Goal: Task Accomplishment & Management: Use online tool/utility

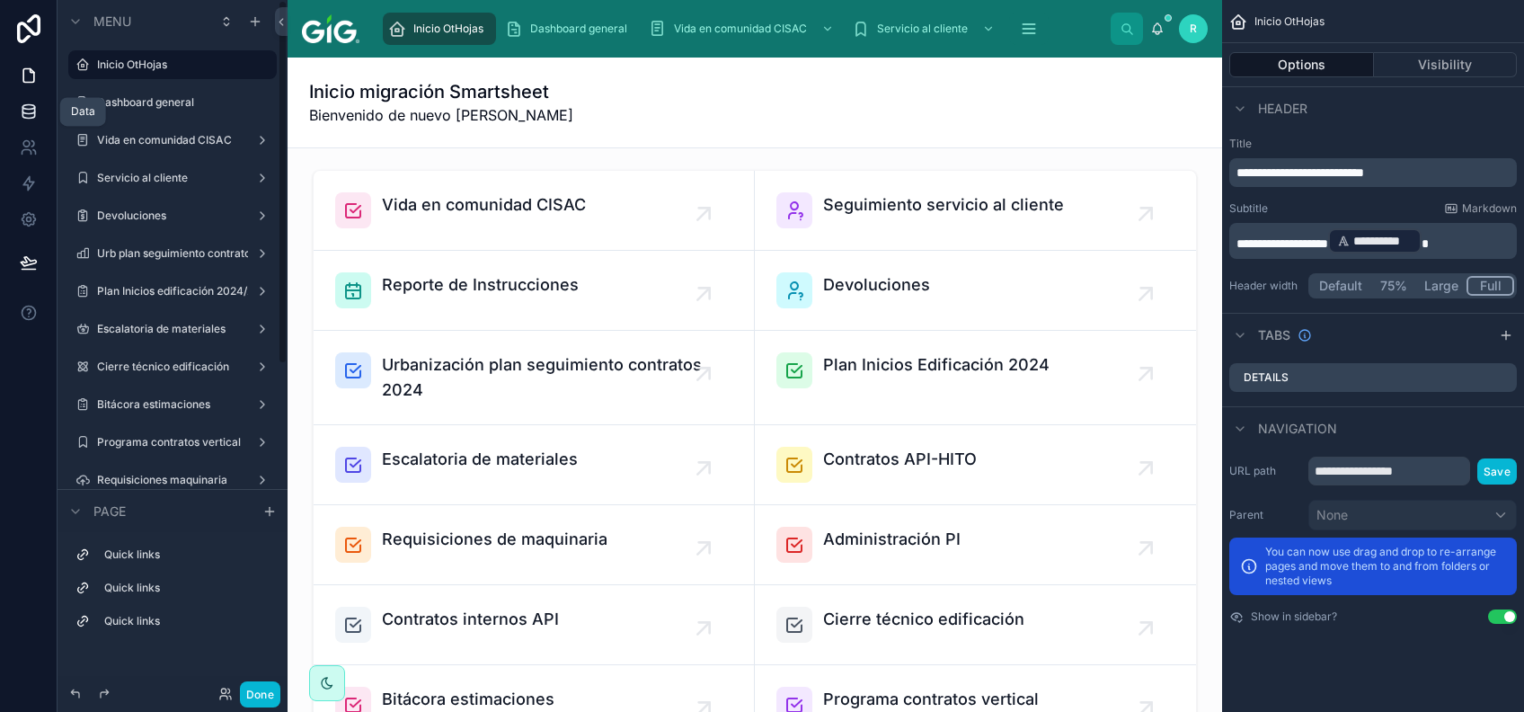
click at [16, 110] on link at bounding box center [28, 111] width 57 height 36
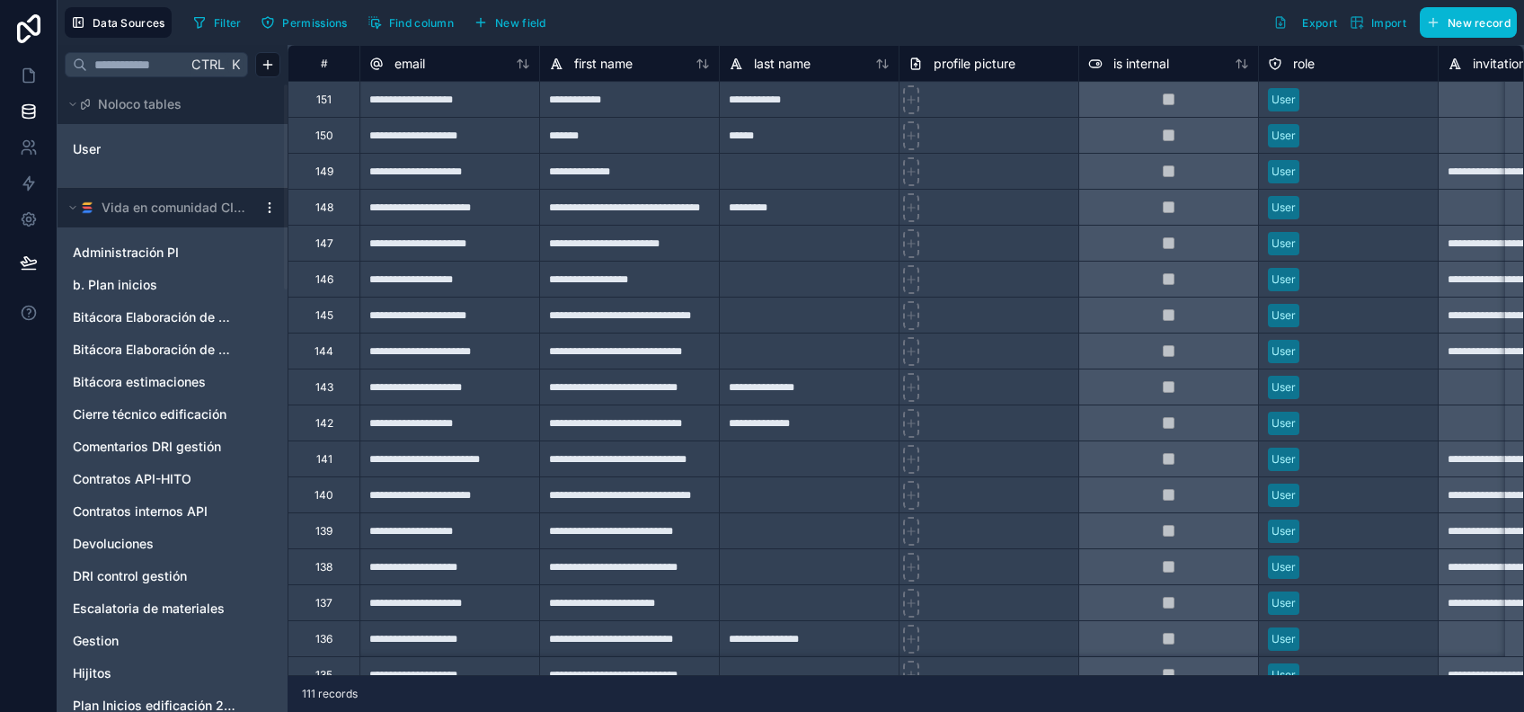
click at [267, 210] on html "Data Sources Filter Permissions Find column New field Export Import New record …" at bounding box center [762, 423] width 1524 height 846
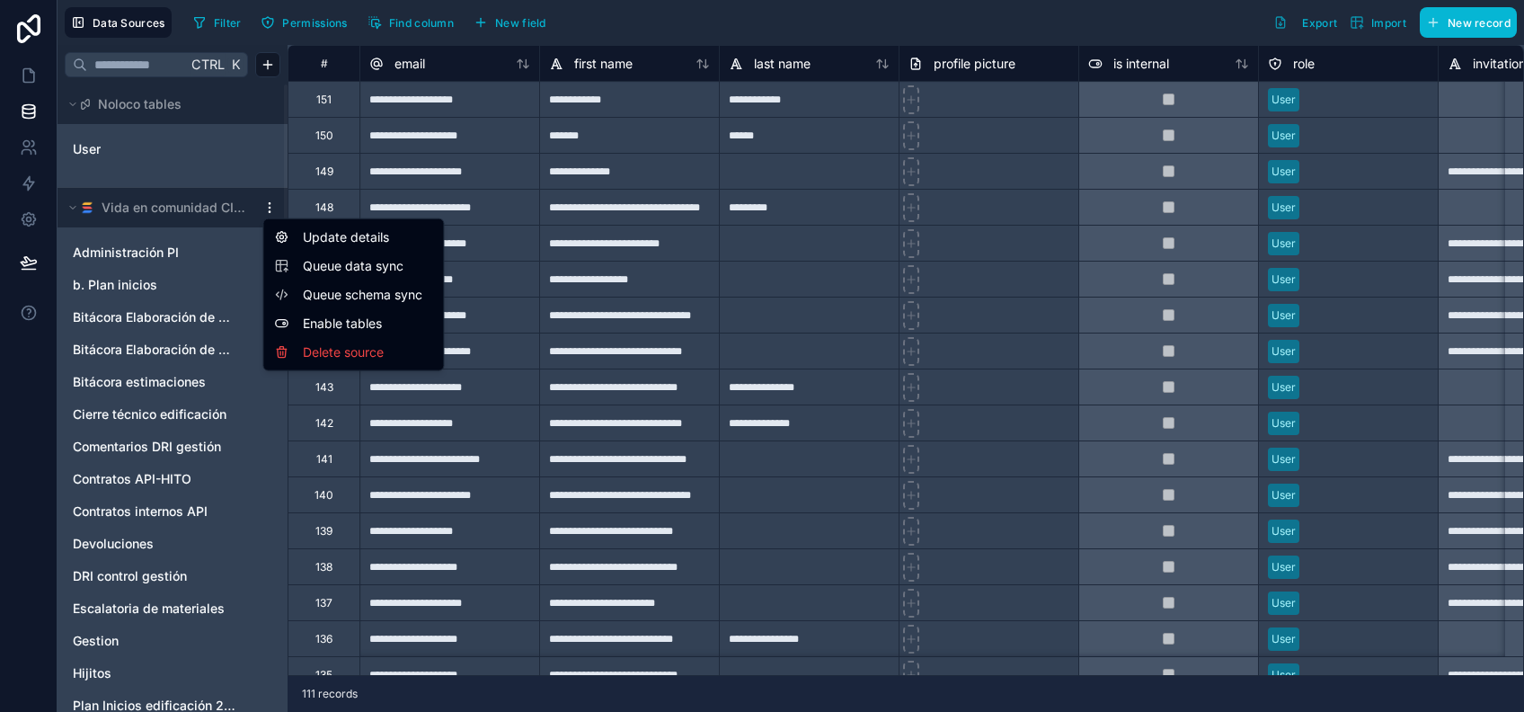
click at [215, 216] on html "Data Sources Filter Permissions Find column New field Export Import New record …" at bounding box center [762, 423] width 1524 height 846
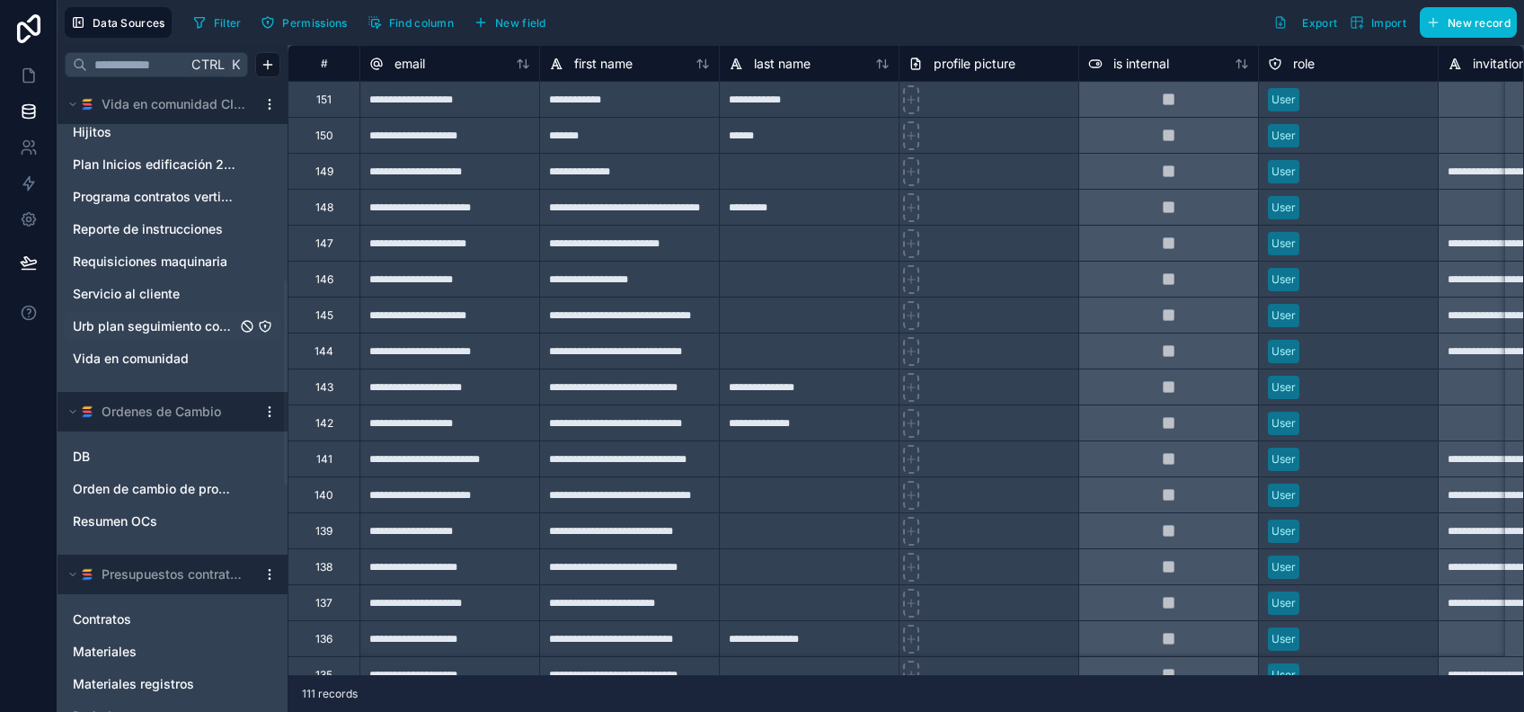
scroll to position [598, 0]
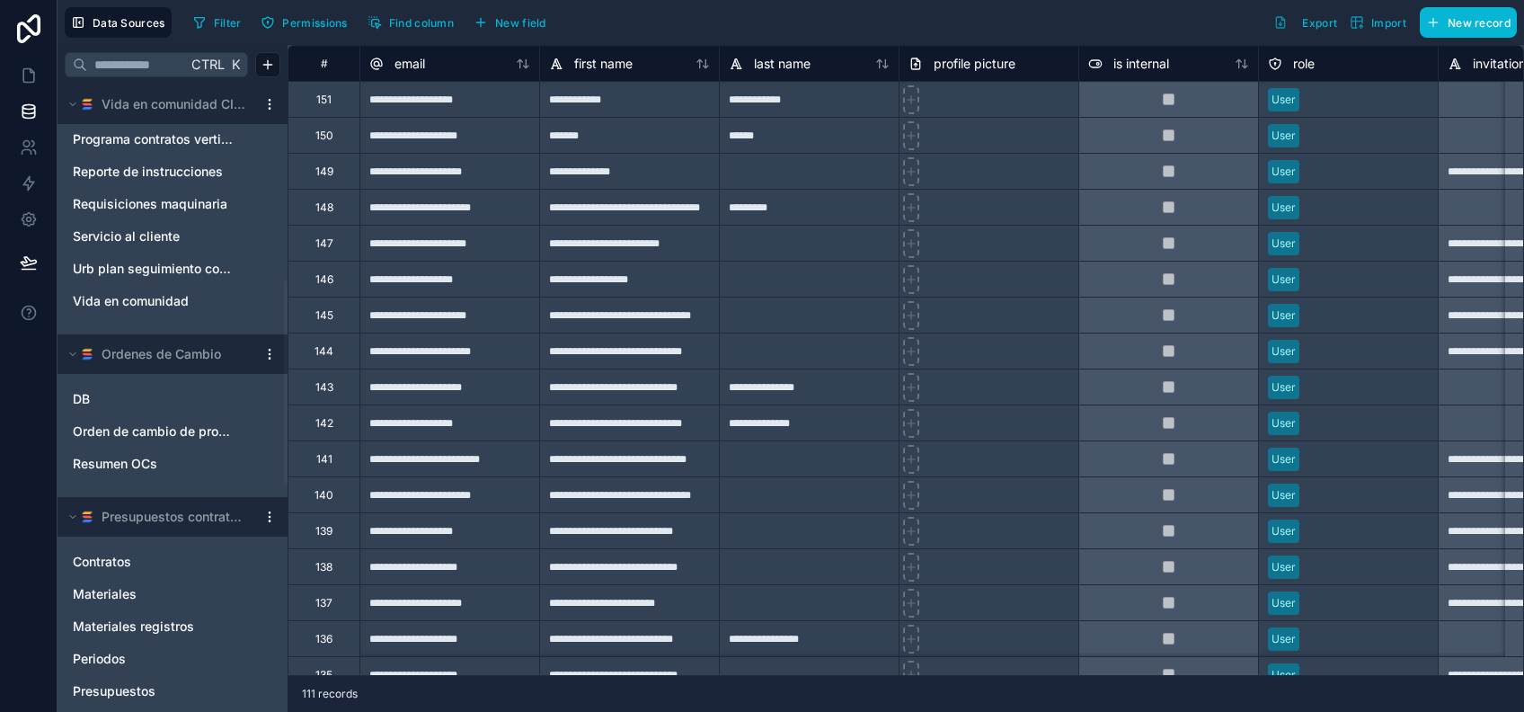
click at [271, 510] on html "Data Sources Filter Permissions Find column New field Export Import New record …" at bounding box center [762, 423] width 1524 height 846
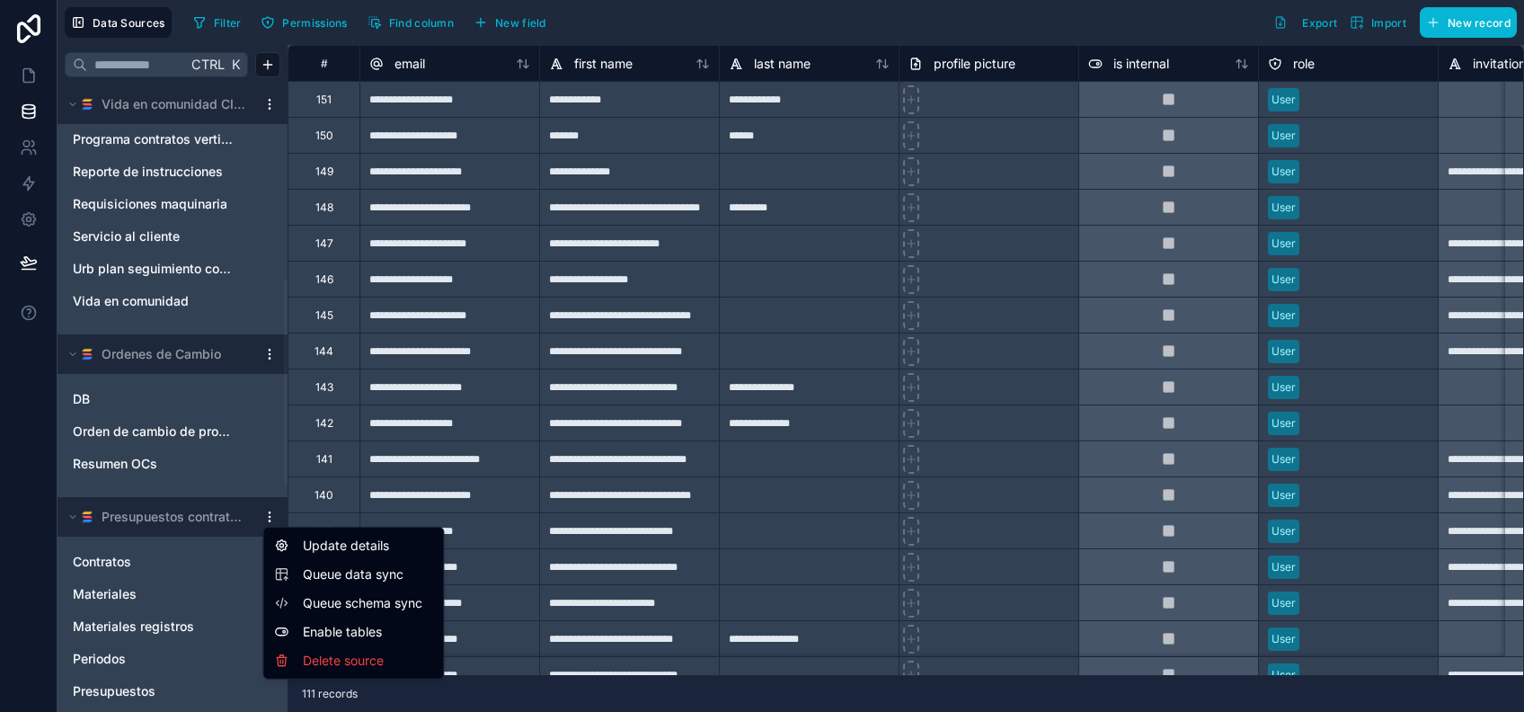
click at [354, 600] on span "Queue schema sync" at bounding box center [367, 603] width 129 height 18
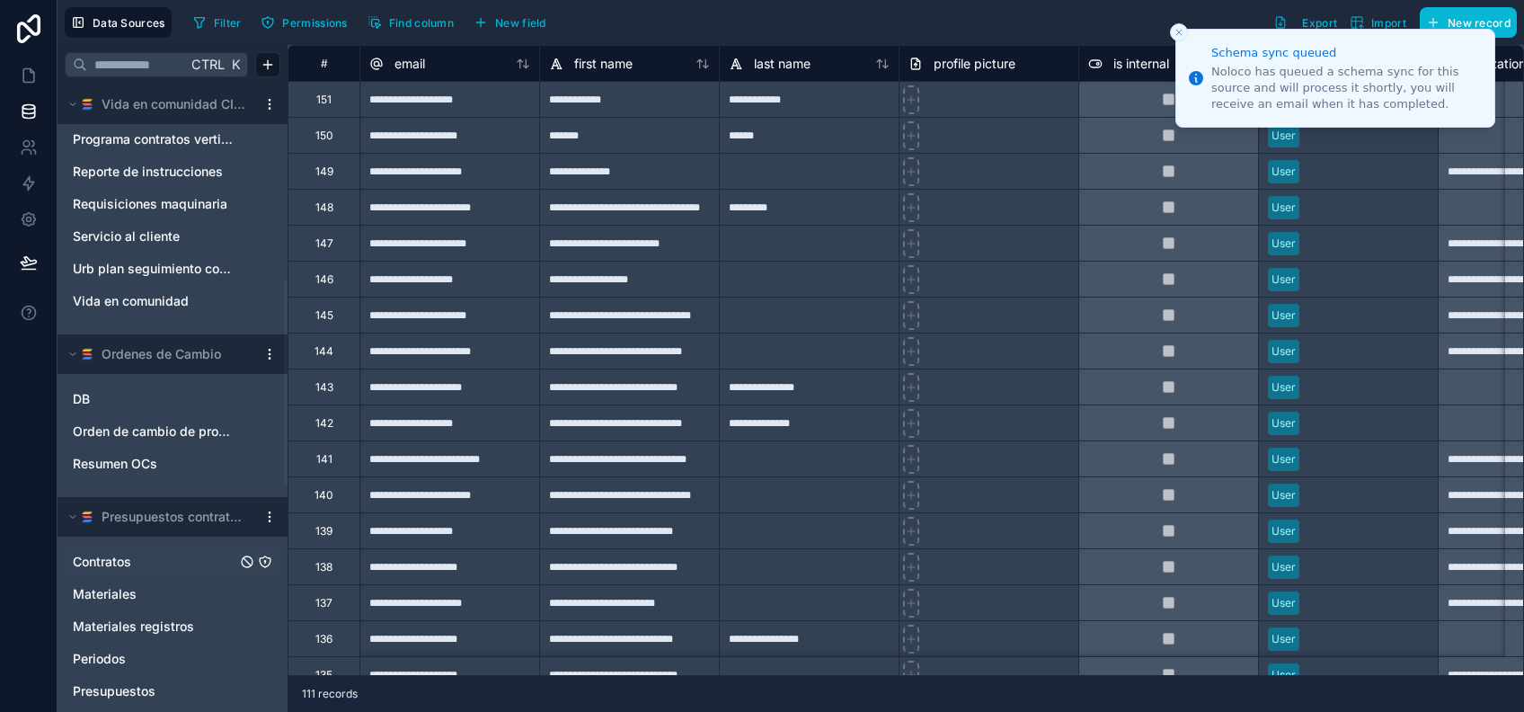
click at [179, 562] on link "Contratos" at bounding box center [155, 562] width 164 height 18
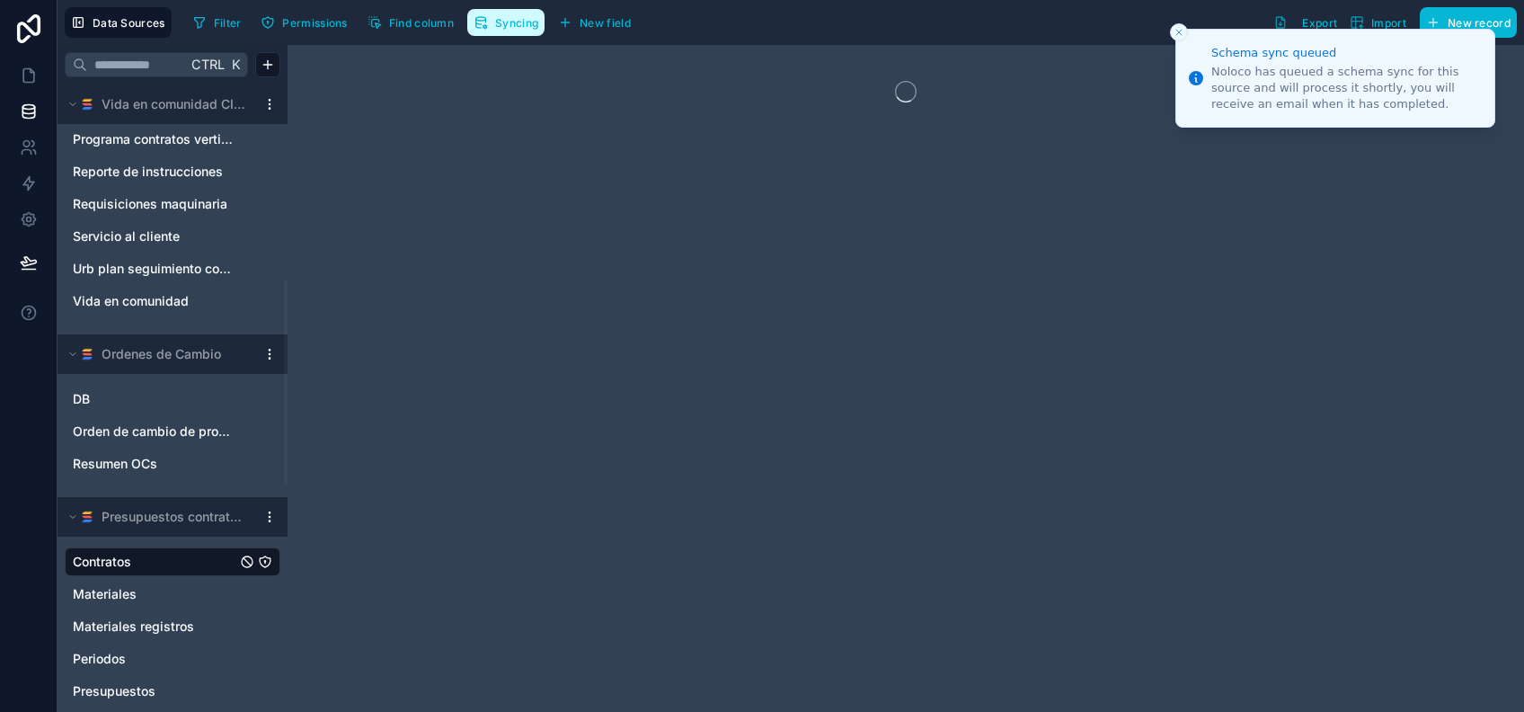
click at [514, 16] on span "Syncing" at bounding box center [516, 22] width 43 height 13
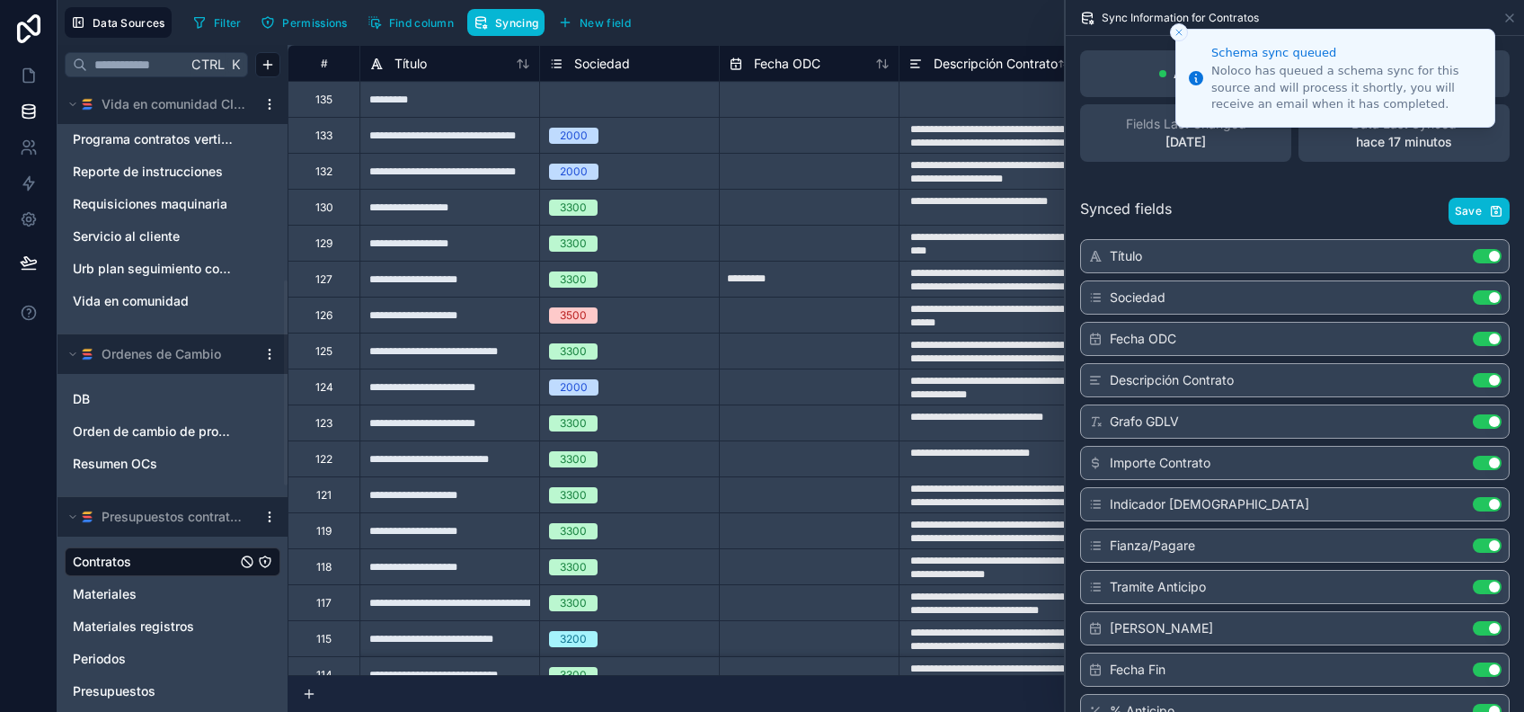
click at [1173, 39] on button "Close toast" at bounding box center [1179, 32] width 18 height 18
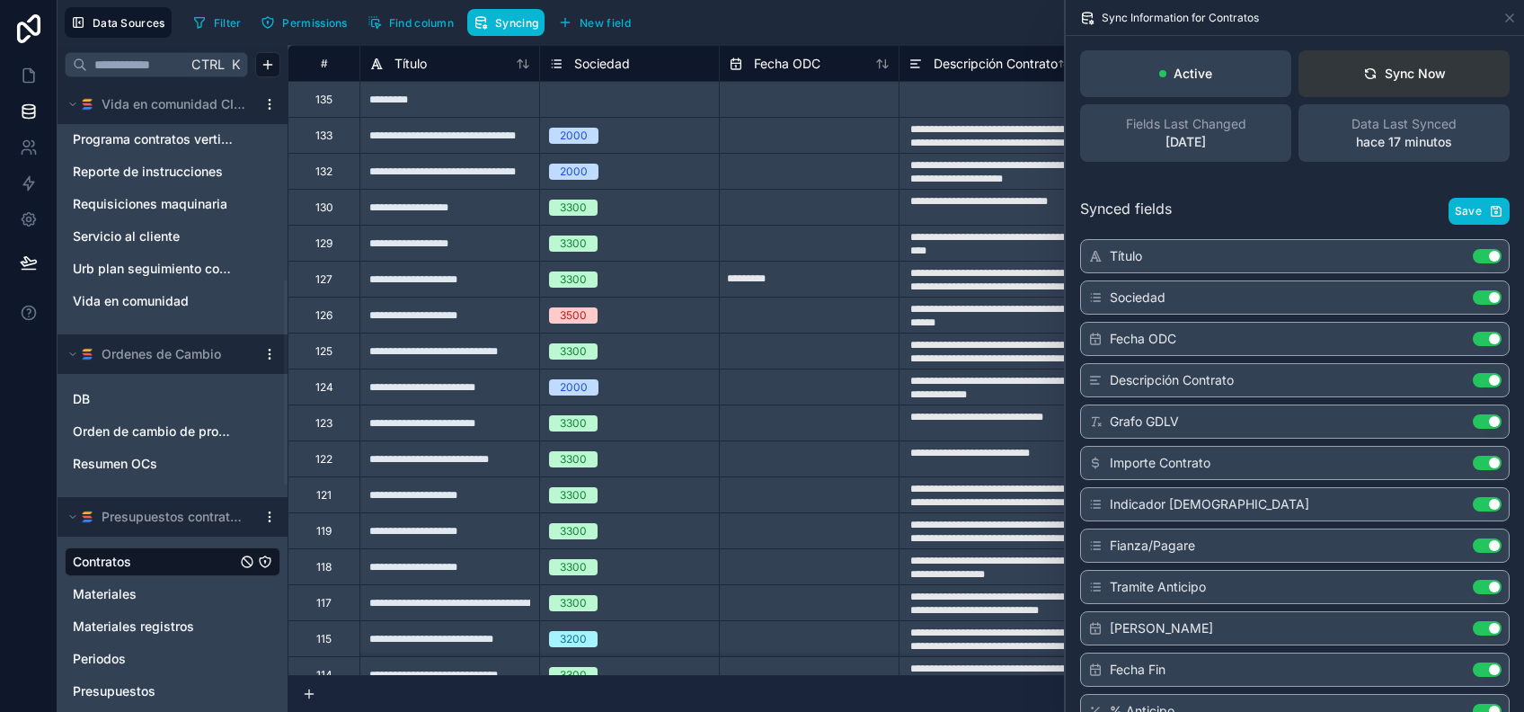
click at [1385, 83] on button "Sync Now" at bounding box center [1403, 73] width 211 height 47
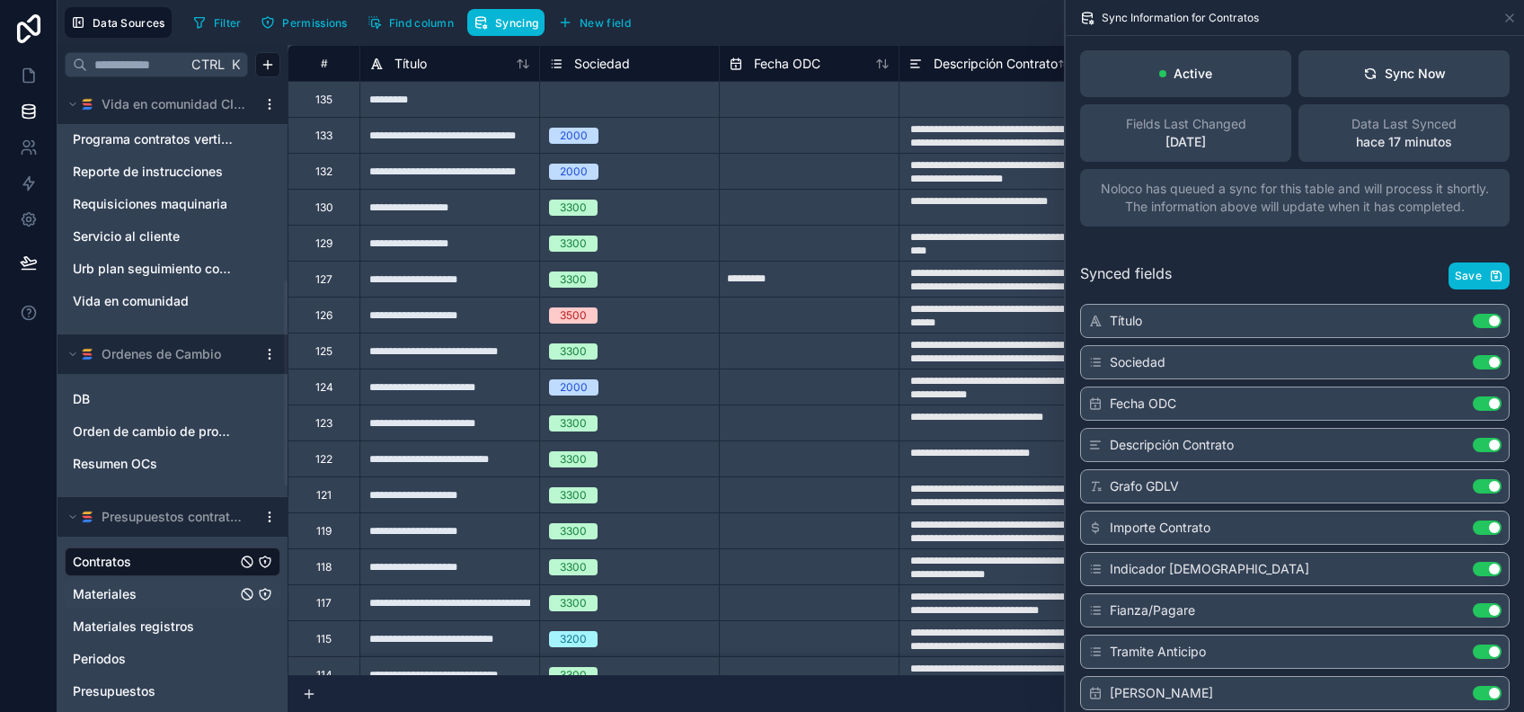
click at [142, 594] on link "Materiales" at bounding box center [155, 594] width 164 height 18
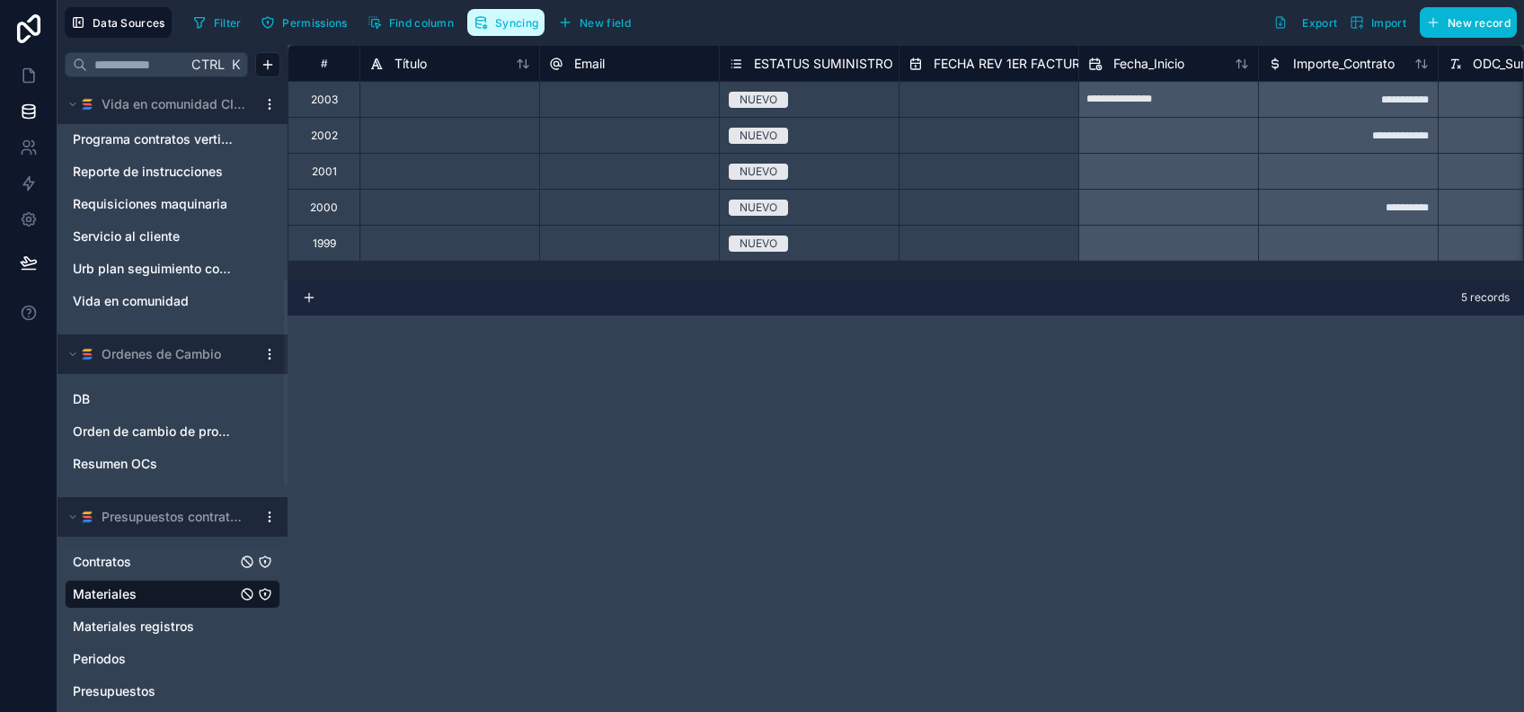
click at [517, 12] on button "Syncing" at bounding box center [505, 22] width 77 height 27
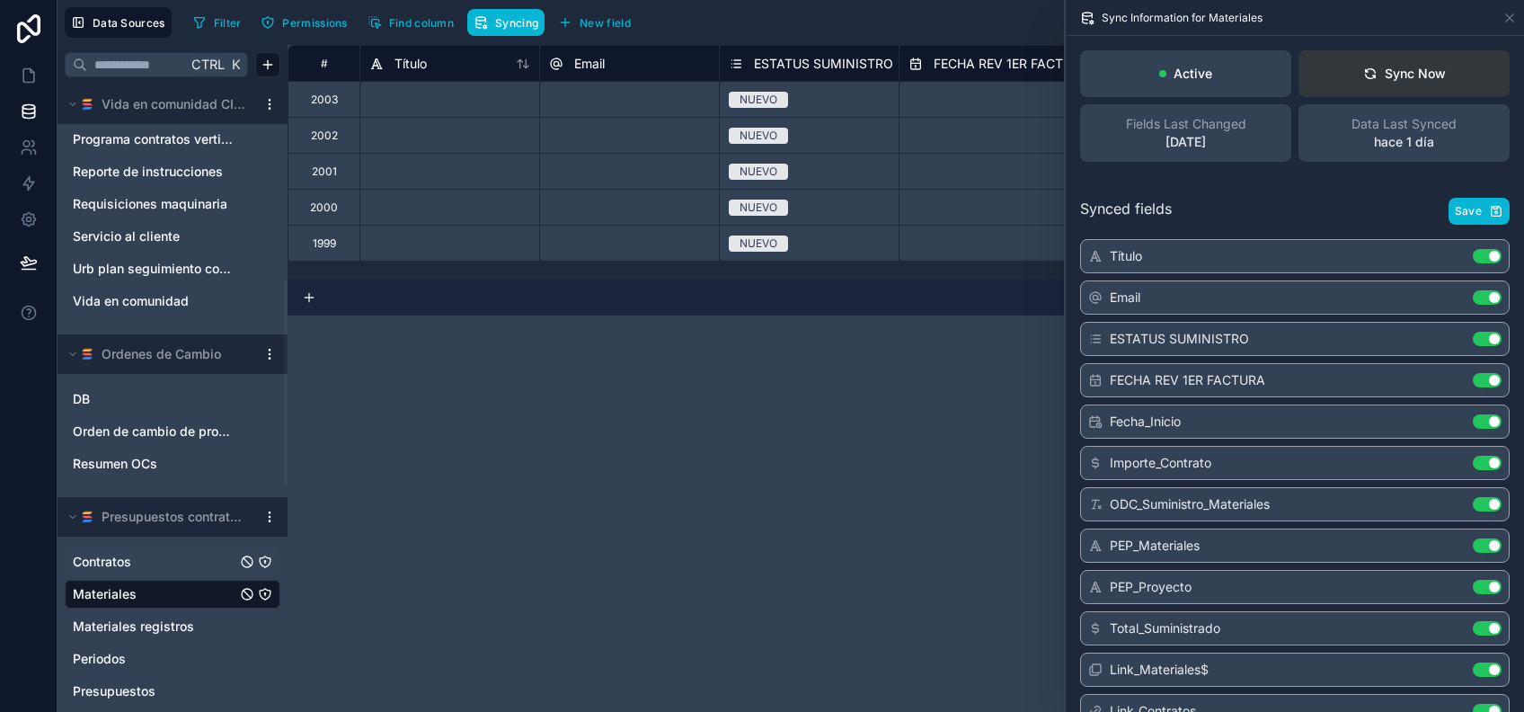
click at [1416, 73] on div "Sync Now" at bounding box center [1404, 74] width 83 height 18
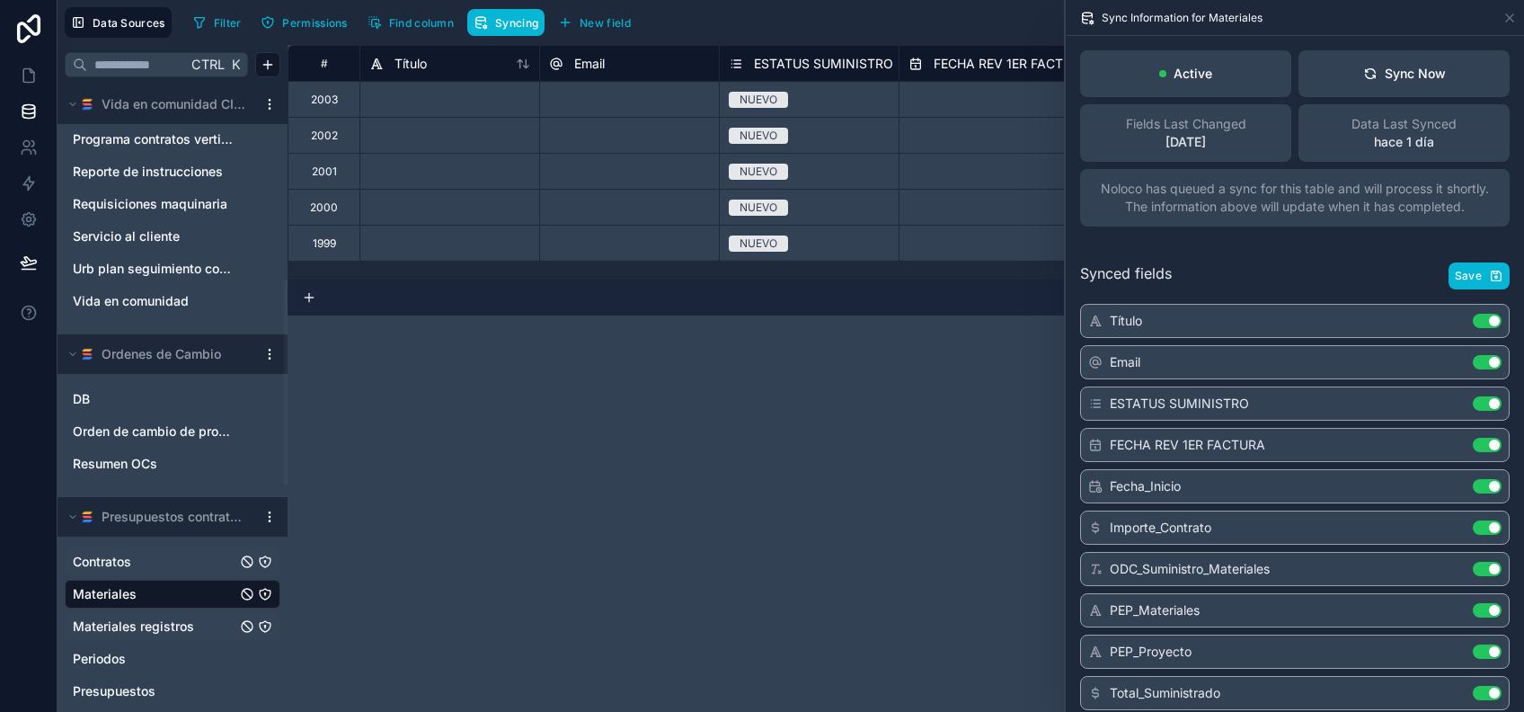
click at [155, 631] on span "Materiales registros" at bounding box center [133, 626] width 121 height 18
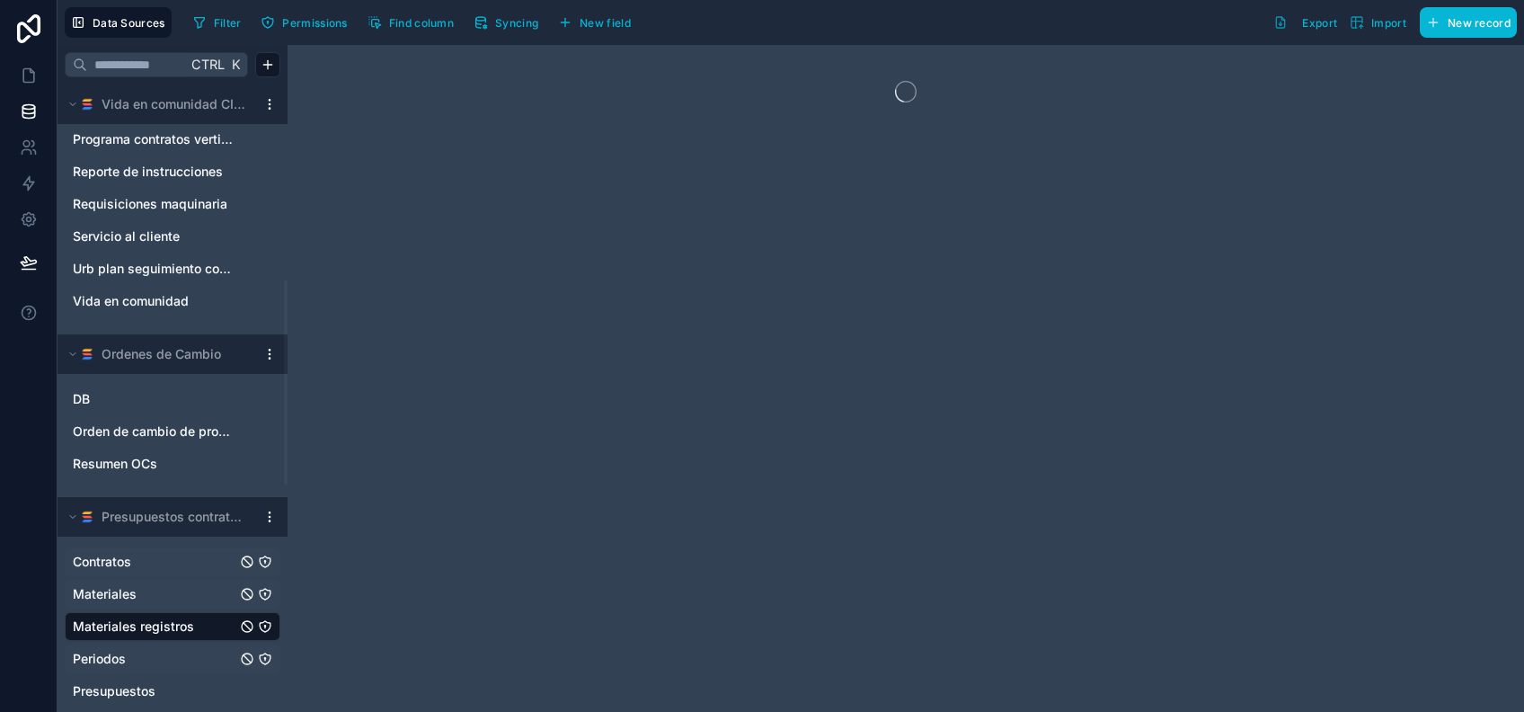
click at [156, 653] on link "Periodos" at bounding box center [155, 659] width 164 height 18
click at [187, 683] on link "Presupuestos" at bounding box center [155, 691] width 164 height 18
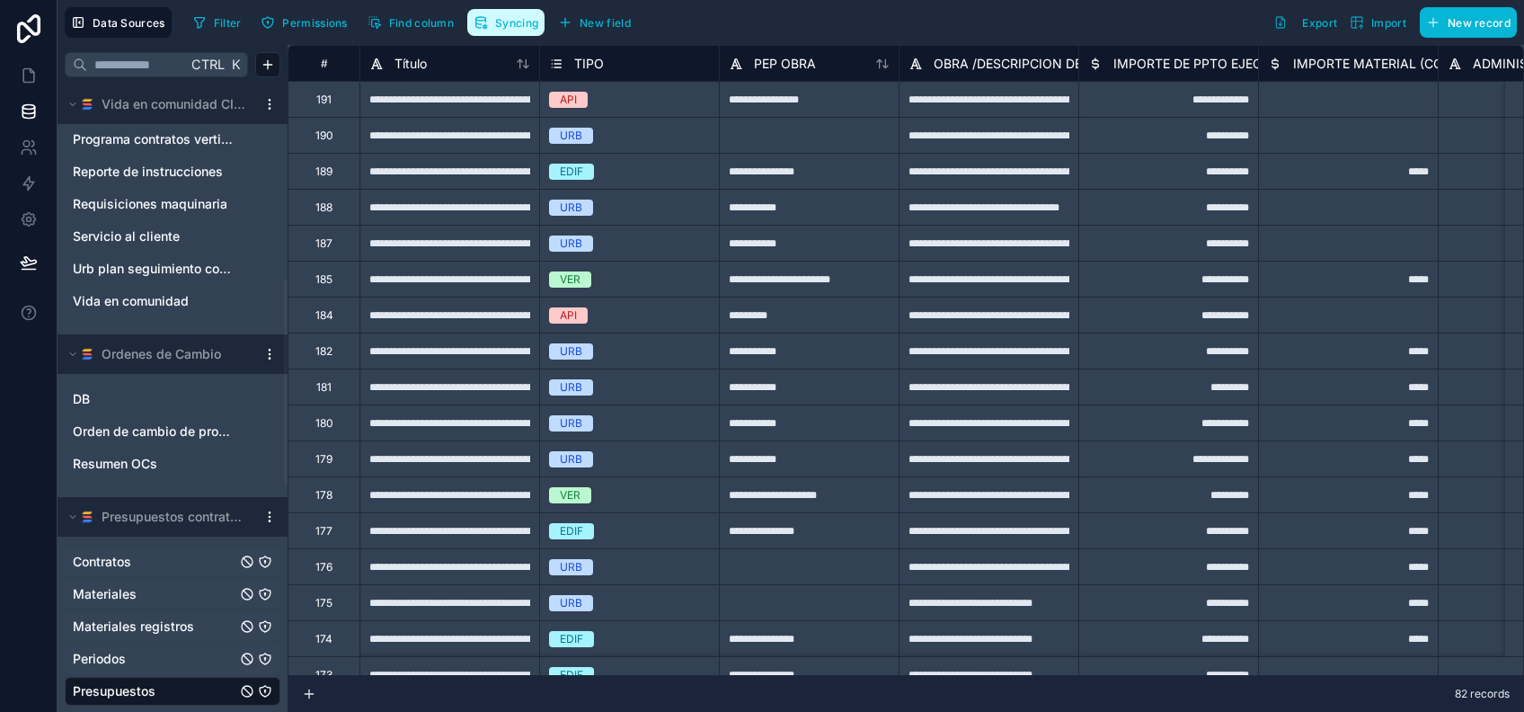
click at [526, 13] on button "Syncing" at bounding box center [505, 22] width 77 height 27
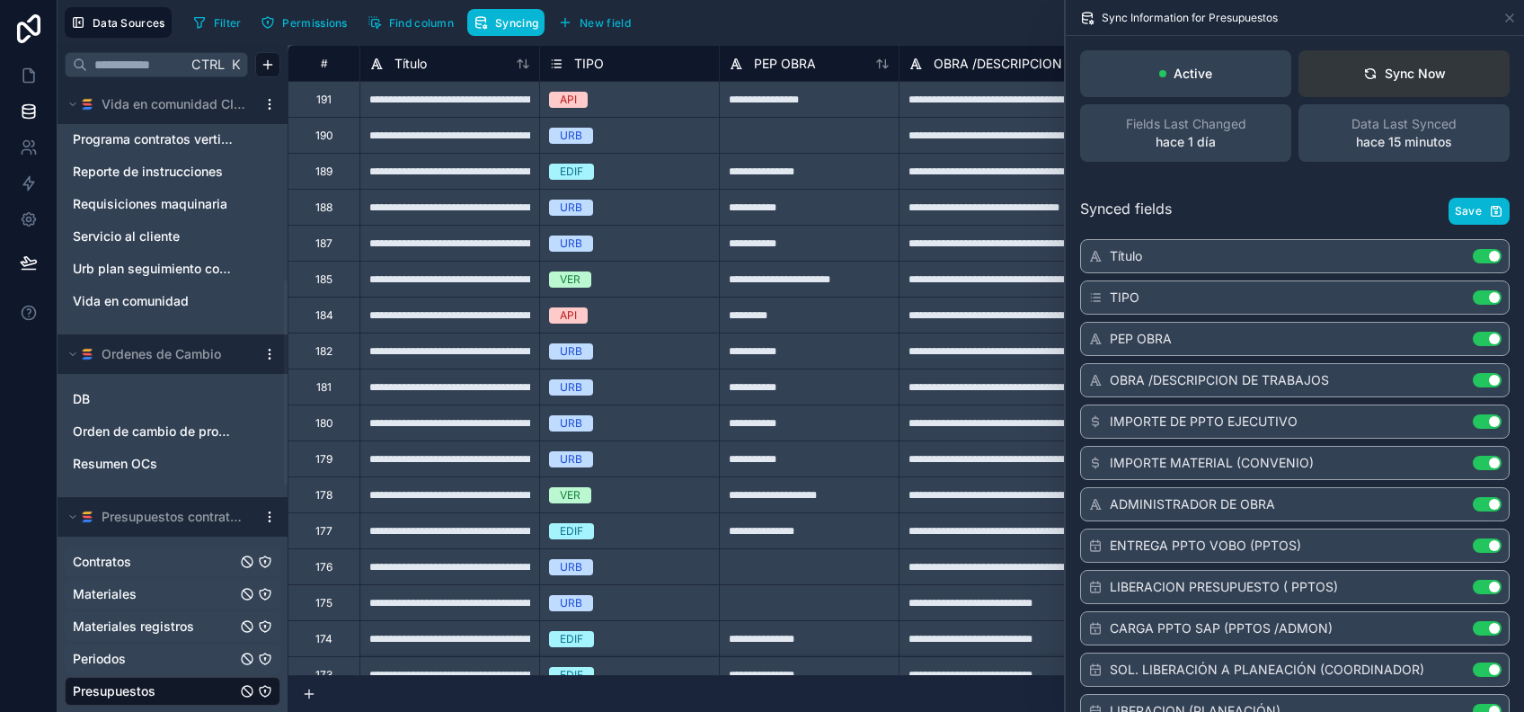
click at [1441, 65] on button "Sync Now" at bounding box center [1403, 73] width 211 height 47
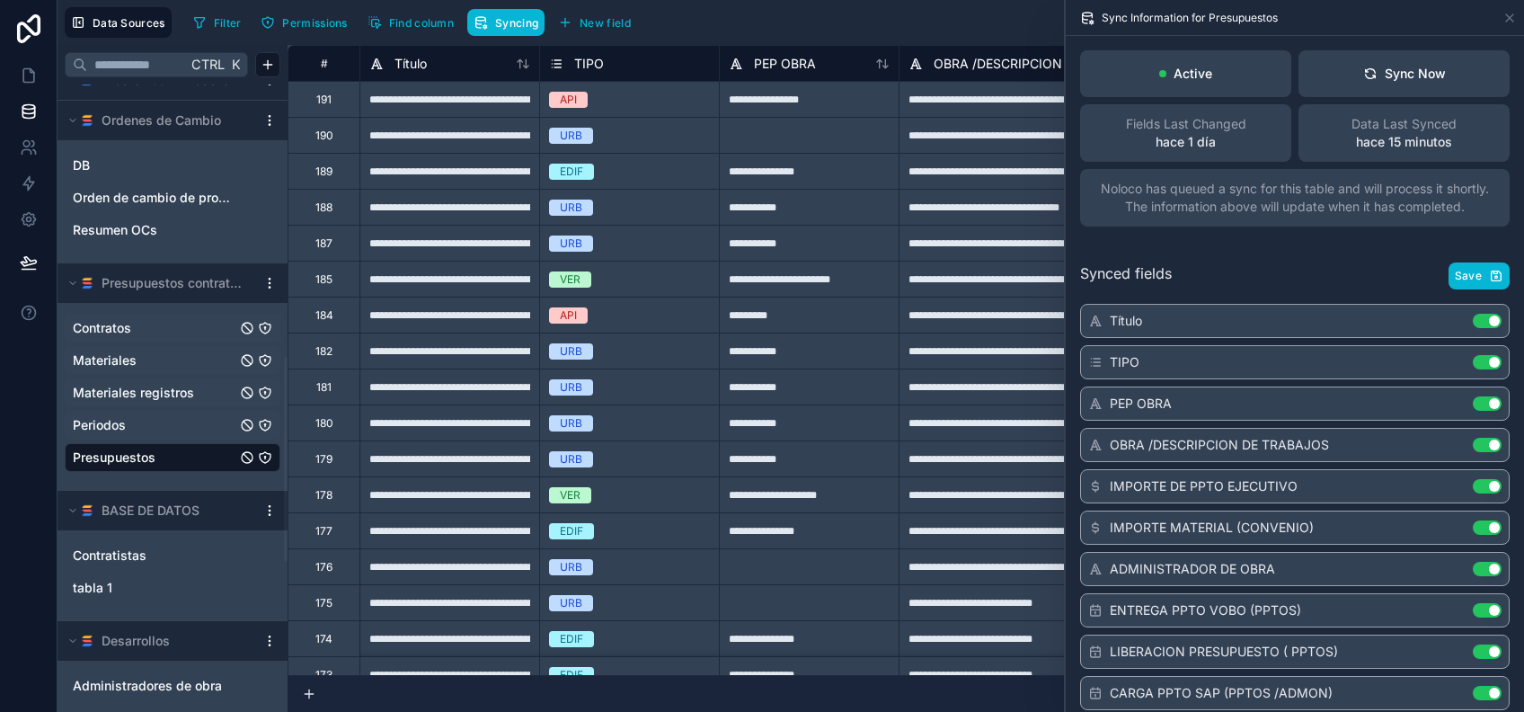
scroll to position [838, 0]
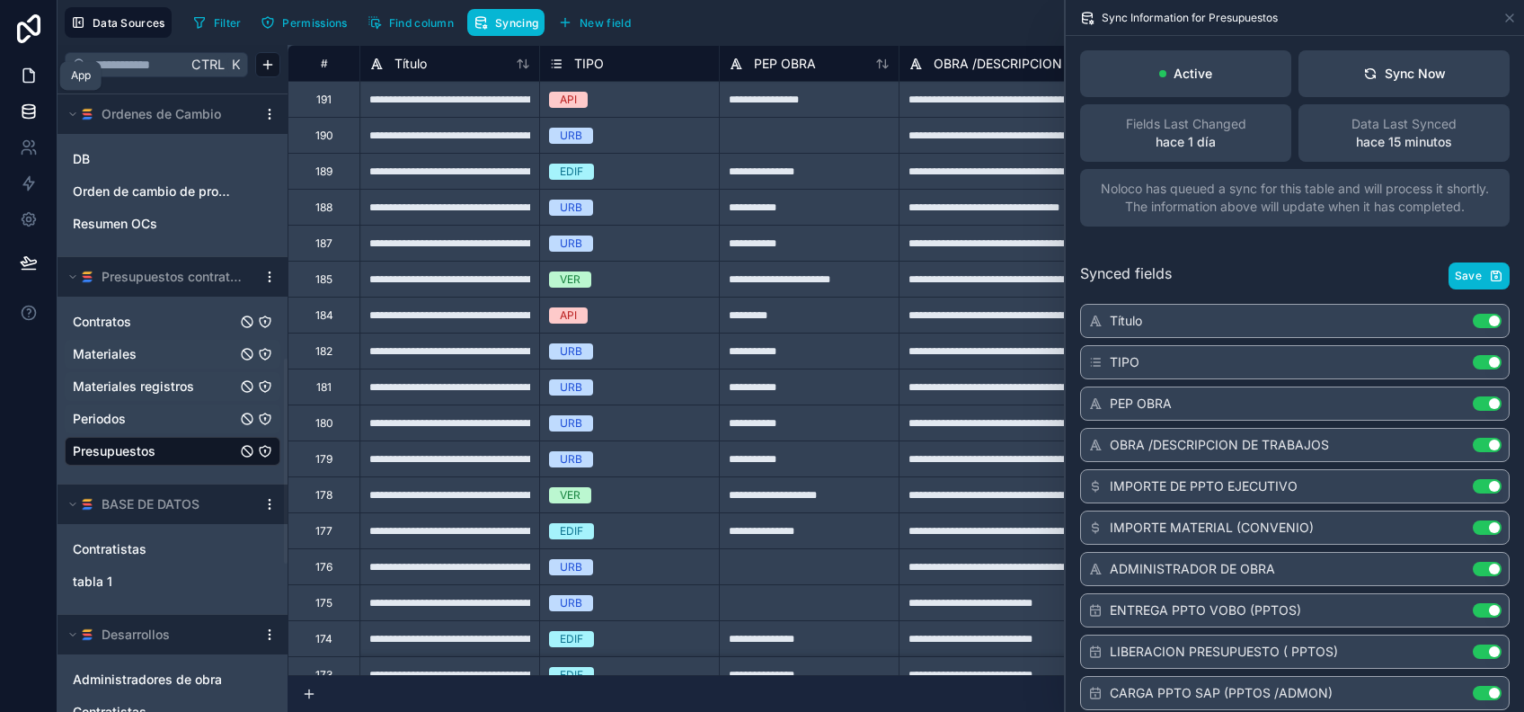
click at [23, 75] on icon at bounding box center [29, 75] width 18 height 18
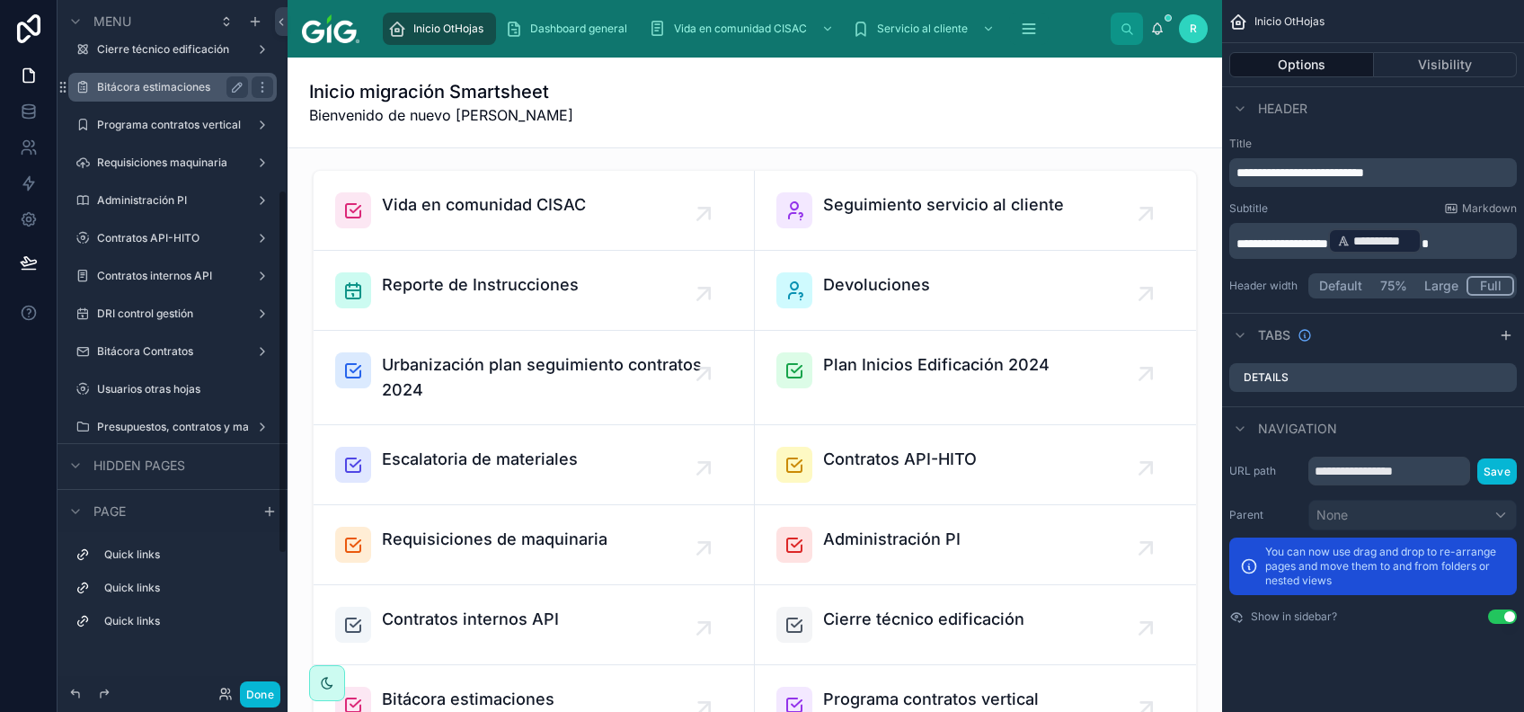
scroll to position [359, 0]
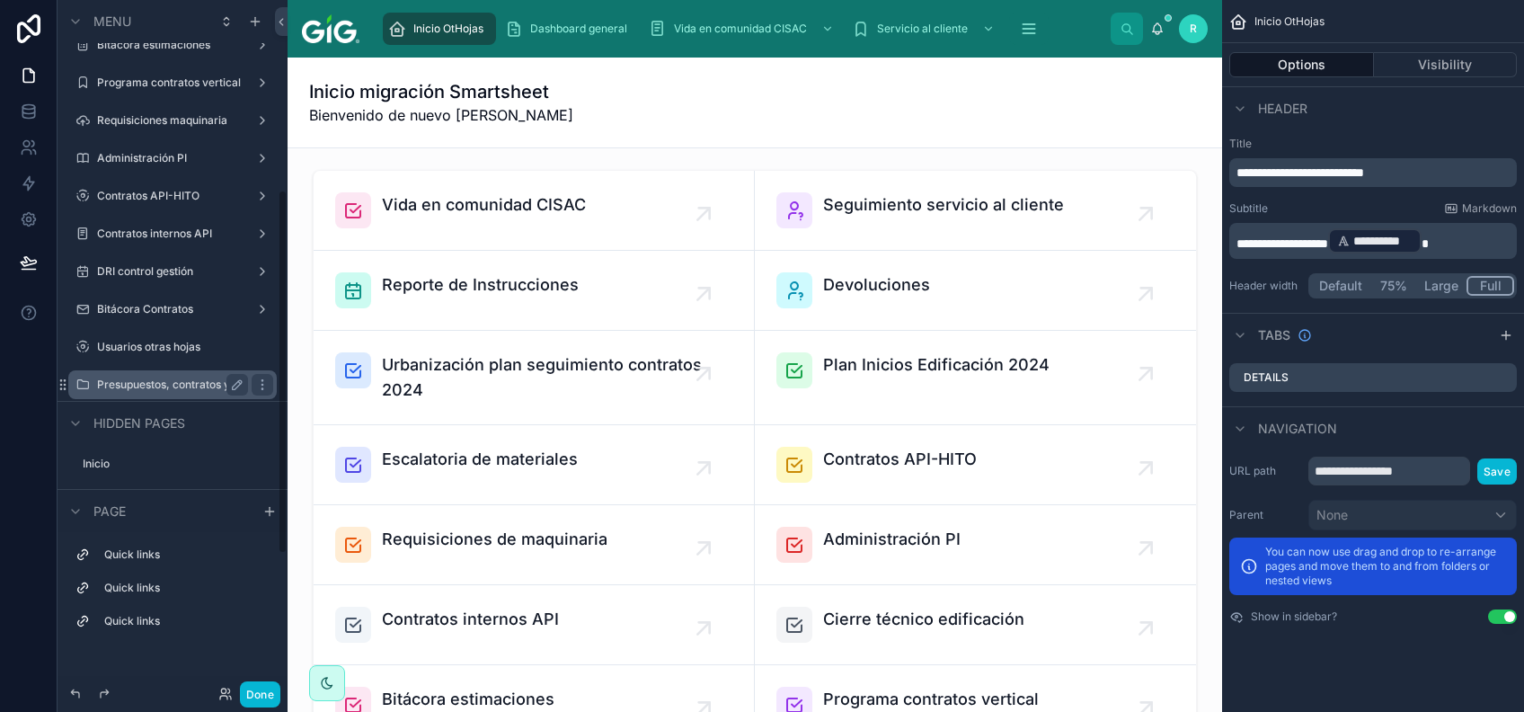
click at [181, 384] on label "Presupuestos, contratos y materiales" at bounding box center [172, 384] width 151 height 14
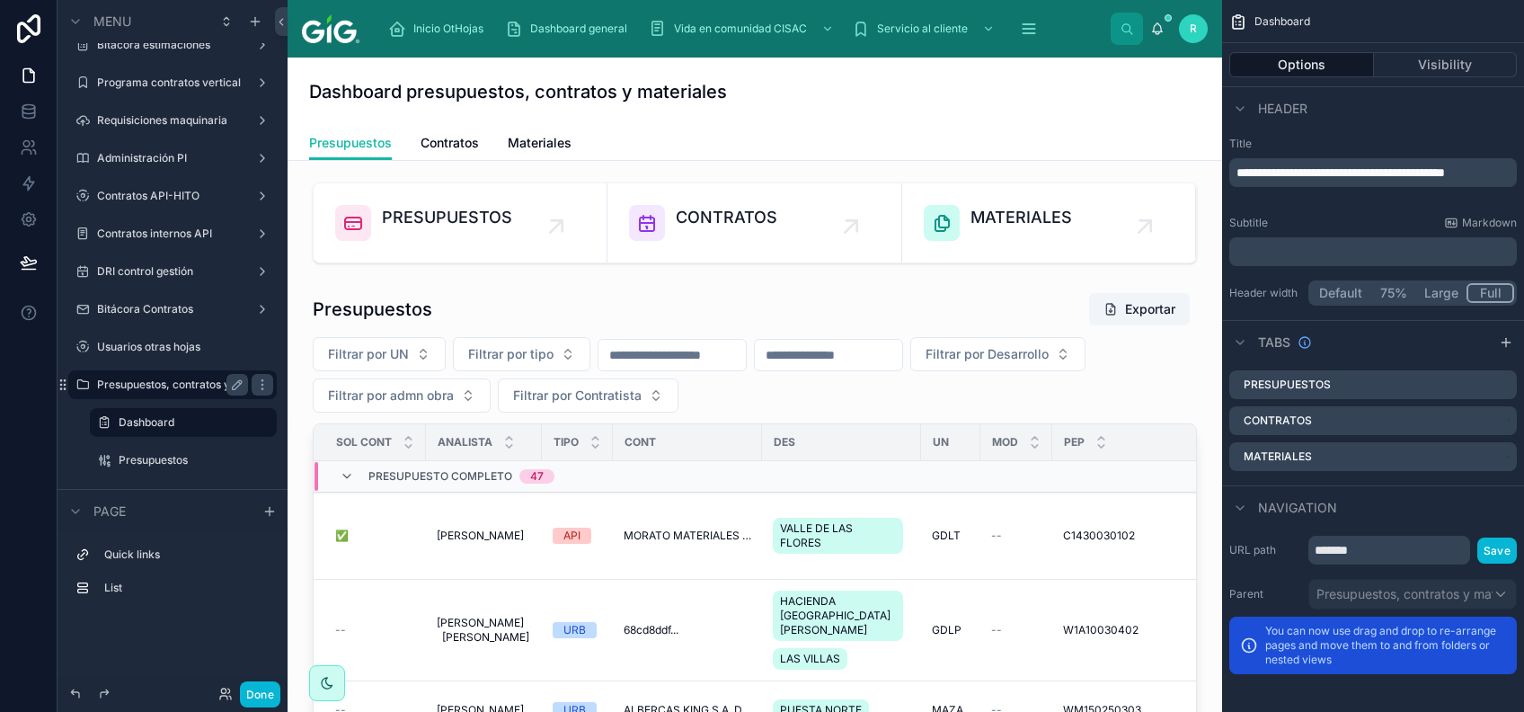
click at [505, 465] on div "Presupuesto Completo 47" at bounding box center [461, 476] width 186 height 29
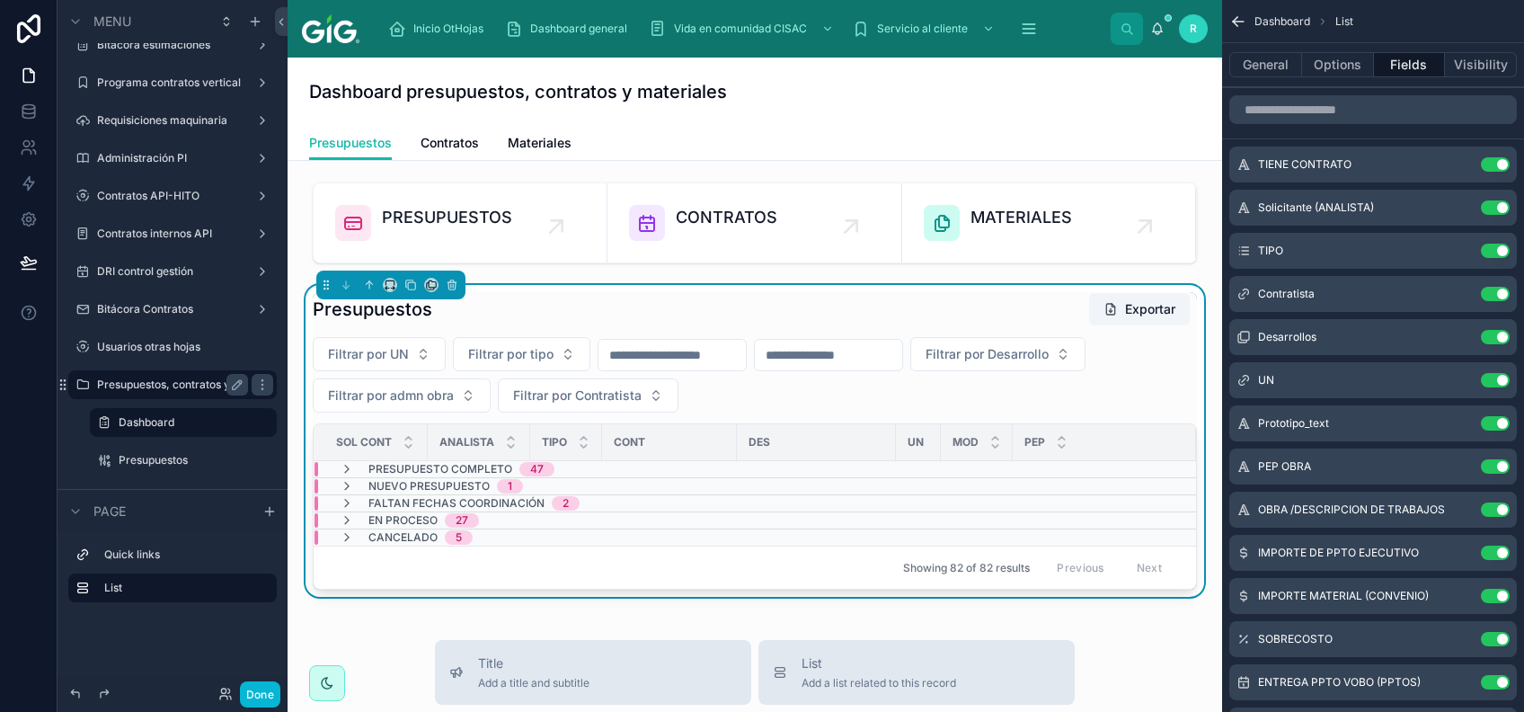
click at [505, 465] on span "Presupuesto Completo" at bounding box center [440, 469] width 144 height 14
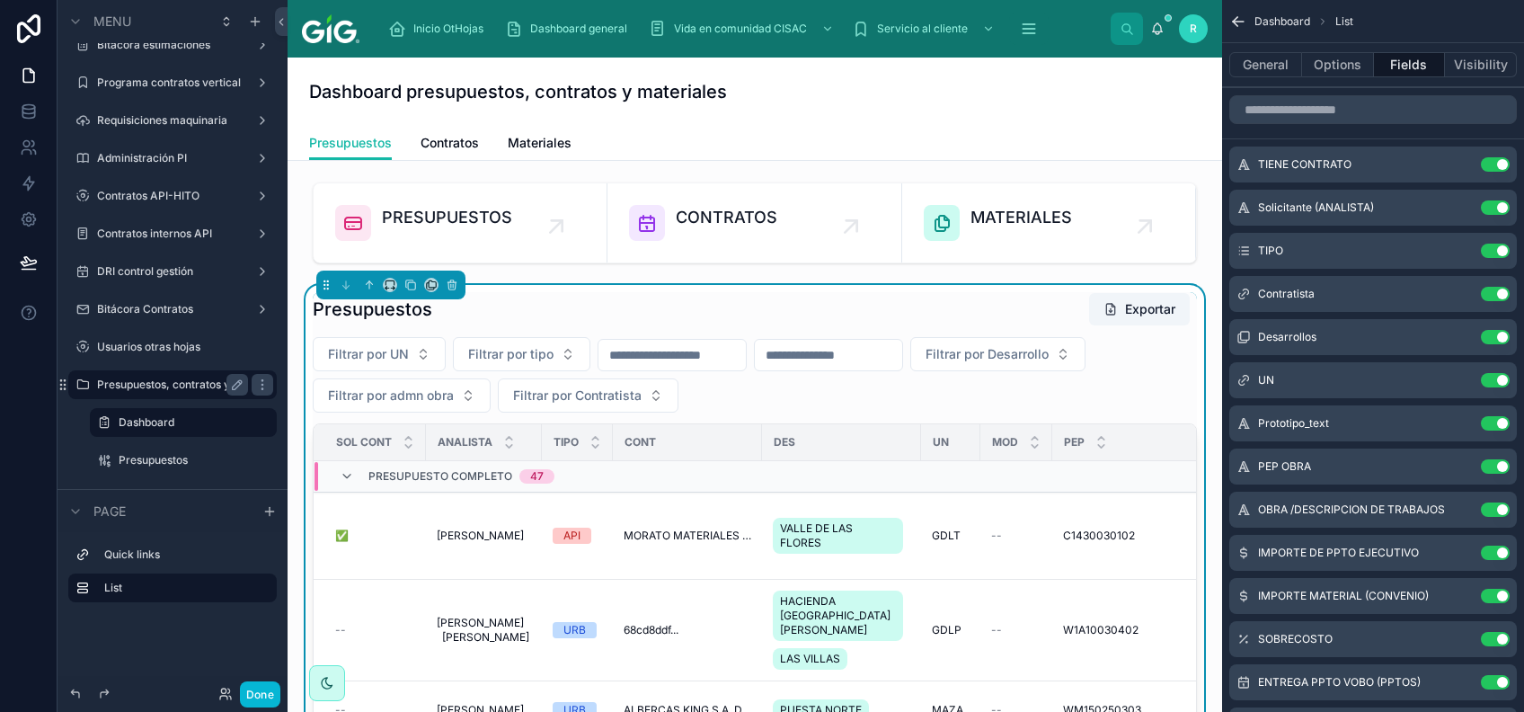
click at [902, 354] on input "text" at bounding box center [828, 354] width 147 height 25
click at [937, 304] on div "Presupuestos Exportar" at bounding box center [755, 309] width 884 height 34
click at [1426, 114] on input "scrollable content" at bounding box center [1372, 109] width 287 height 29
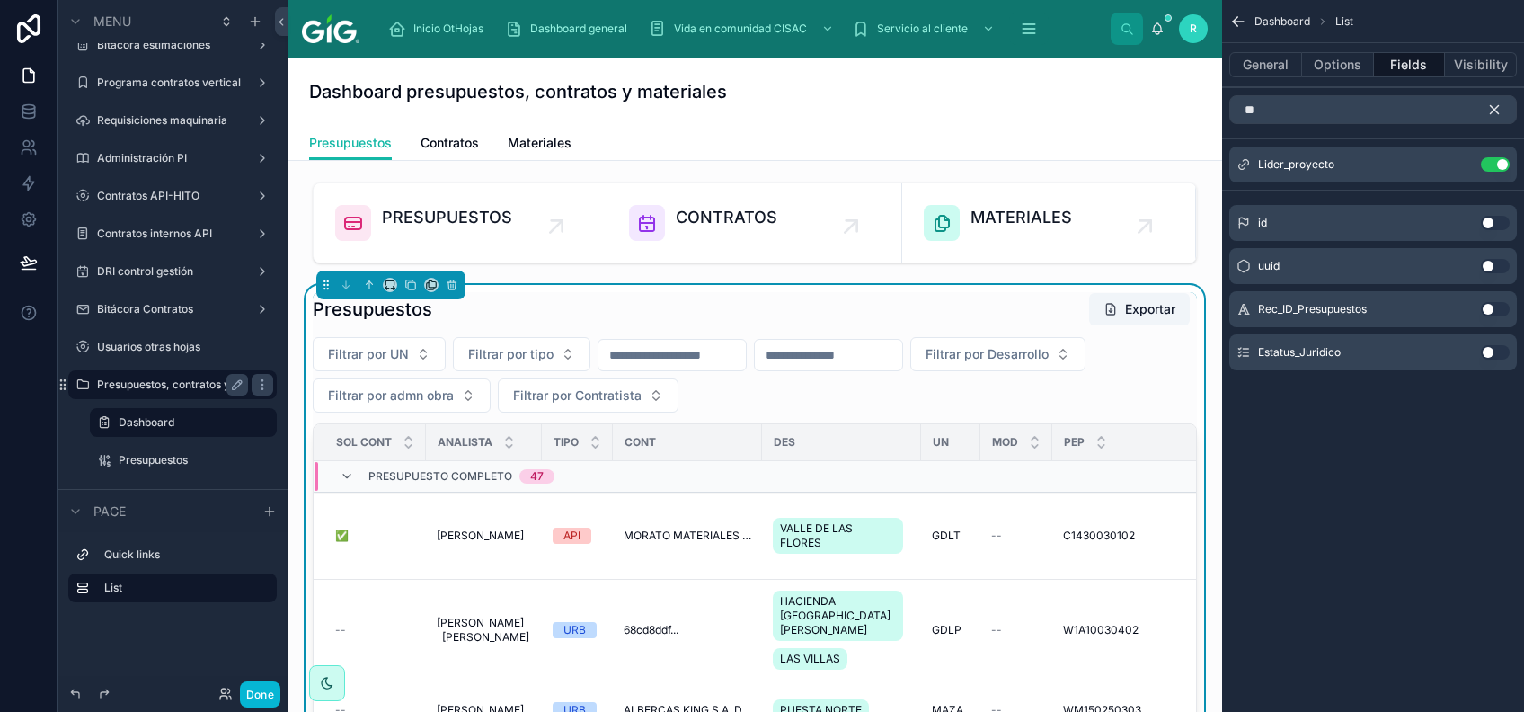
drag, startPoint x: 1276, startPoint y: 122, endPoint x: 1251, endPoint y: 111, distance: 27.4
click at [1251, 111] on div "**" at bounding box center [1373, 109] width 302 height 43
click at [1258, 96] on input "**" at bounding box center [1372, 109] width 287 height 29
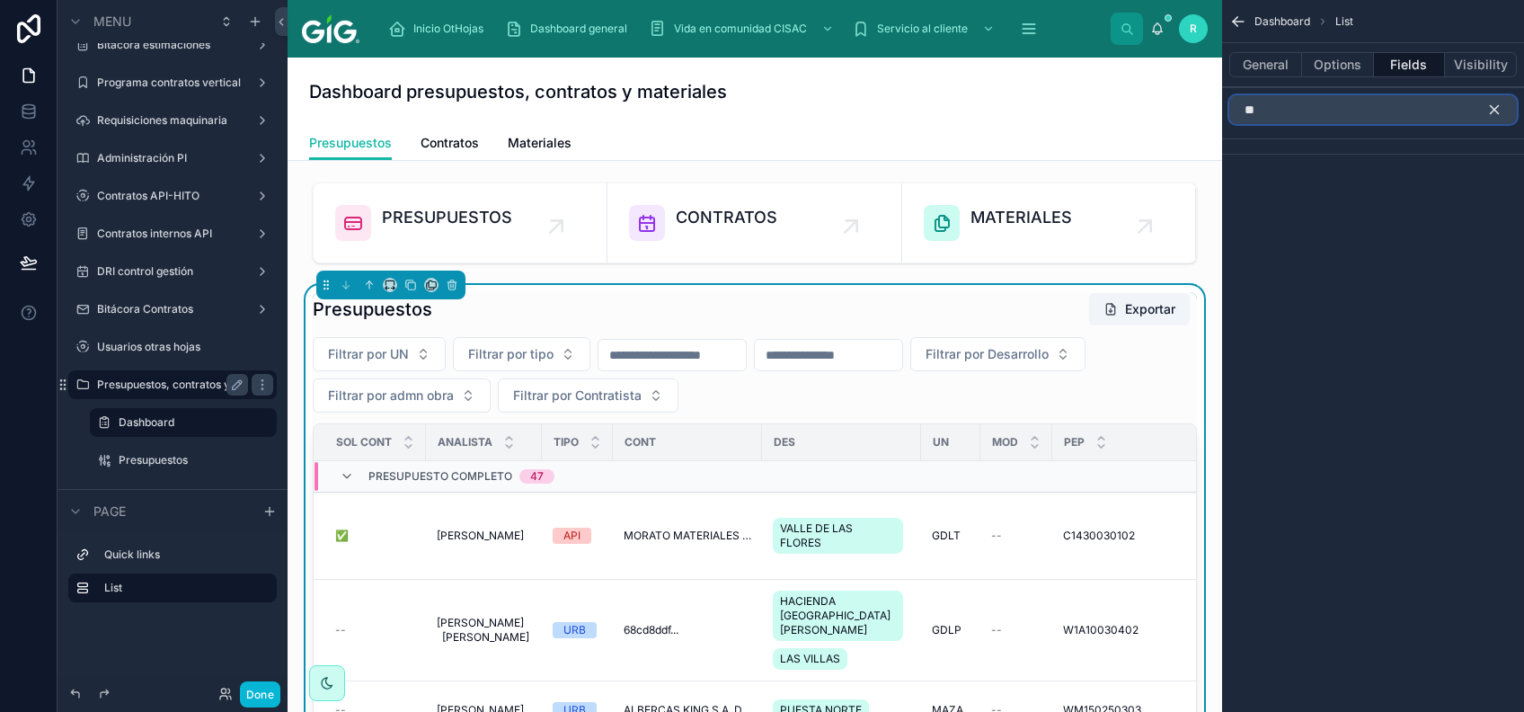
type input "*"
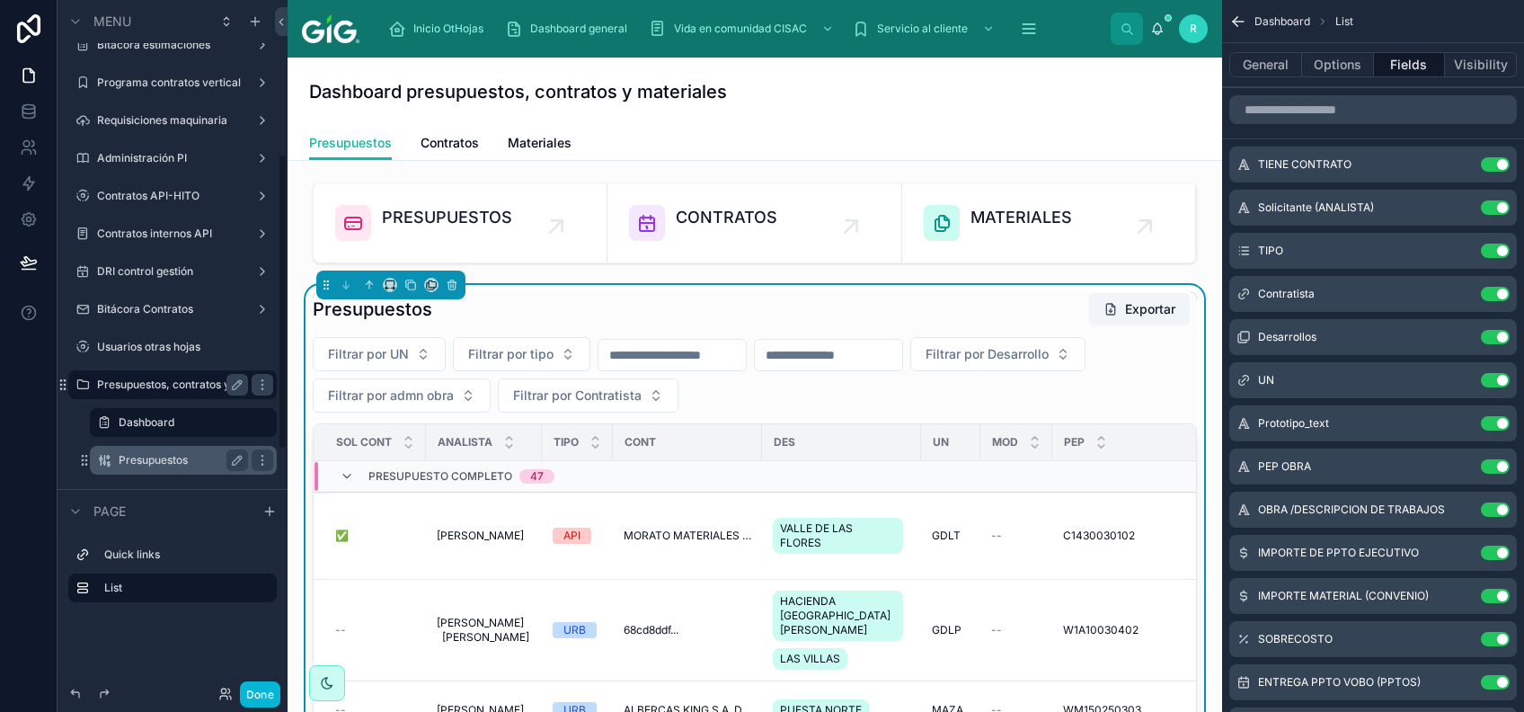
click at [168, 464] on label "Presupuestos" at bounding box center [180, 460] width 122 height 14
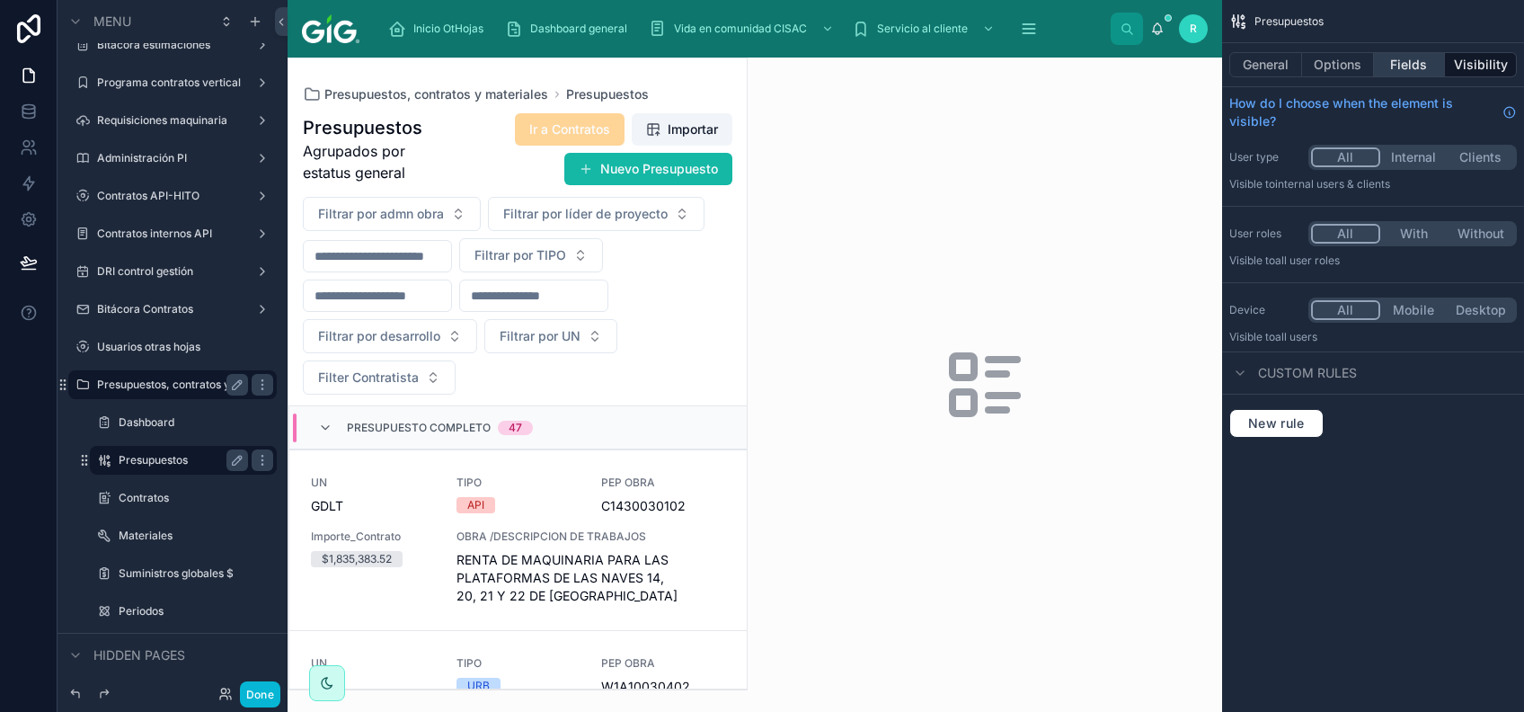
click at [1416, 65] on button "Fields" at bounding box center [1410, 64] width 72 height 25
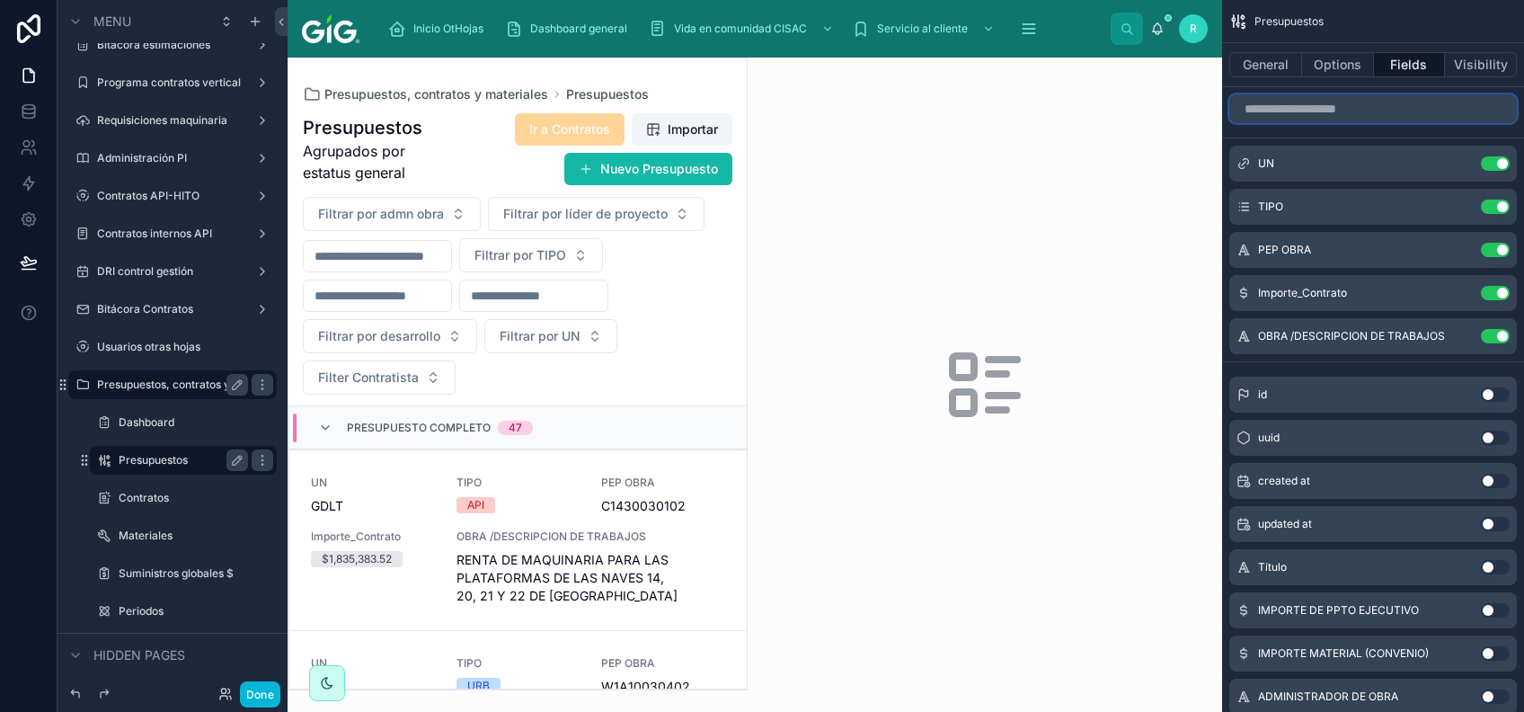
click at [1387, 111] on input "scrollable content" at bounding box center [1372, 108] width 287 height 29
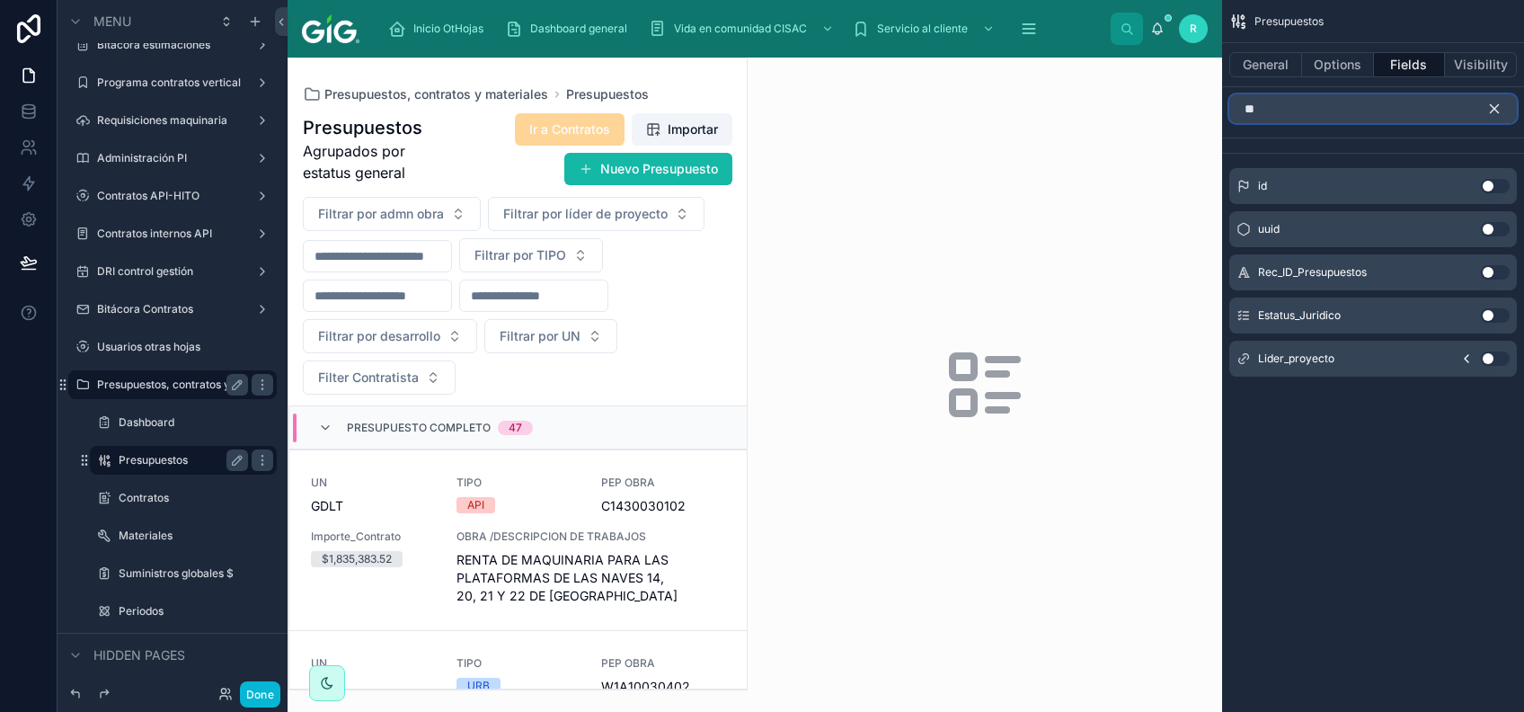
type input "**"
click at [1495, 187] on button "Use setting" at bounding box center [1495, 186] width 29 height 14
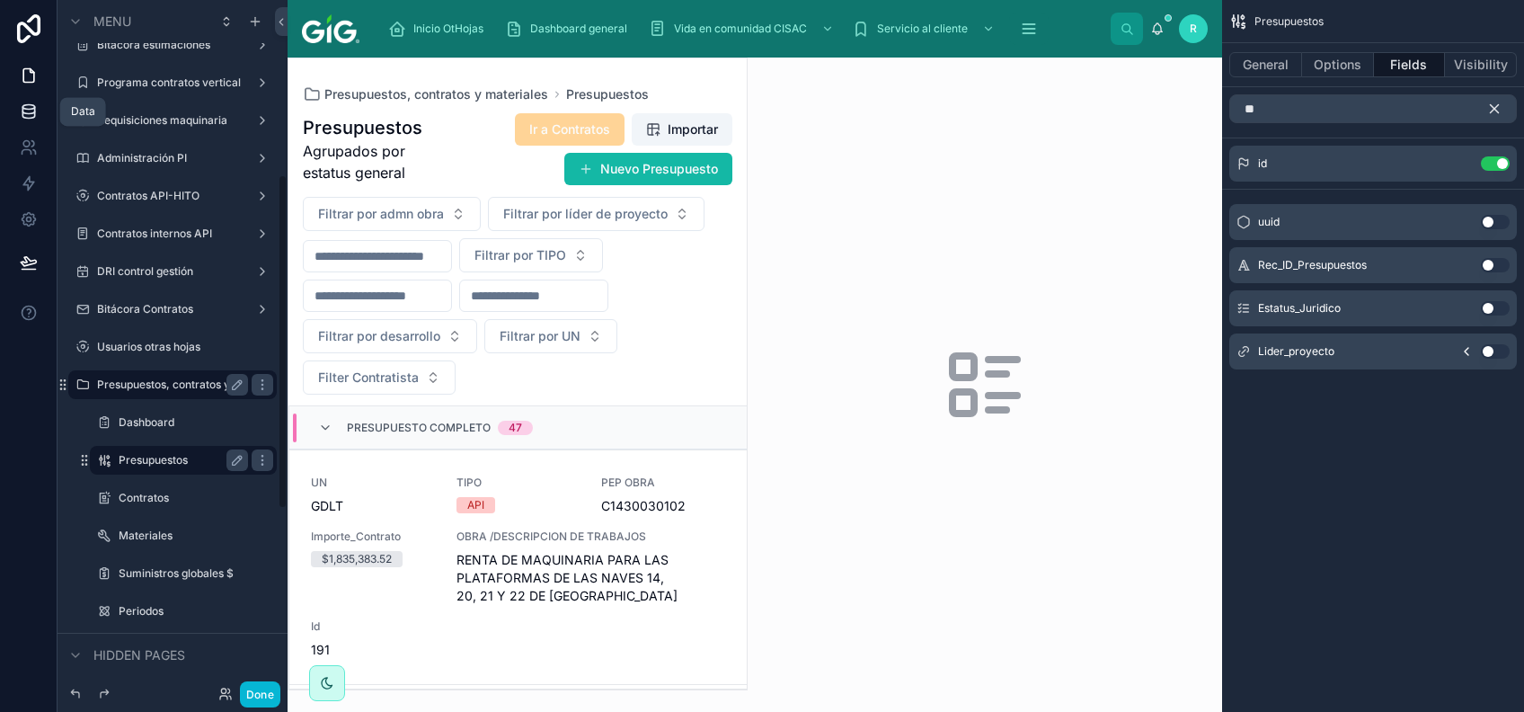
click at [25, 98] on link at bounding box center [28, 111] width 57 height 36
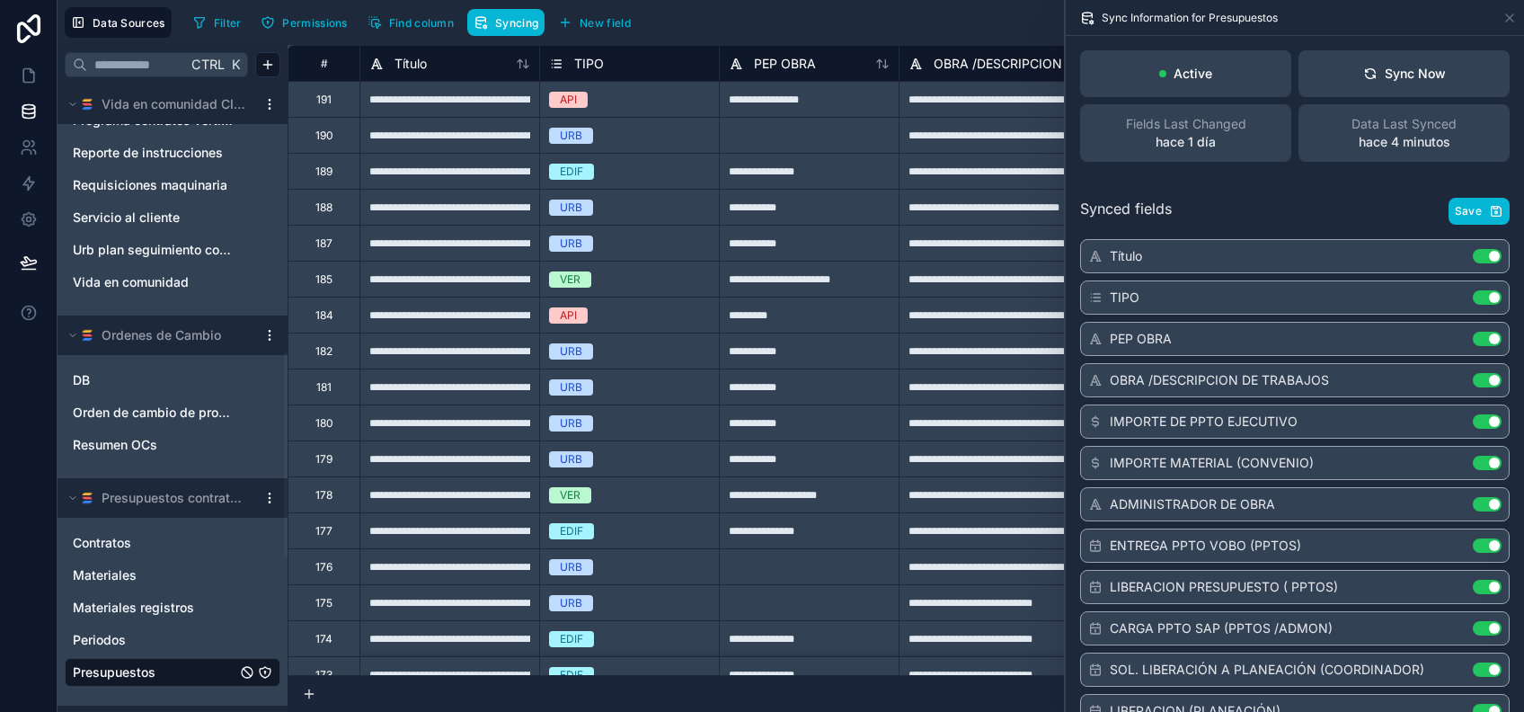
scroll to position [119, 0]
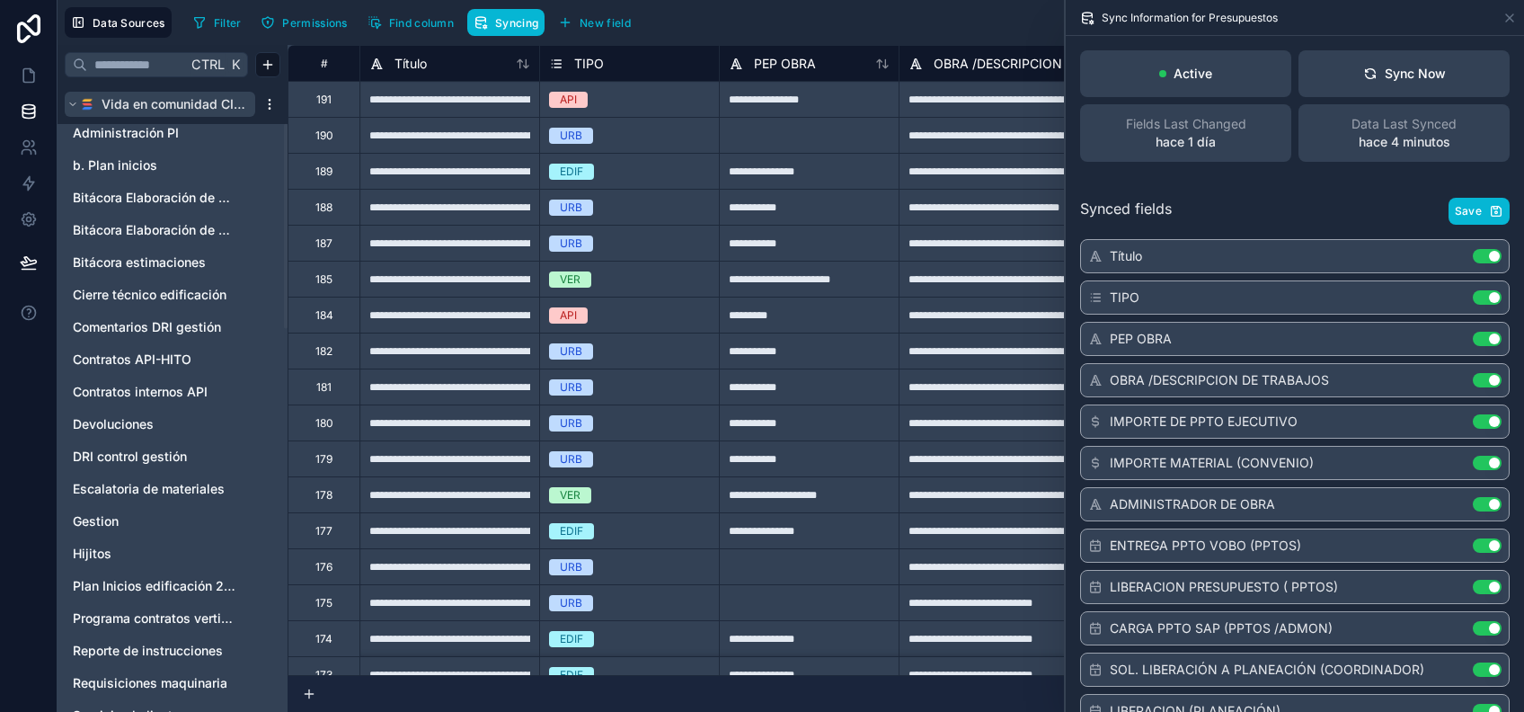
click at [68, 105] on icon at bounding box center [72, 104] width 11 height 11
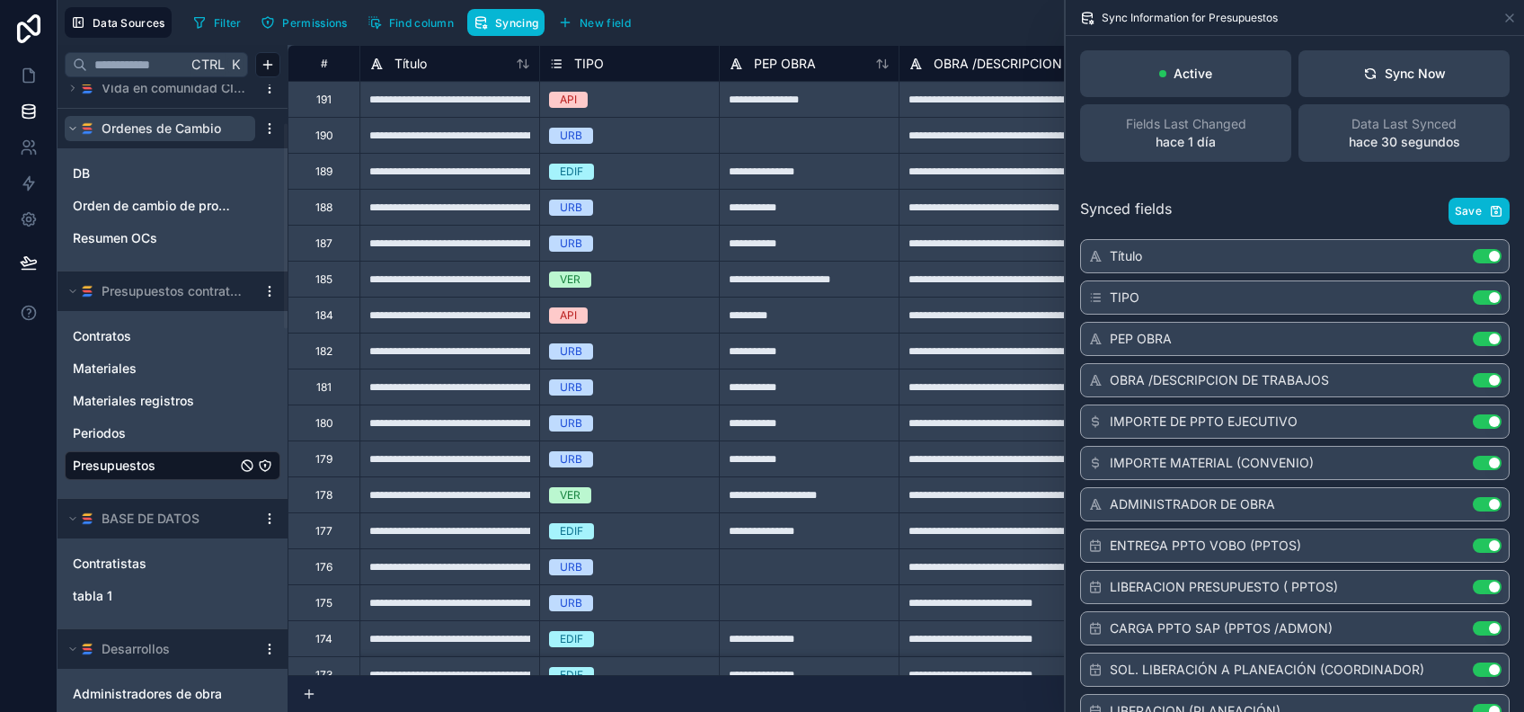
click at [74, 119] on button "Ordenes de Cambio" at bounding box center [160, 128] width 190 height 25
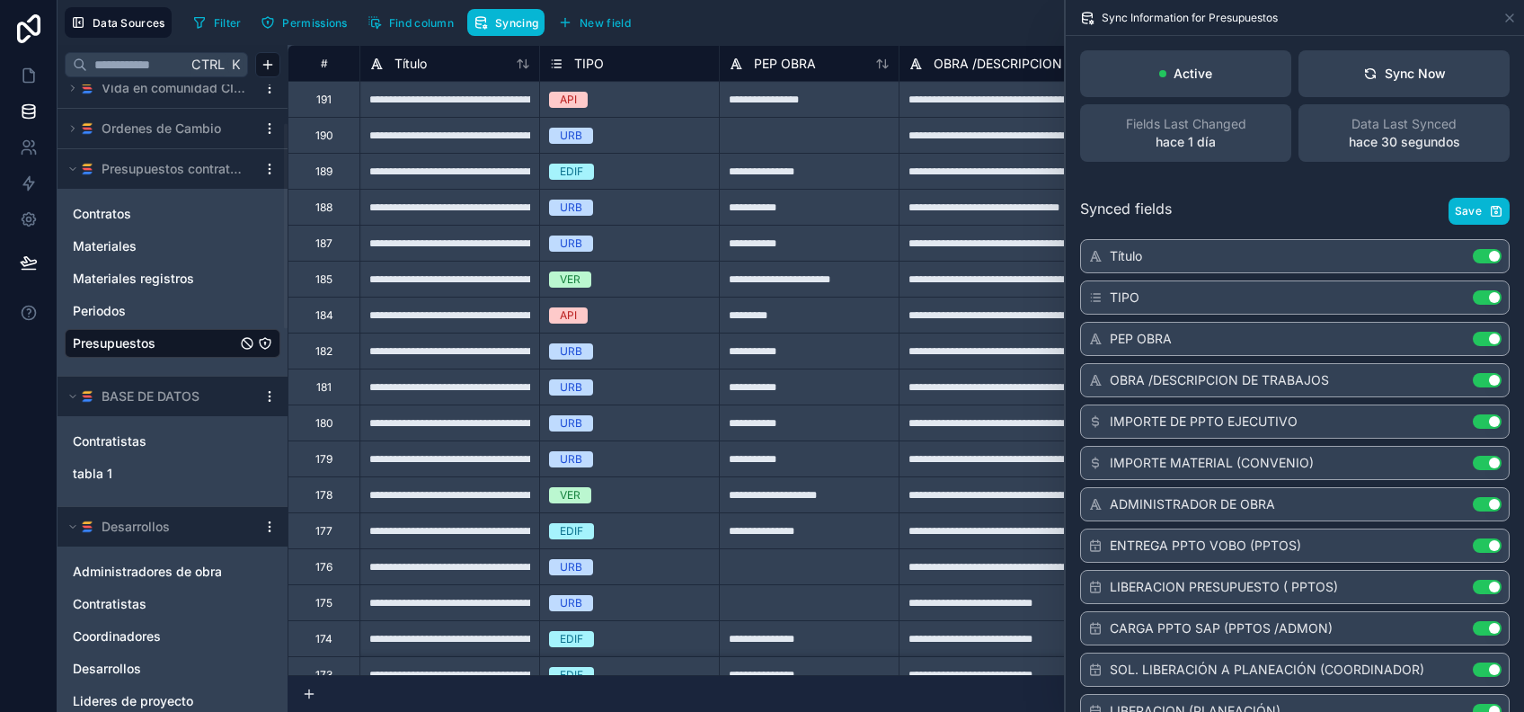
click at [161, 338] on link "Presupuestos" at bounding box center [155, 343] width 164 height 18
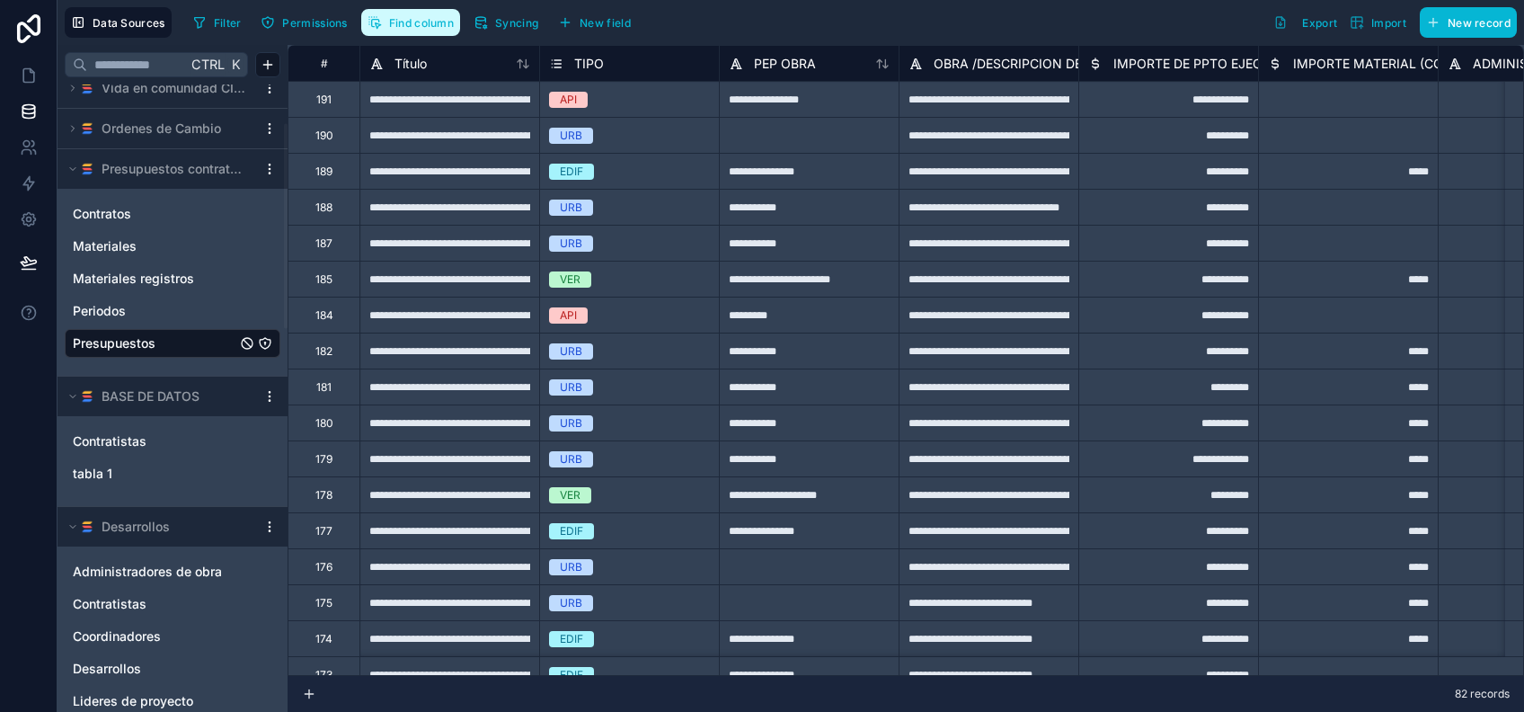
click at [431, 25] on span "Find column" at bounding box center [421, 22] width 65 height 13
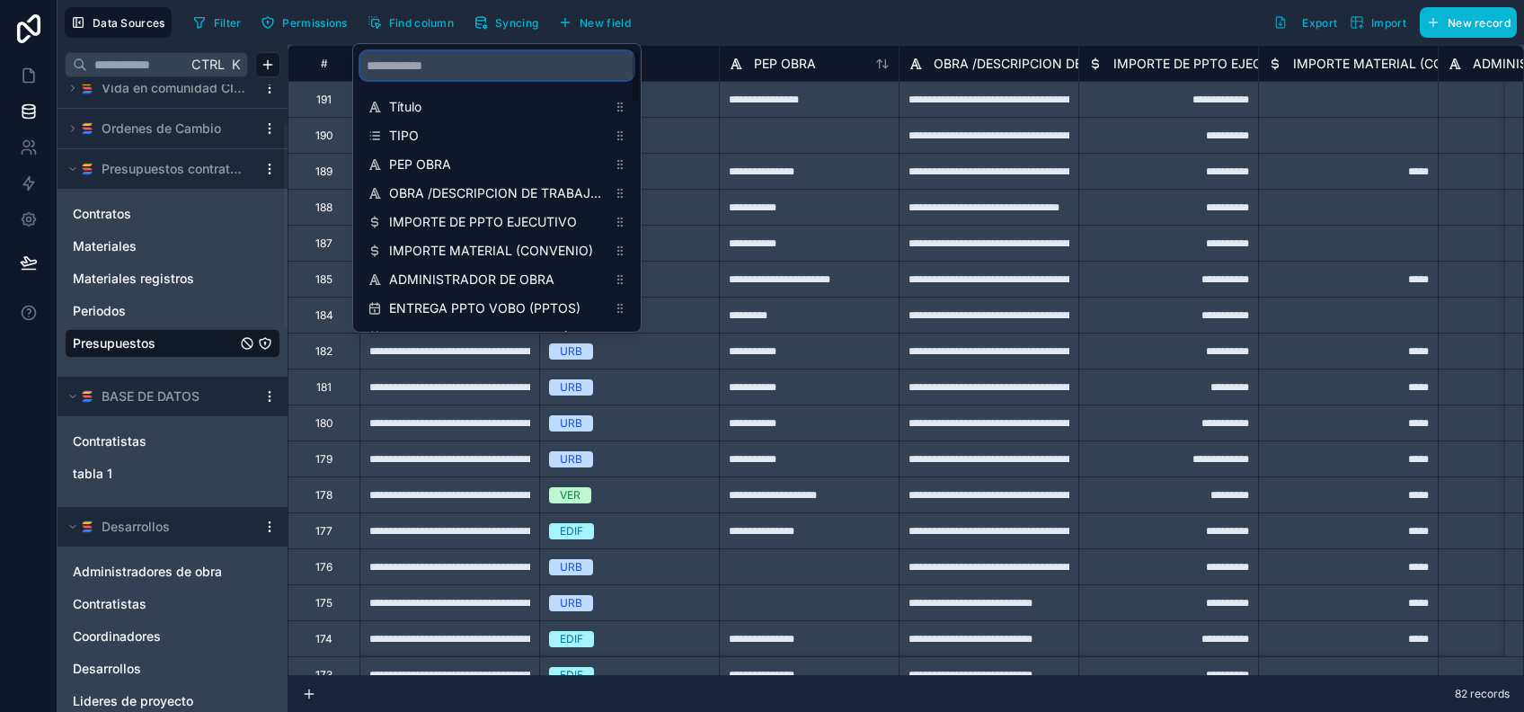
click at [552, 65] on input "scrollable content" at bounding box center [496, 65] width 273 height 29
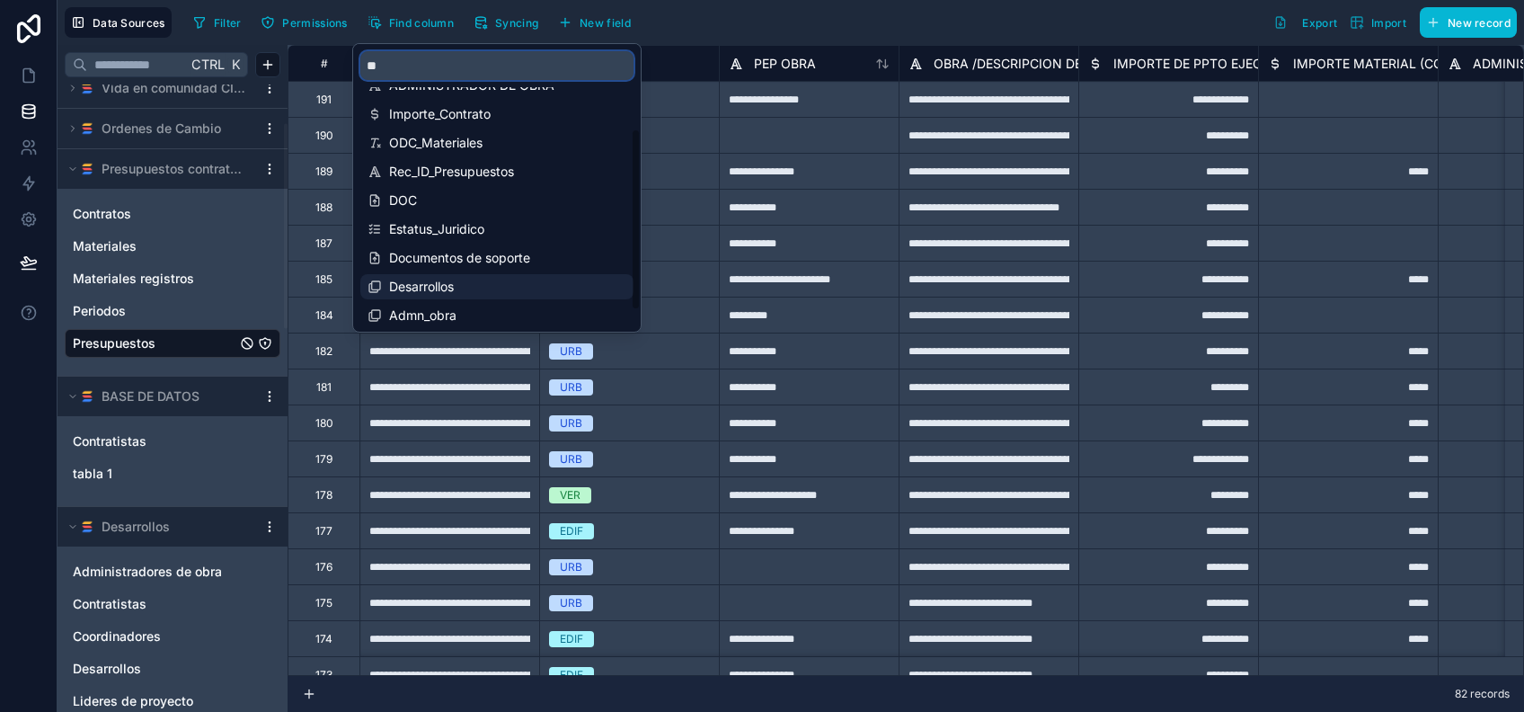
scroll to position [144, 0]
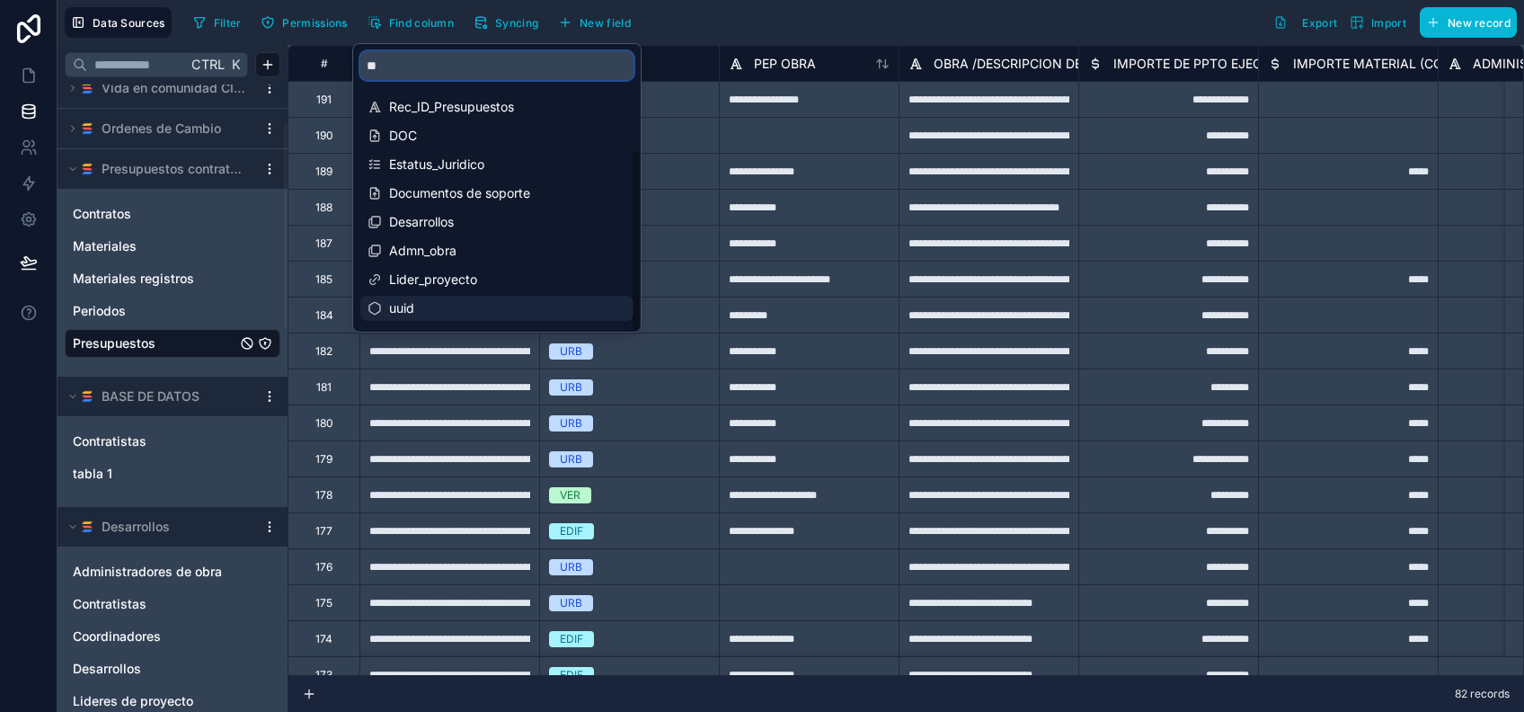
type input "**"
click at [504, 314] on span "uuid" at bounding box center [497, 308] width 217 height 18
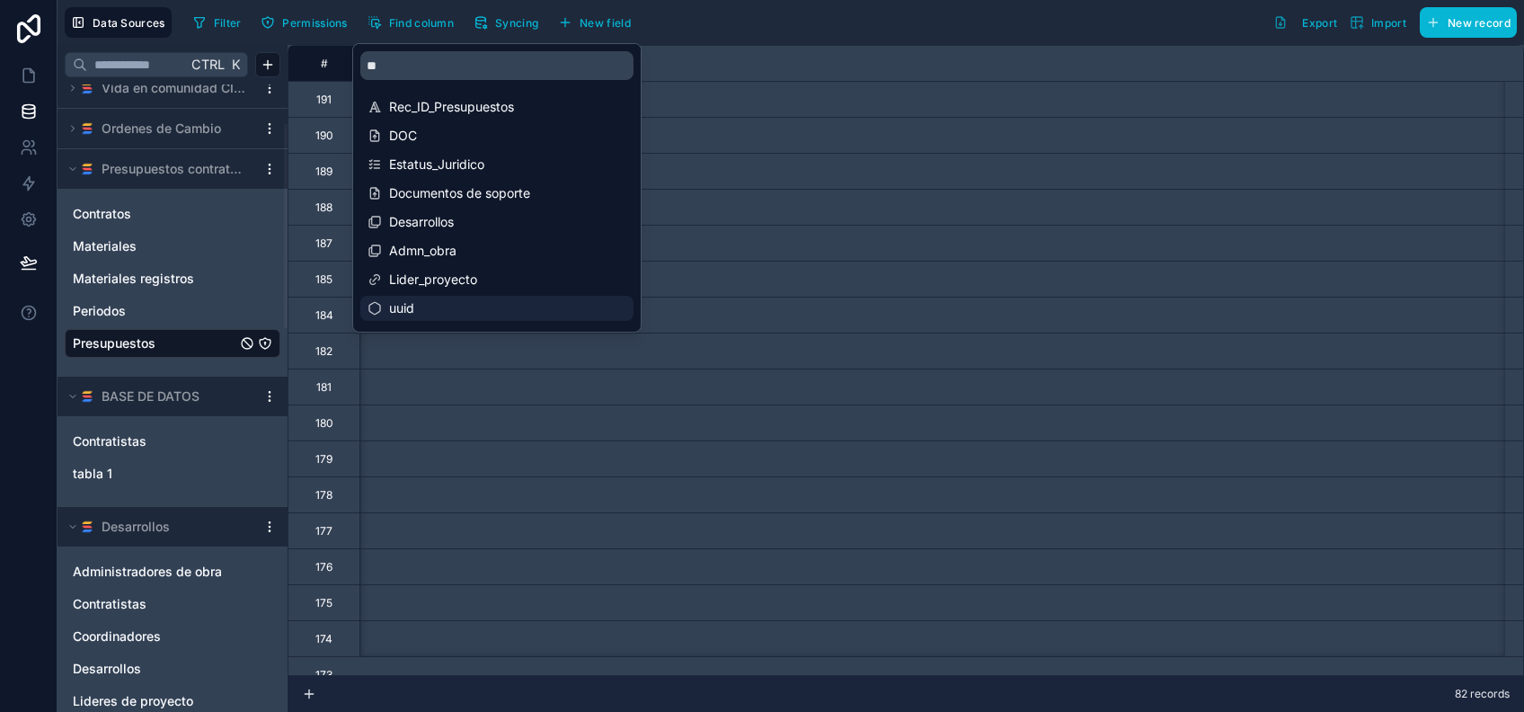
scroll to position [0, 7839]
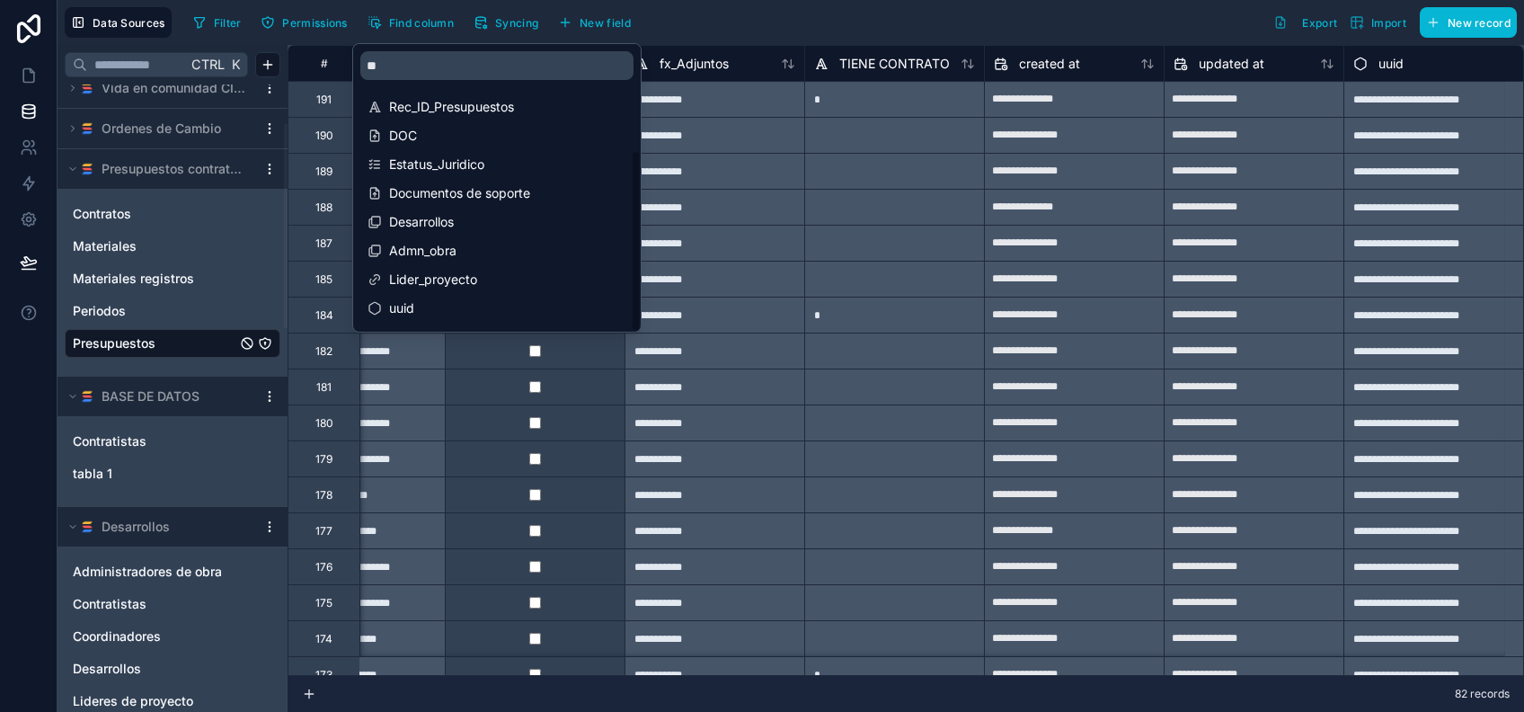
click at [756, 29] on div "Filter Permissions Find column Syncing New field Export Import New record" at bounding box center [851, 22] width 1331 height 31
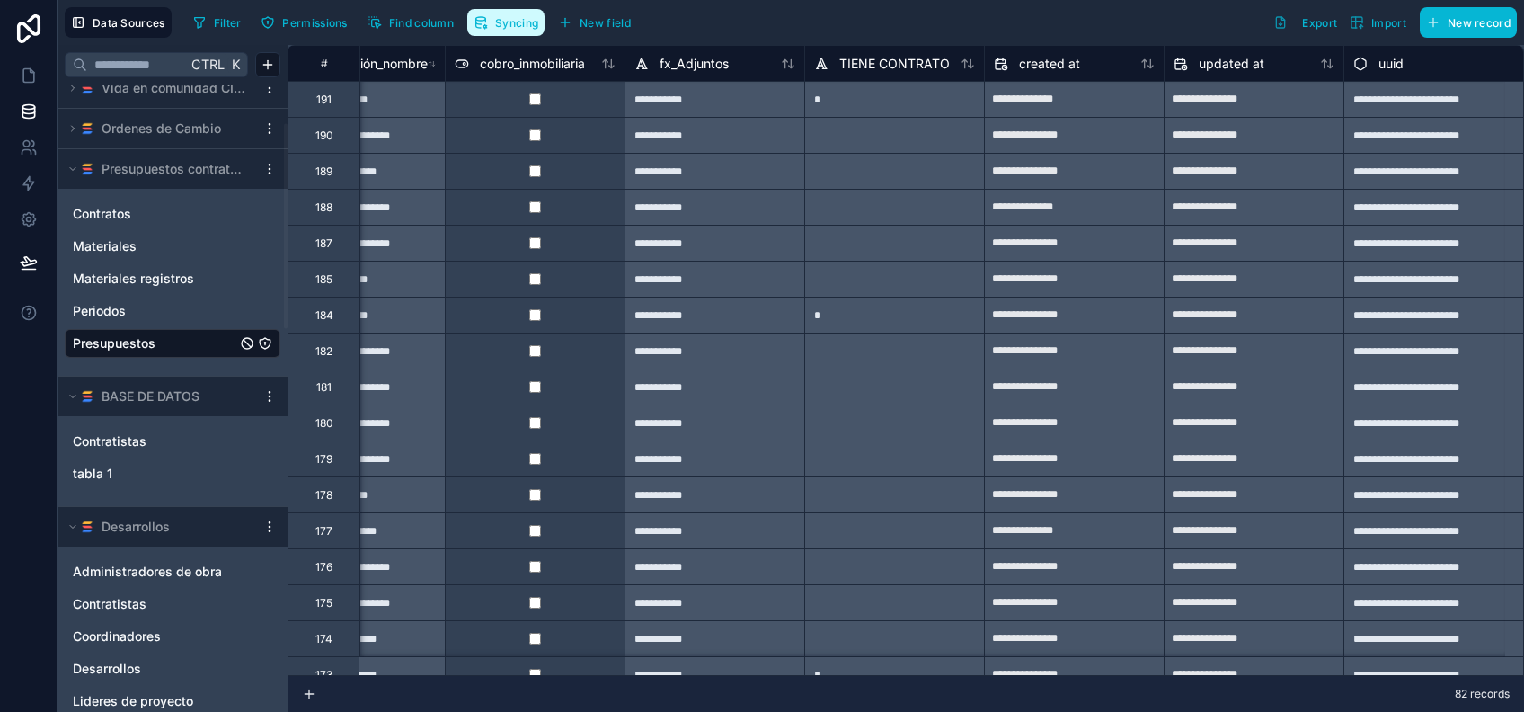
click at [499, 35] on button "Syncing" at bounding box center [505, 22] width 77 height 27
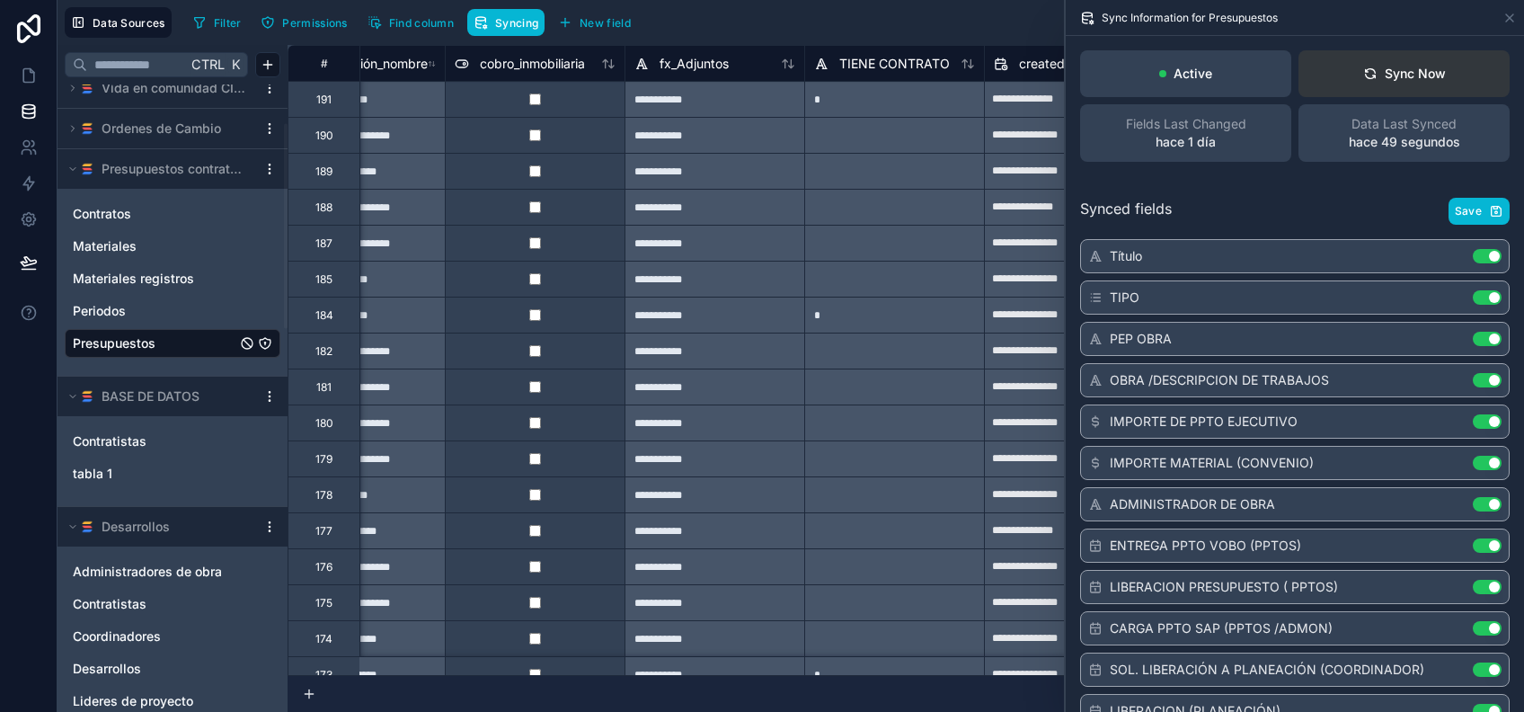
click at [1423, 72] on div "Sync Now" at bounding box center [1404, 74] width 83 height 18
click at [1402, 75] on div "Sync Now" at bounding box center [1404, 74] width 83 height 18
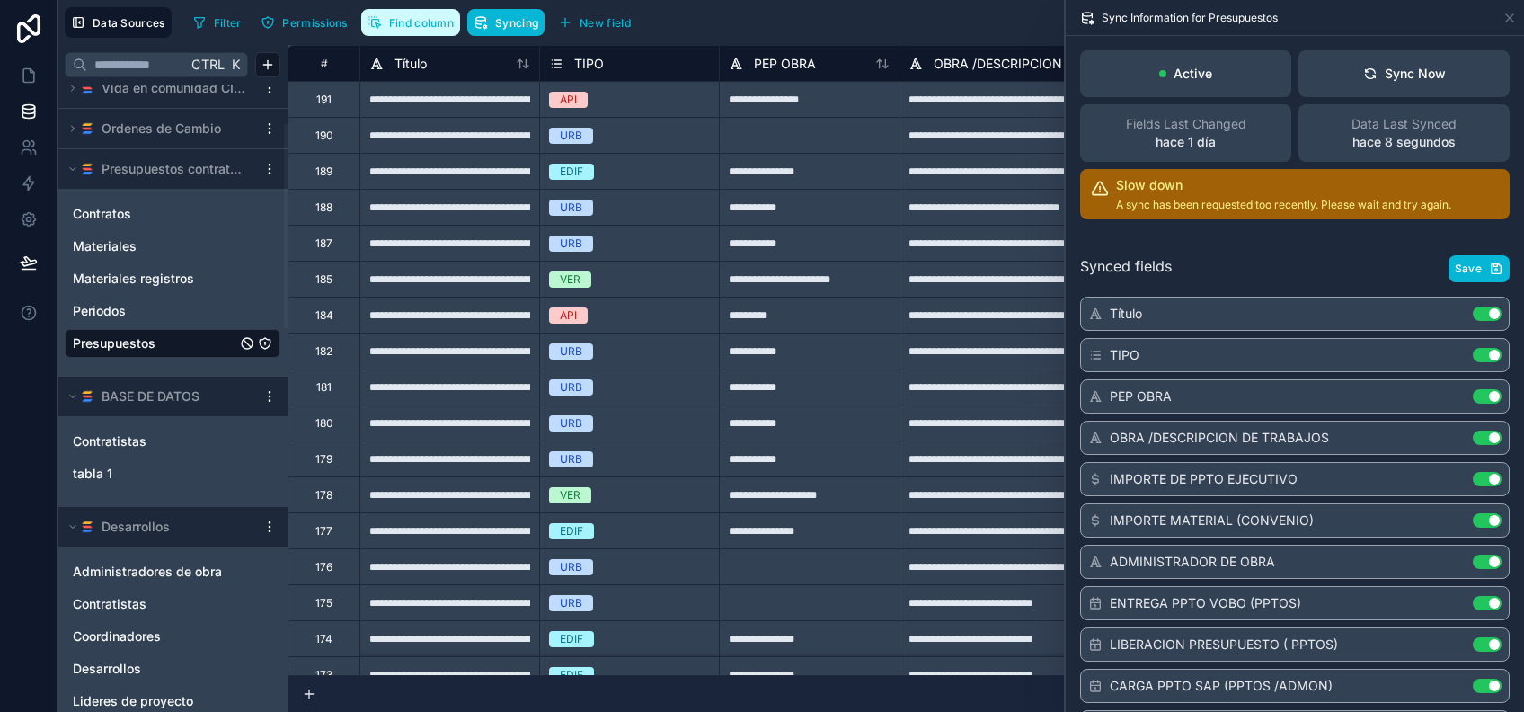
click at [415, 16] on span "Find column" at bounding box center [421, 22] width 65 height 13
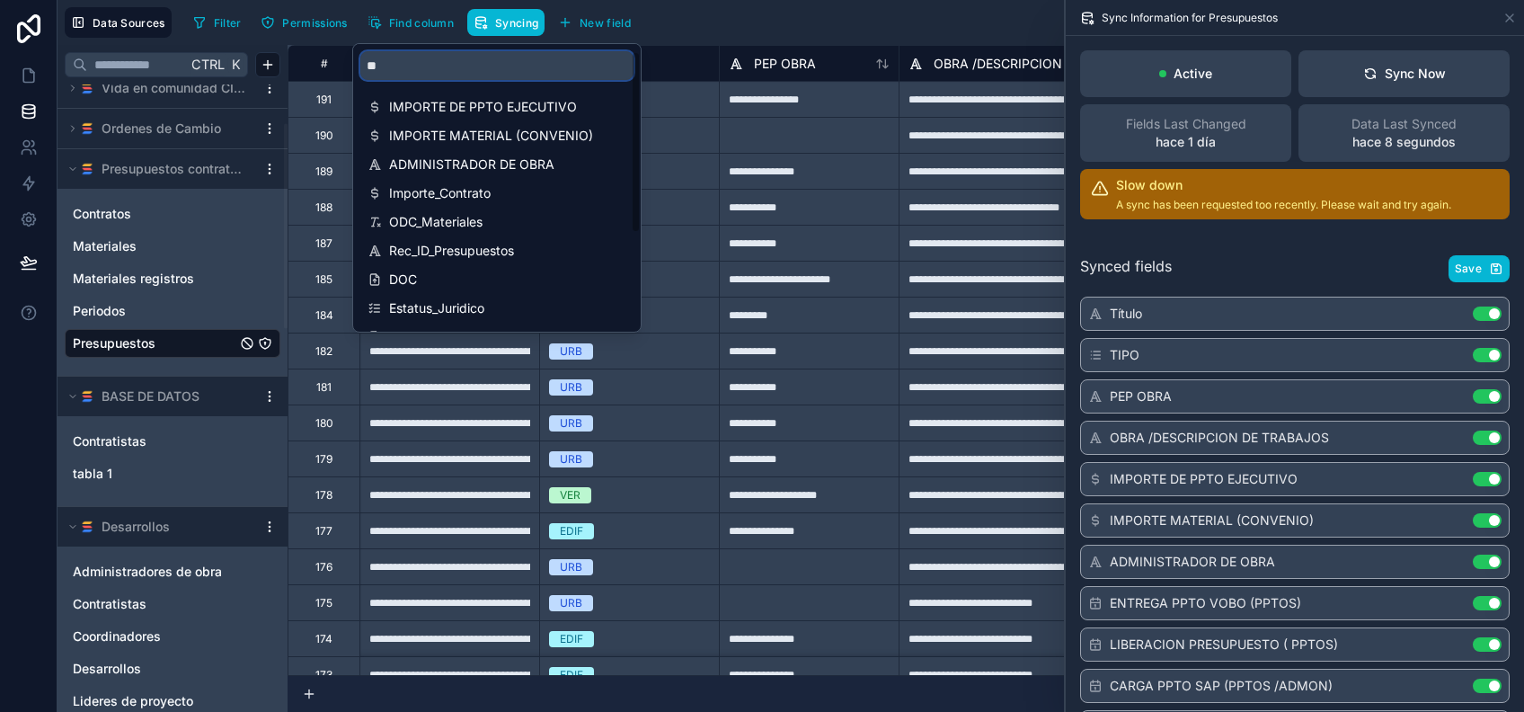
click at [433, 65] on input "**" at bounding box center [496, 65] width 273 height 29
click at [155, 214] on link "Contratos" at bounding box center [155, 214] width 164 height 18
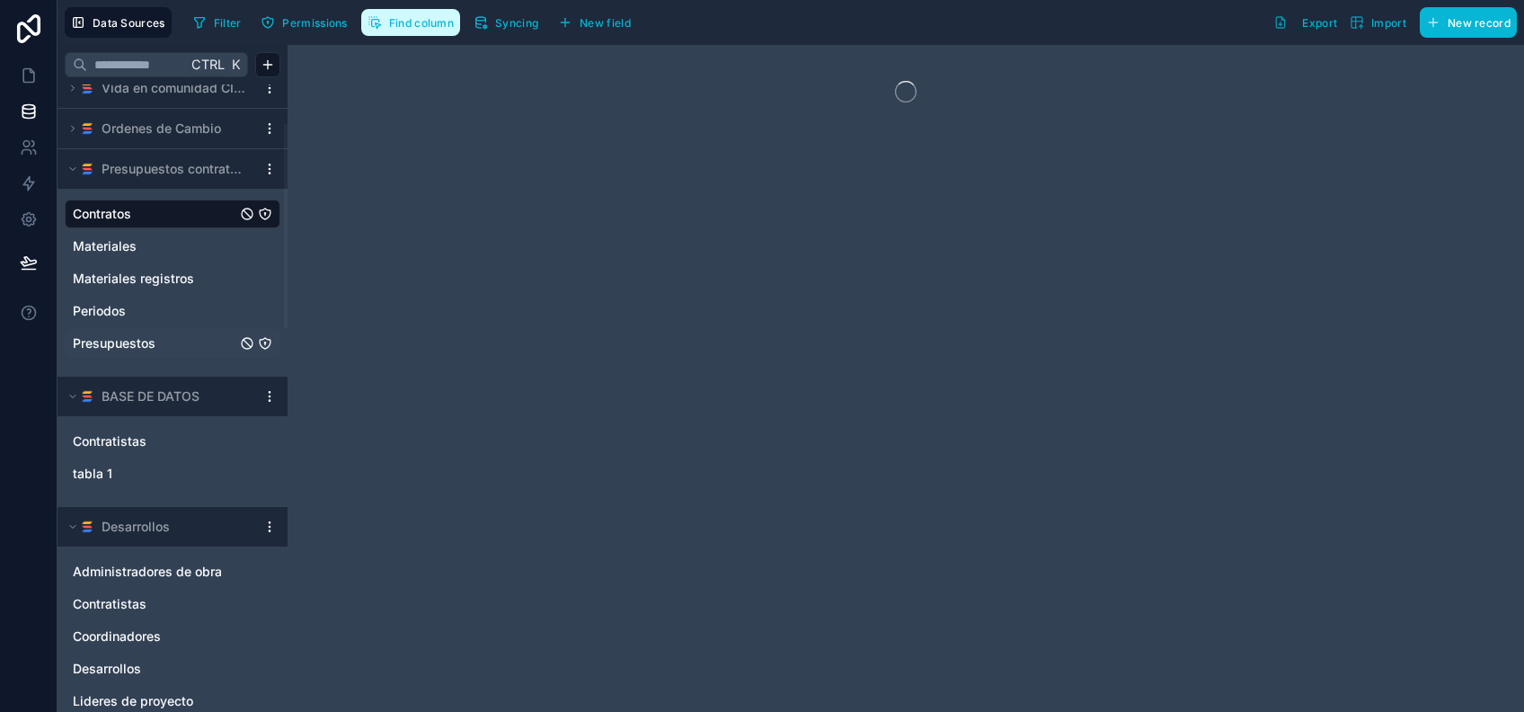
click at [400, 20] on span "Find column" at bounding box center [421, 22] width 65 height 13
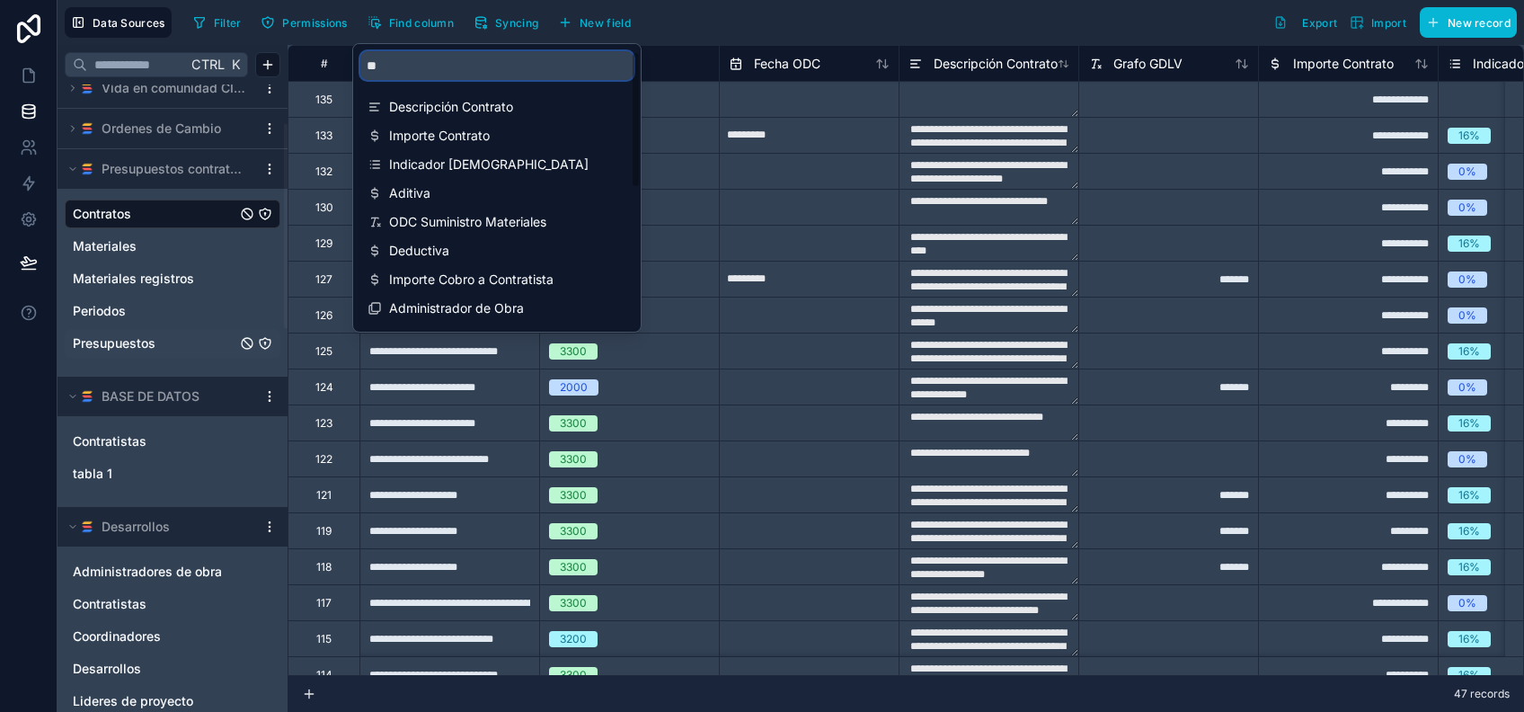
click at [449, 60] on input "**" at bounding box center [496, 65] width 273 height 29
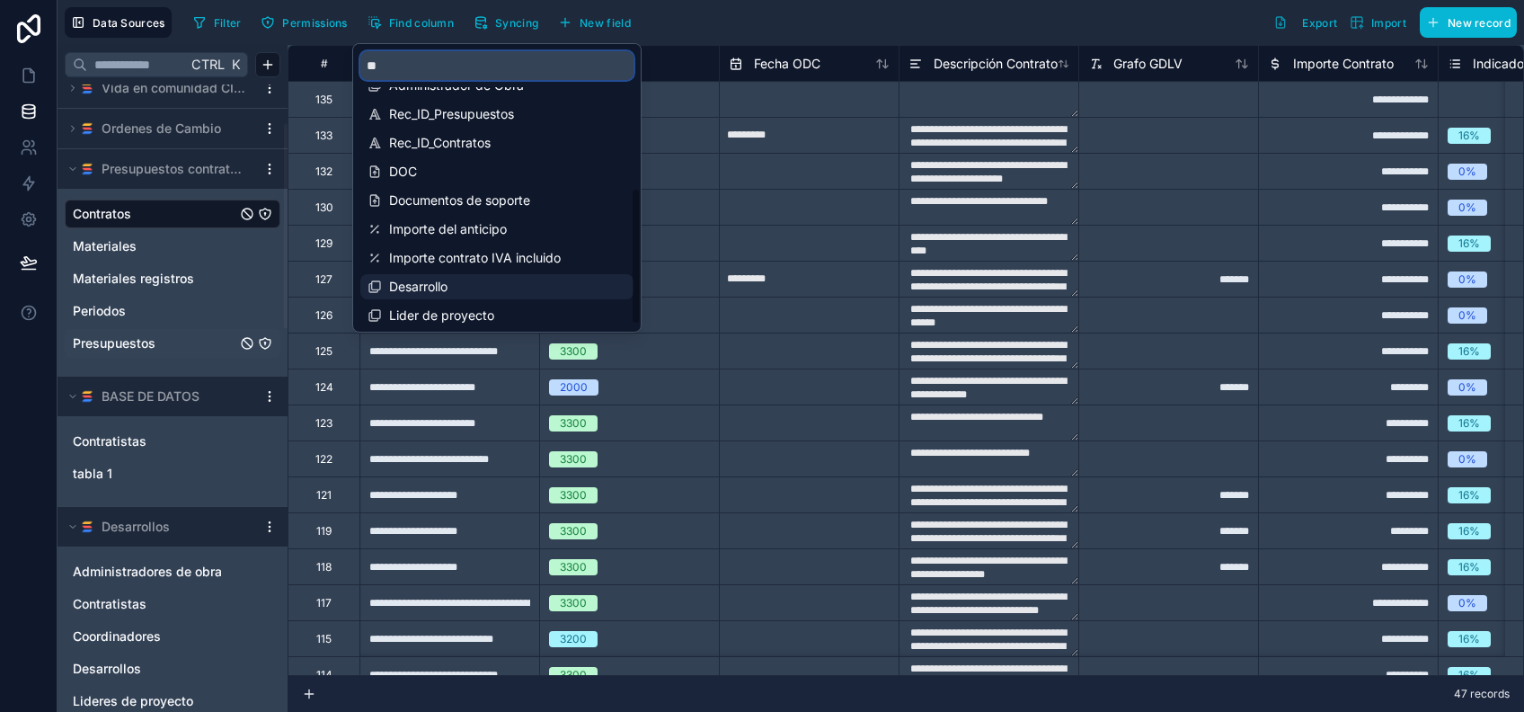
scroll to position [287, 0]
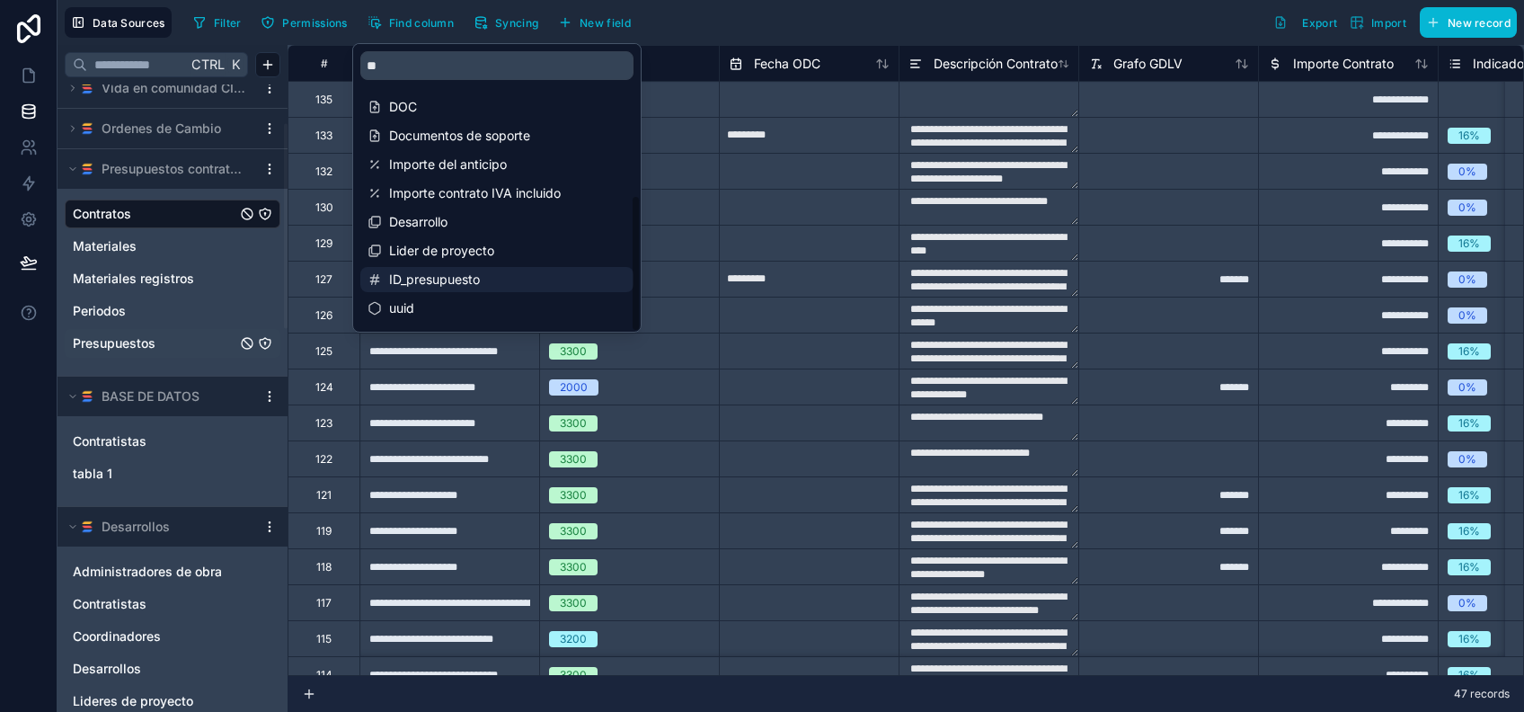
click at [487, 272] on span "ID_presupuesto" at bounding box center [497, 279] width 217 height 18
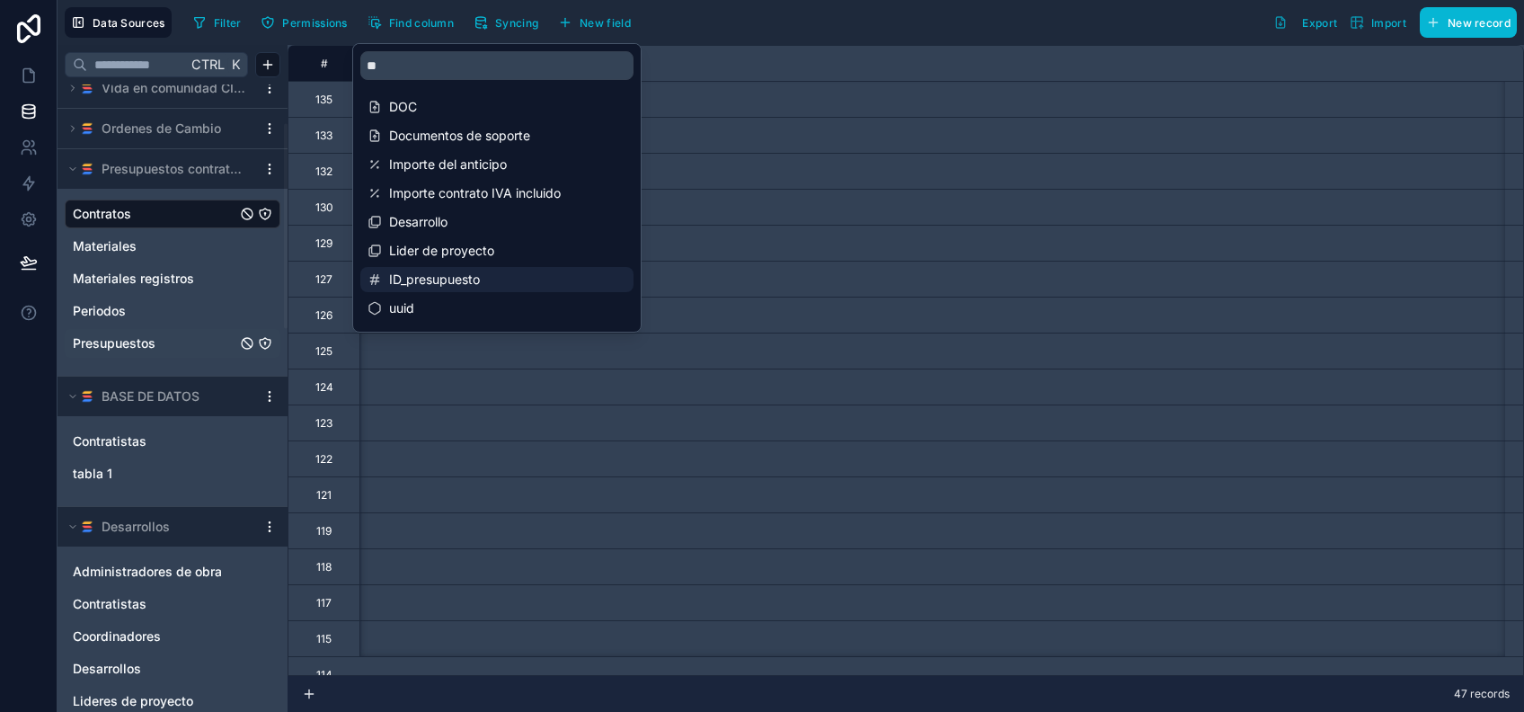
scroll to position [0, 12218]
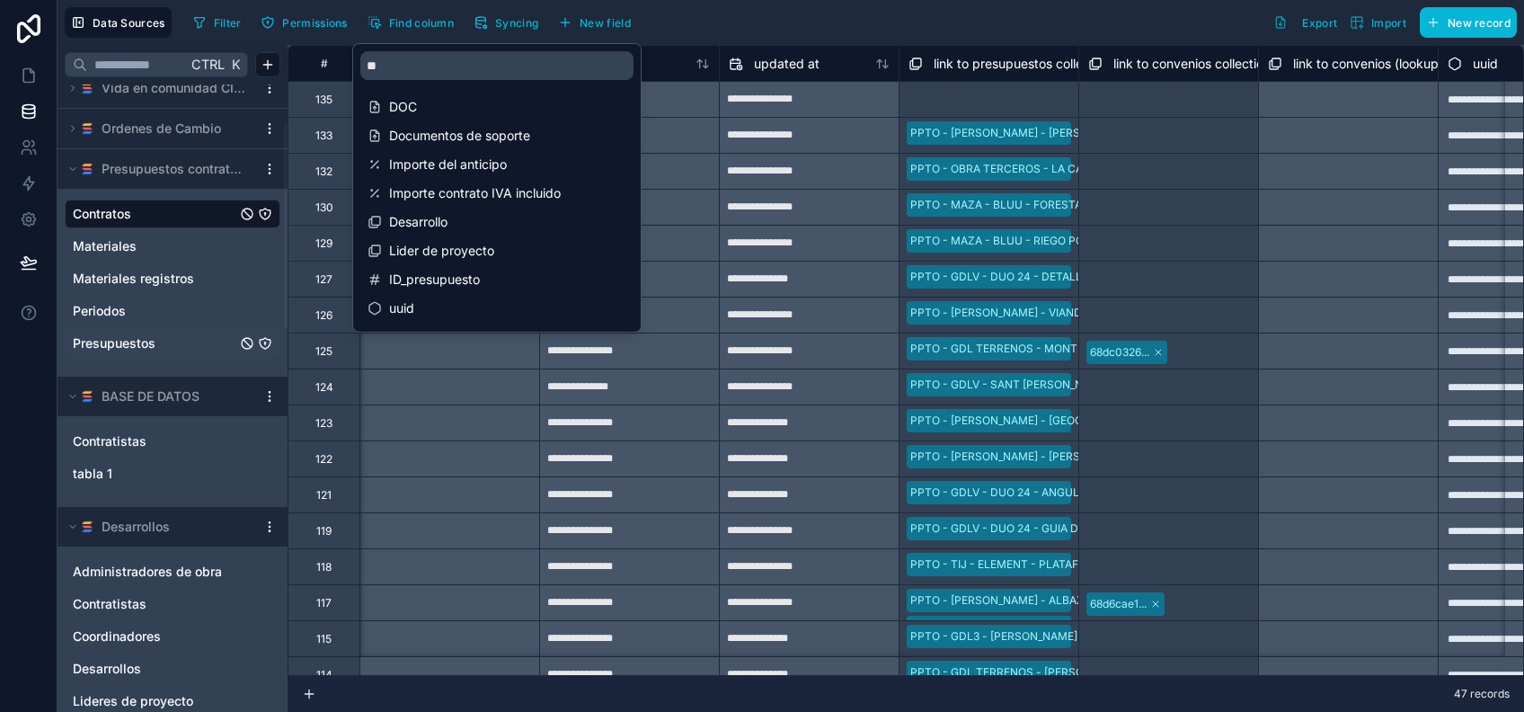
click at [495, 415] on div at bounding box center [449, 422] width 180 height 36
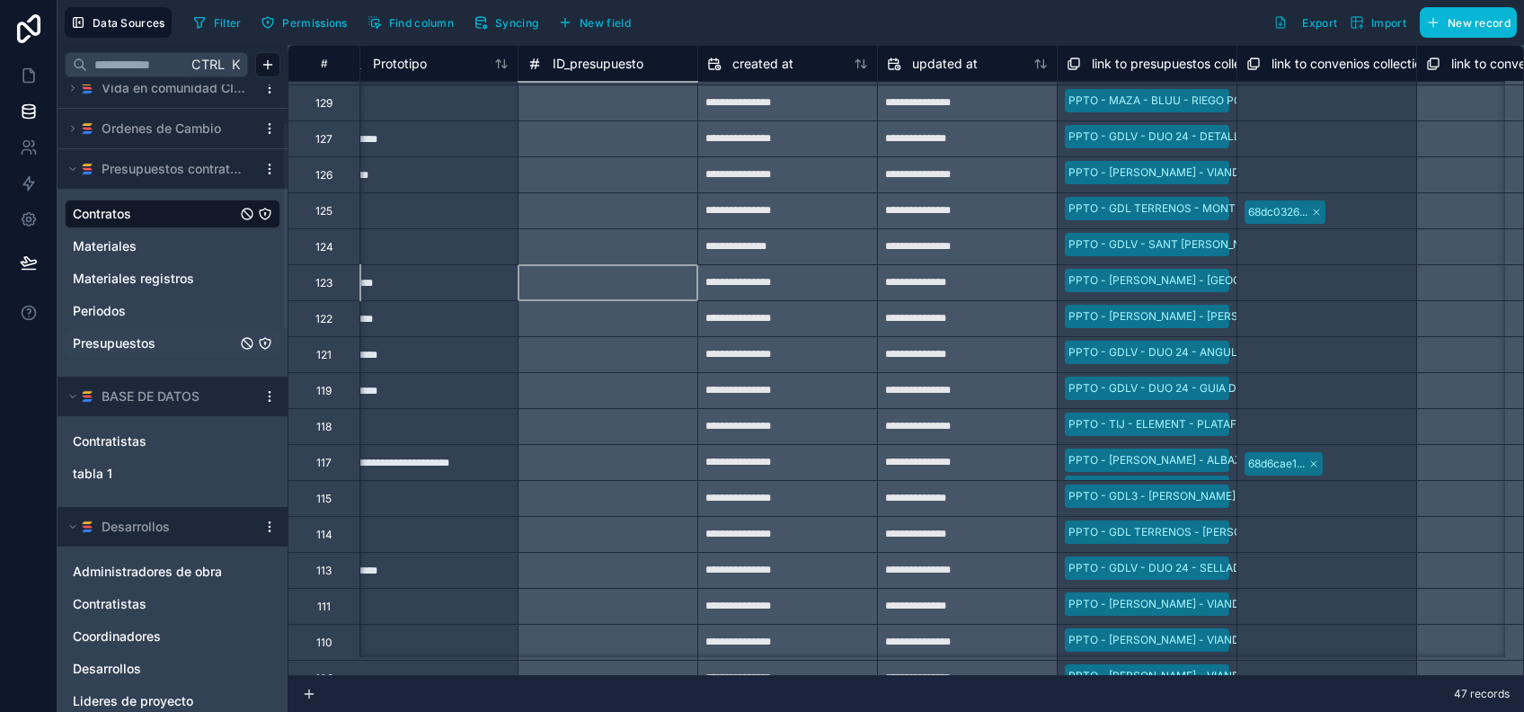
scroll to position [0, 12060]
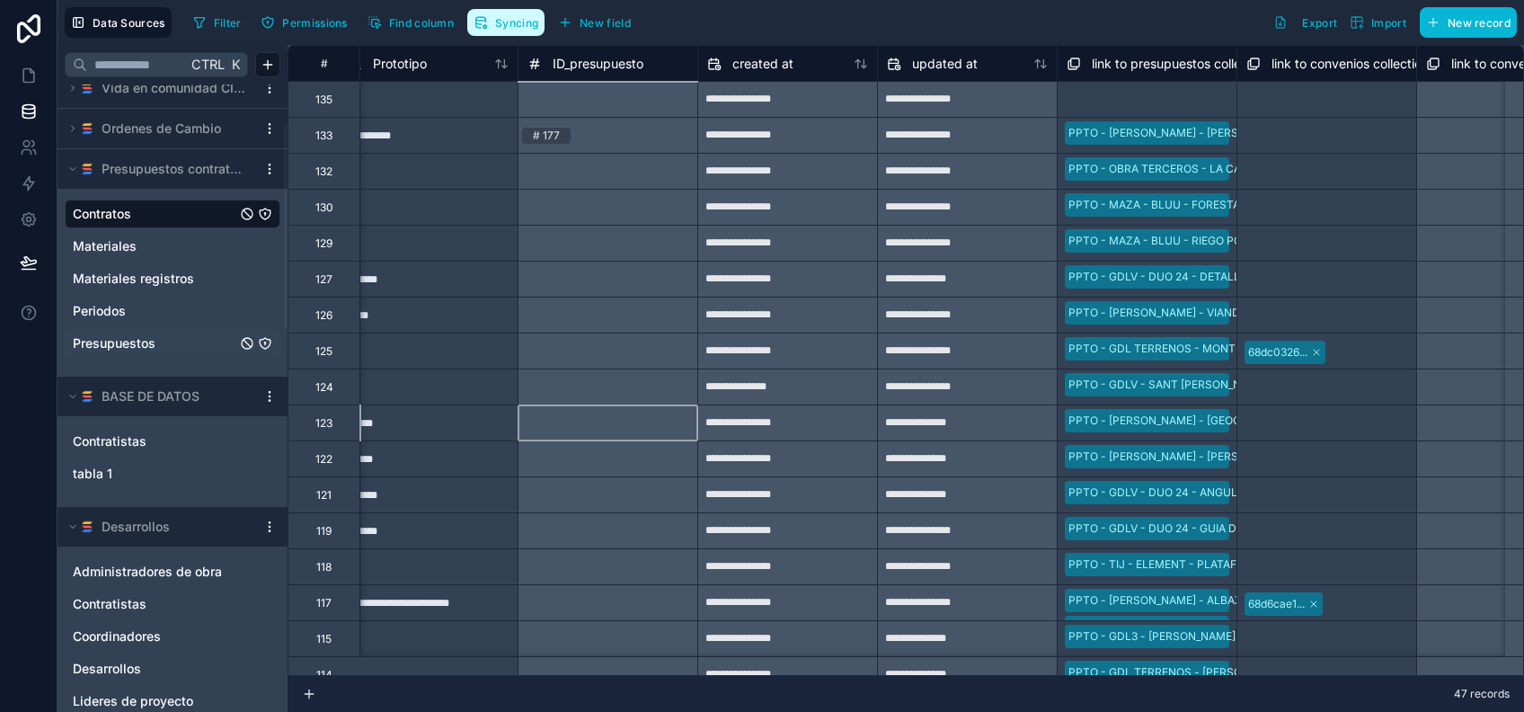
click at [510, 16] on span "Syncing" at bounding box center [516, 22] width 43 height 13
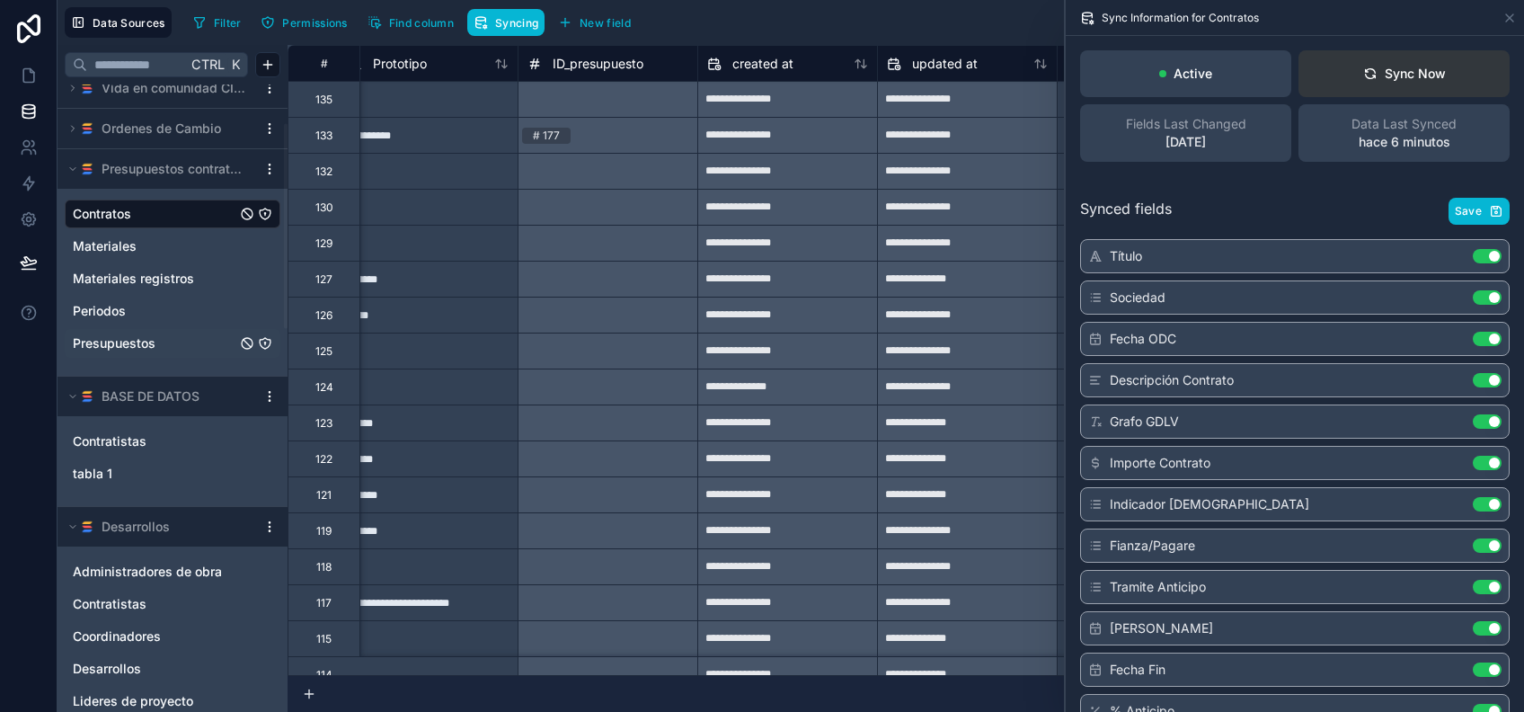
click at [1434, 66] on button "Sync Now" at bounding box center [1403, 73] width 211 height 47
click at [153, 340] on span "Presupuestos" at bounding box center [114, 343] width 83 height 18
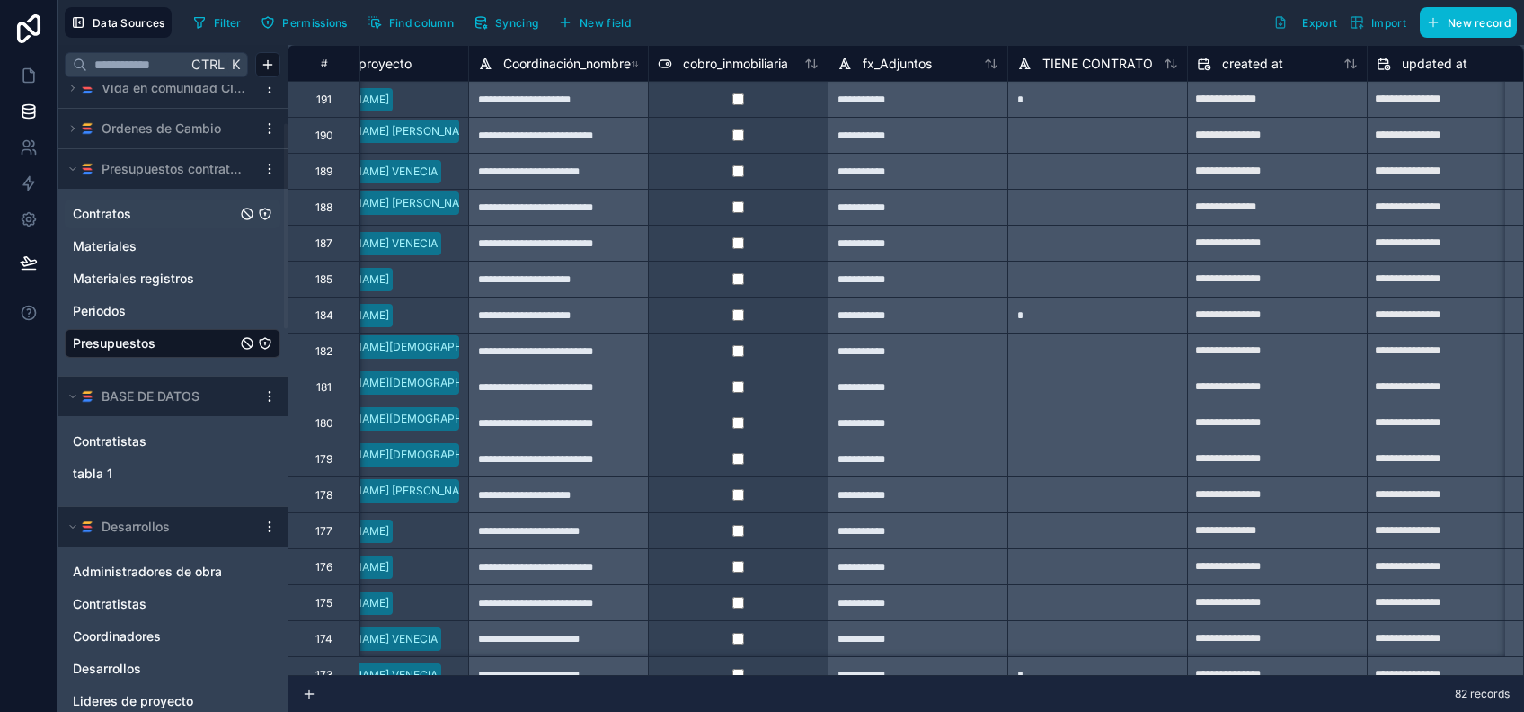
scroll to position [0, 7839]
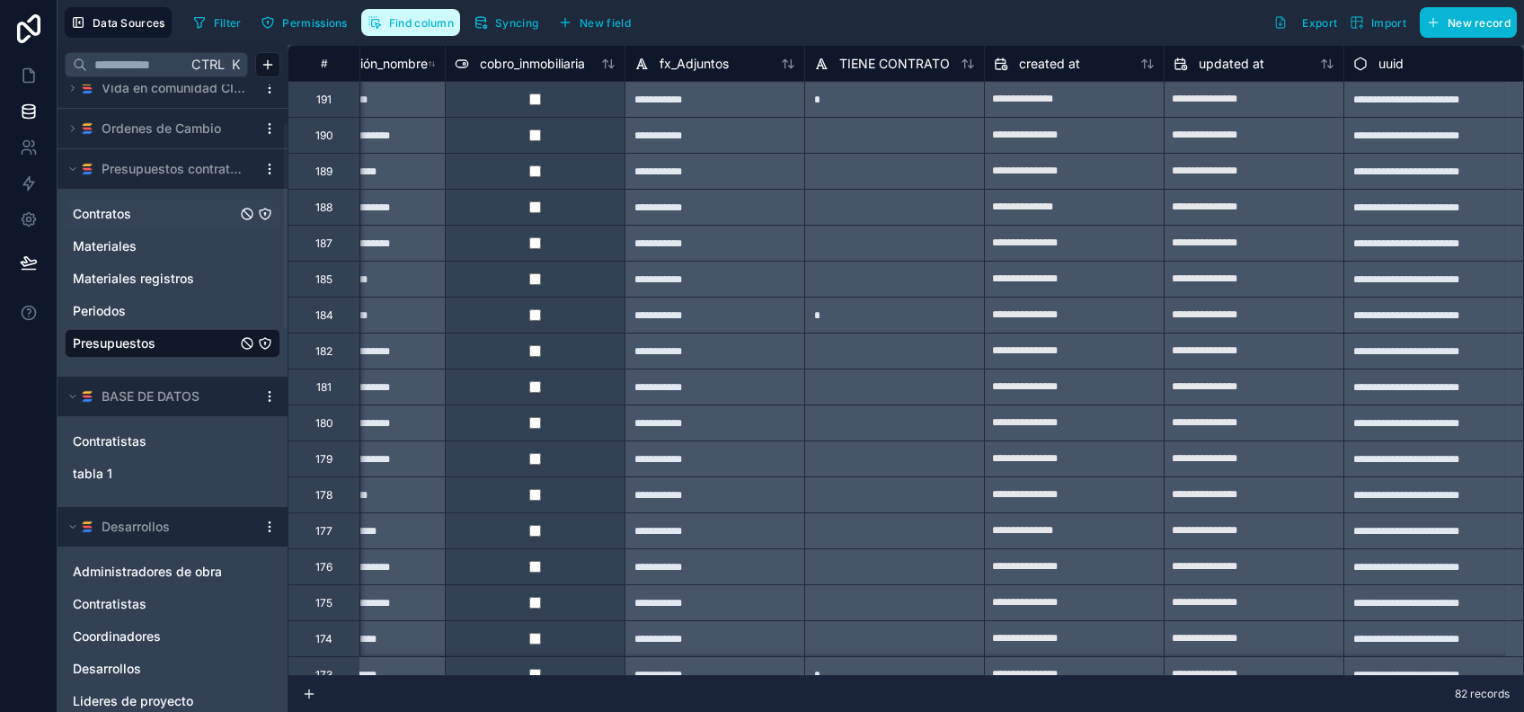
click at [404, 23] on span "Find column" at bounding box center [421, 22] width 65 height 13
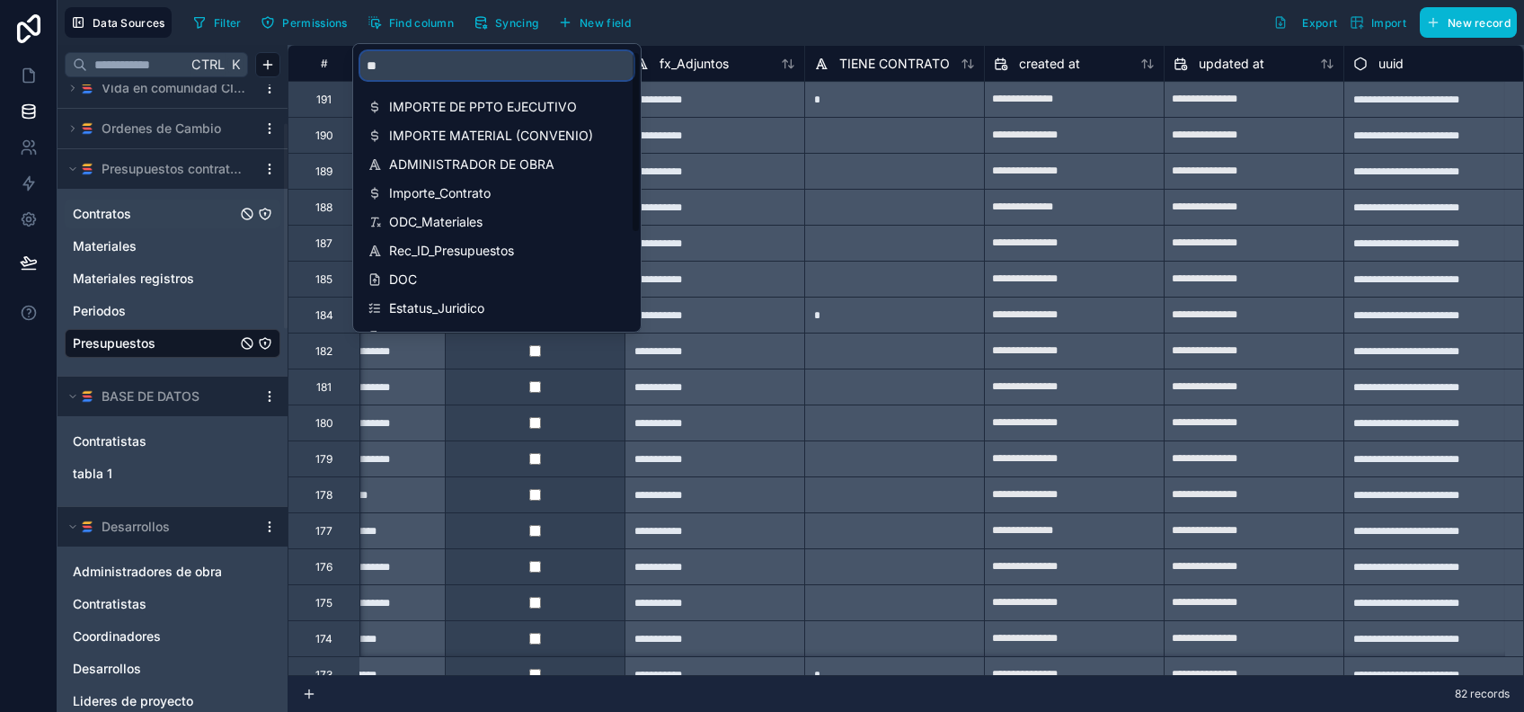
click at [483, 77] on input "**" at bounding box center [496, 65] width 273 height 29
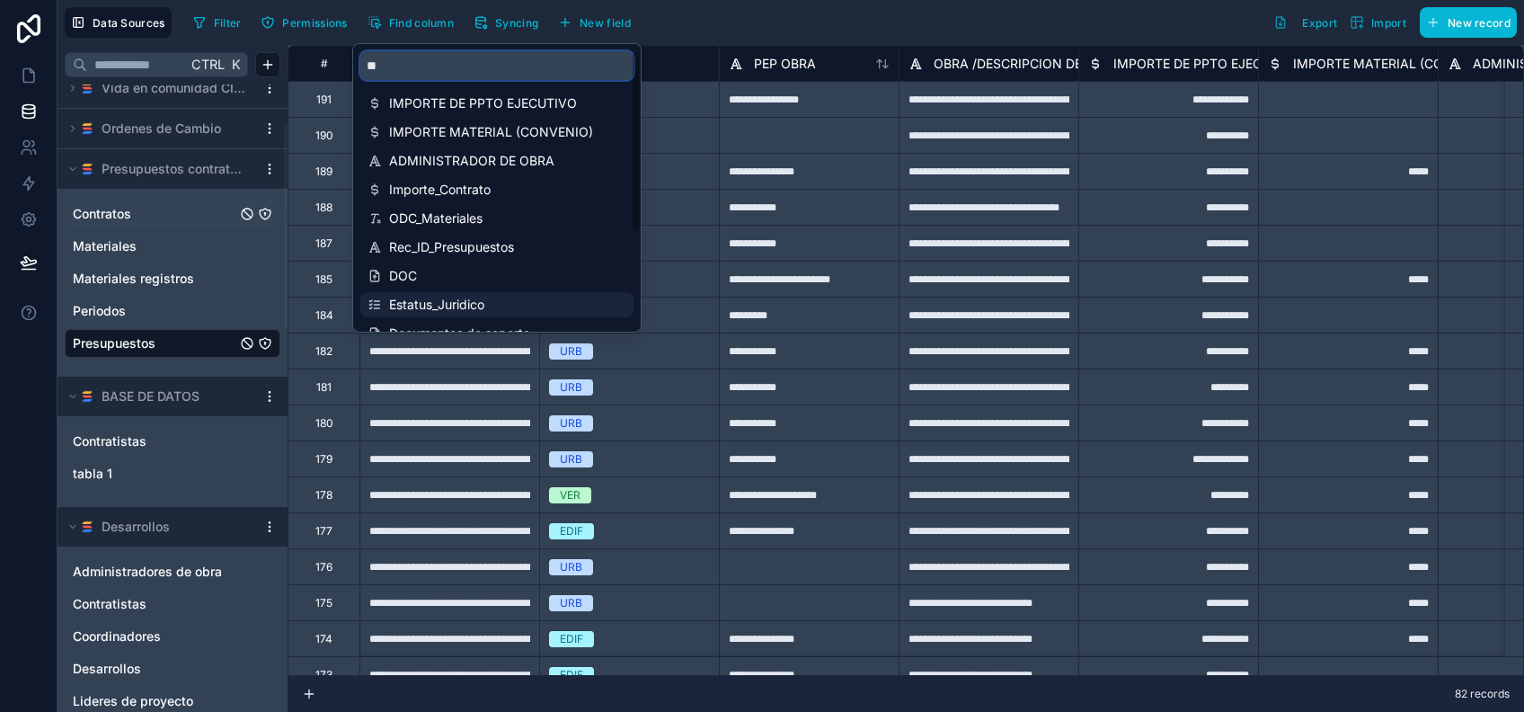
scroll to position [0, 0]
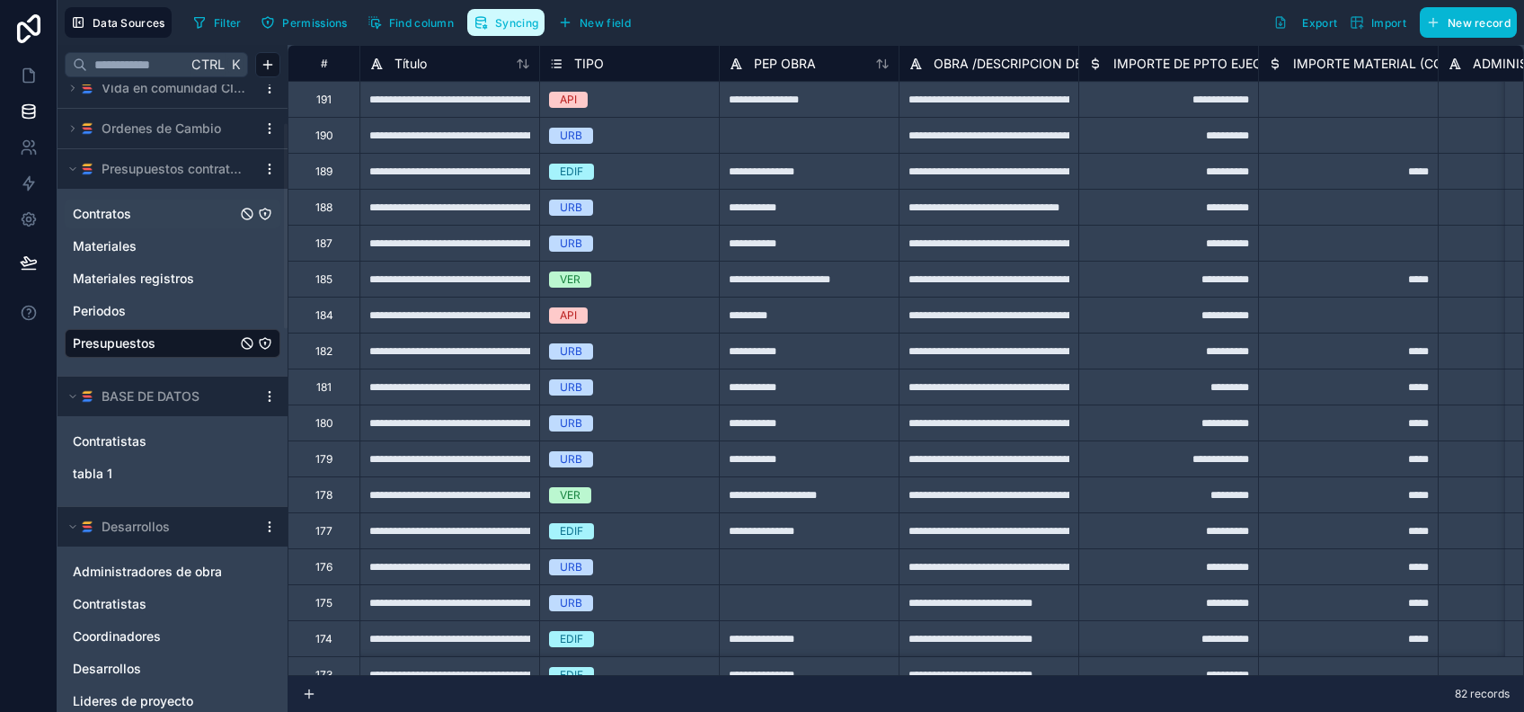
click at [517, 16] on span "Syncing" at bounding box center [516, 22] width 43 height 13
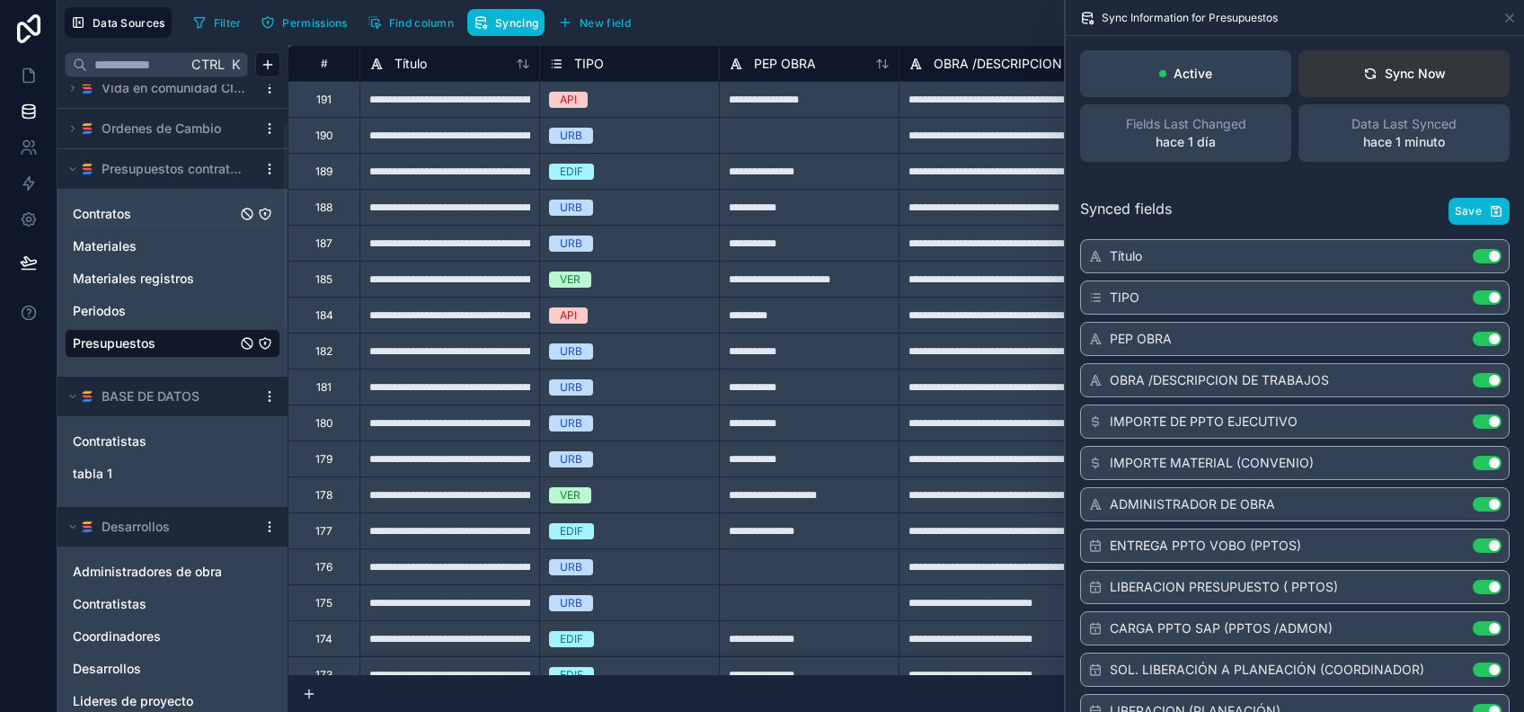
click at [1428, 71] on div "Sync Now" at bounding box center [1404, 74] width 83 height 18
click at [1463, 214] on span "Save" at bounding box center [1468, 211] width 27 height 14
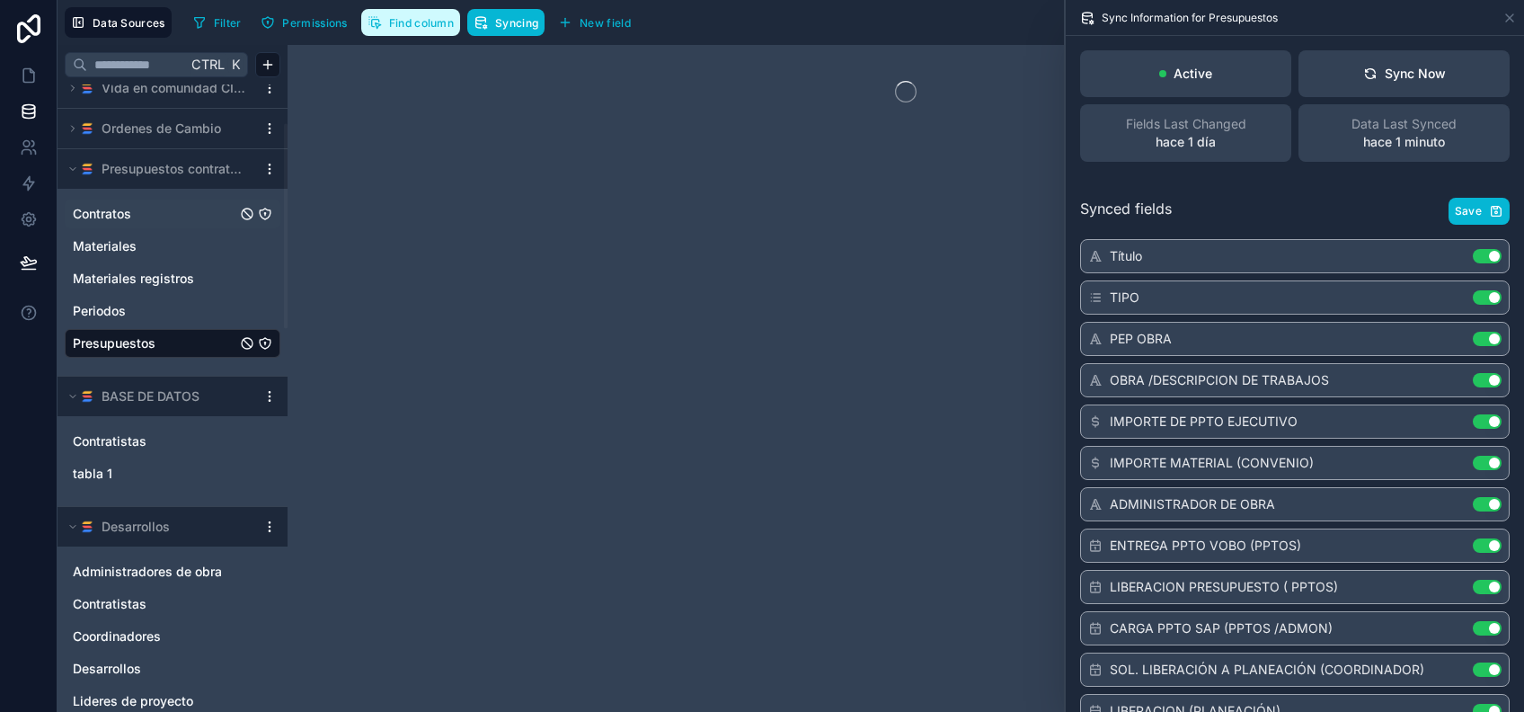
click at [408, 29] on button "Find column" at bounding box center [410, 22] width 99 height 27
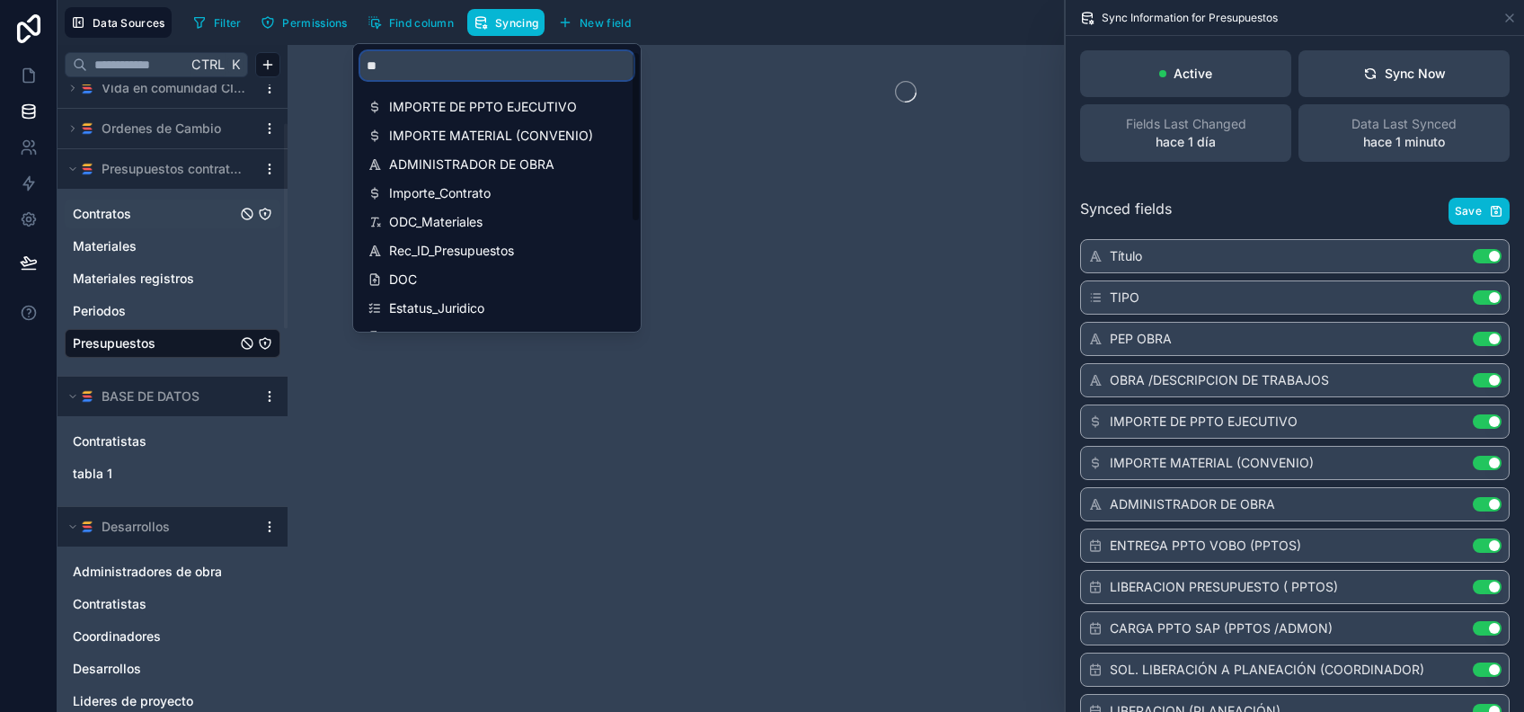
click at [454, 70] on input "**" at bounding box center [496, 65] width 273 height 29
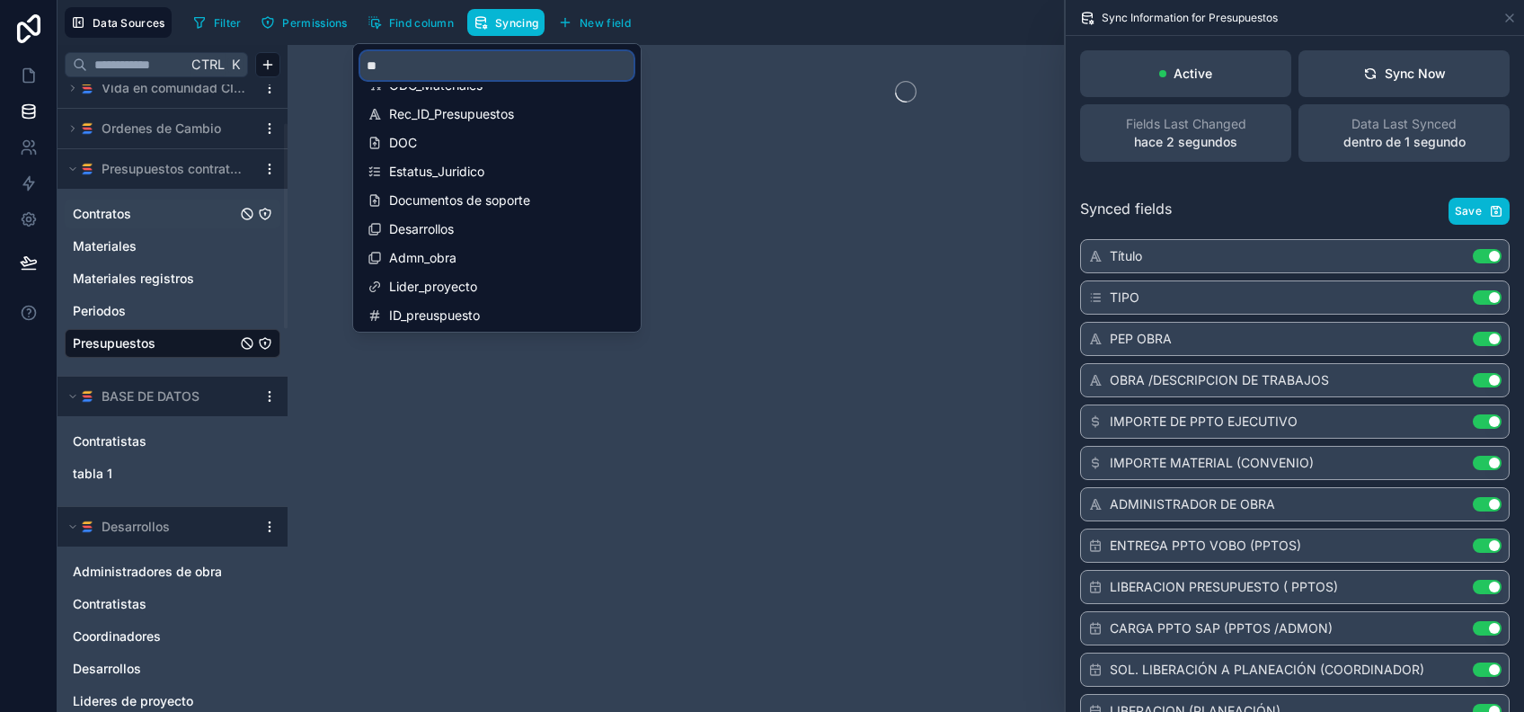
scroll to position [172, 0]
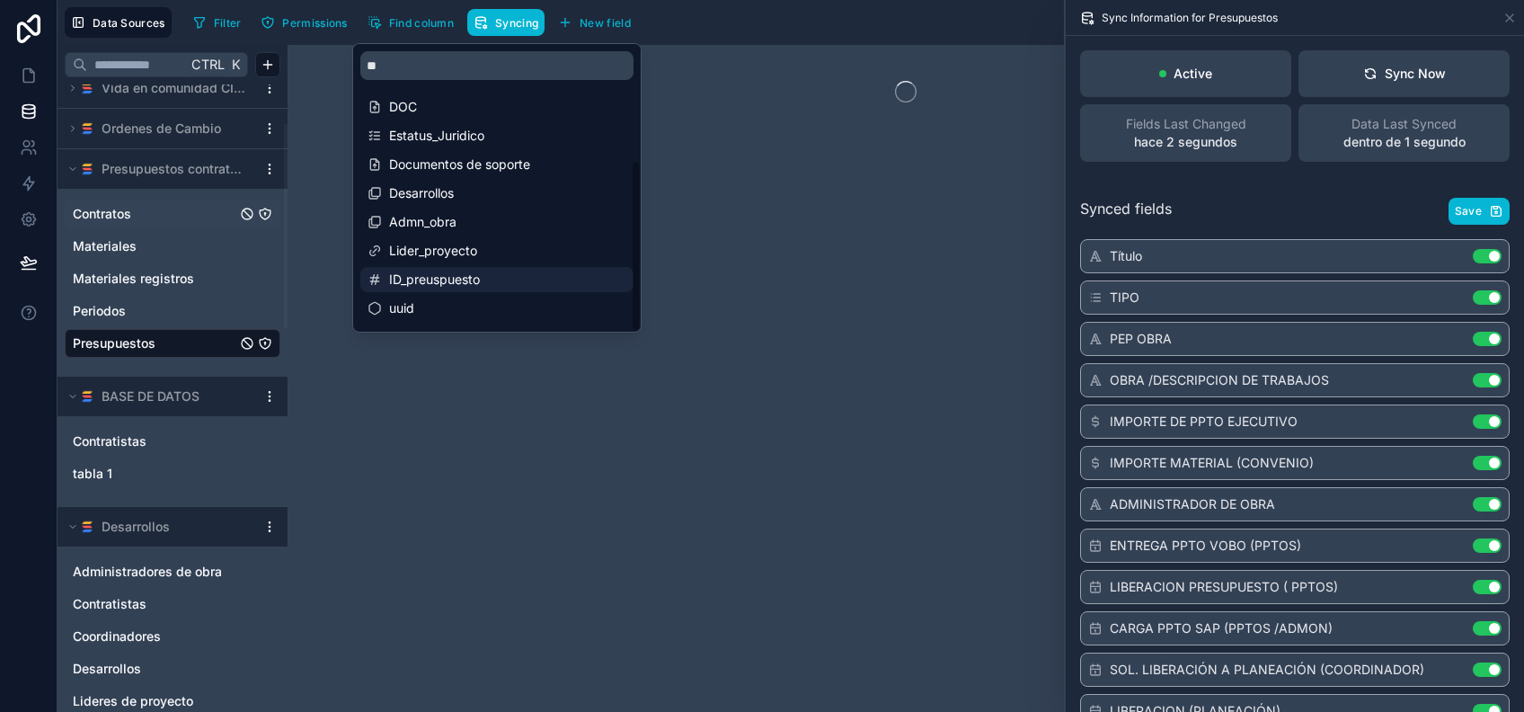
click at [491, 267] on div "ID_preuspuesto" at bounding box center [496, 279] width 273 height 25
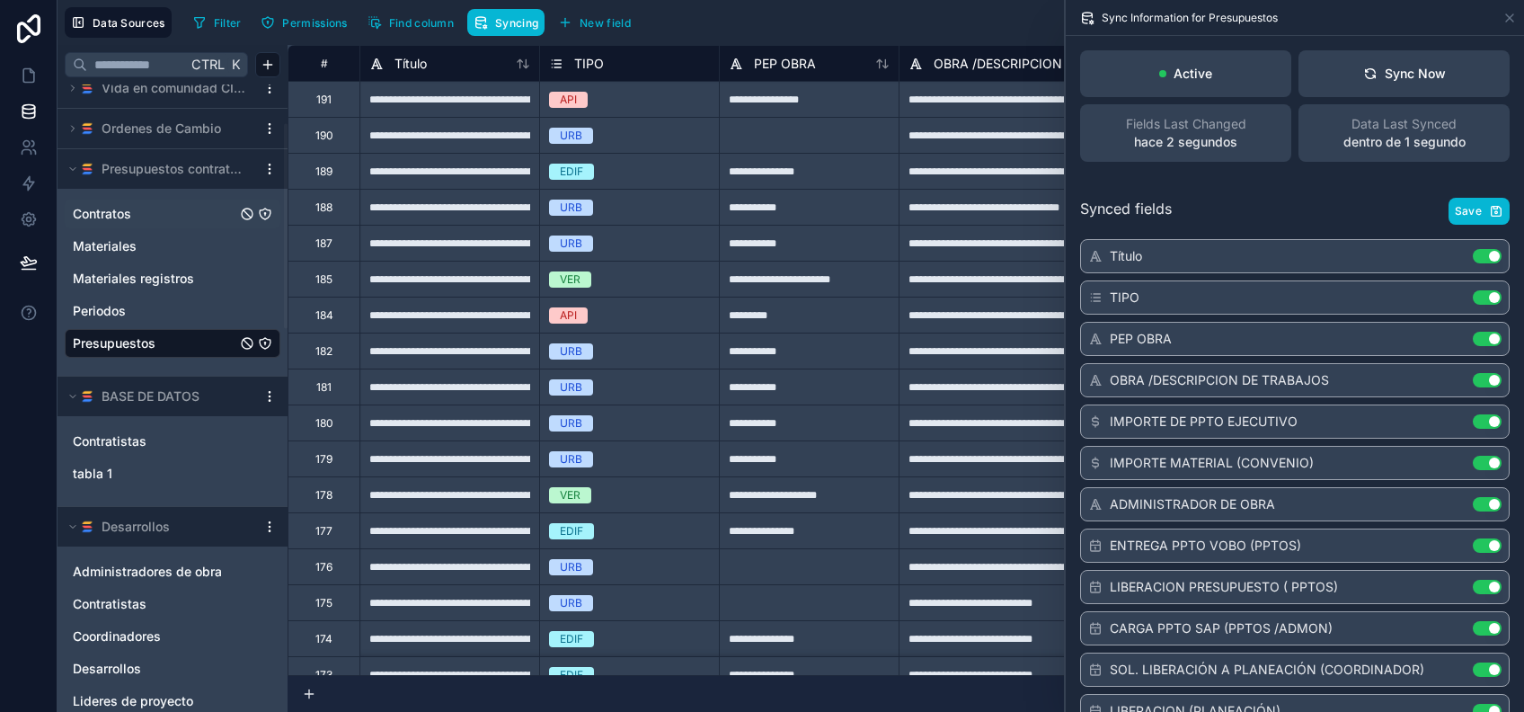
click at [935, 3] on div "Data Sources Filter Permissions Find column Syncing New field Export Import New…" at bounding box center [790, 22] width 1466 height 45
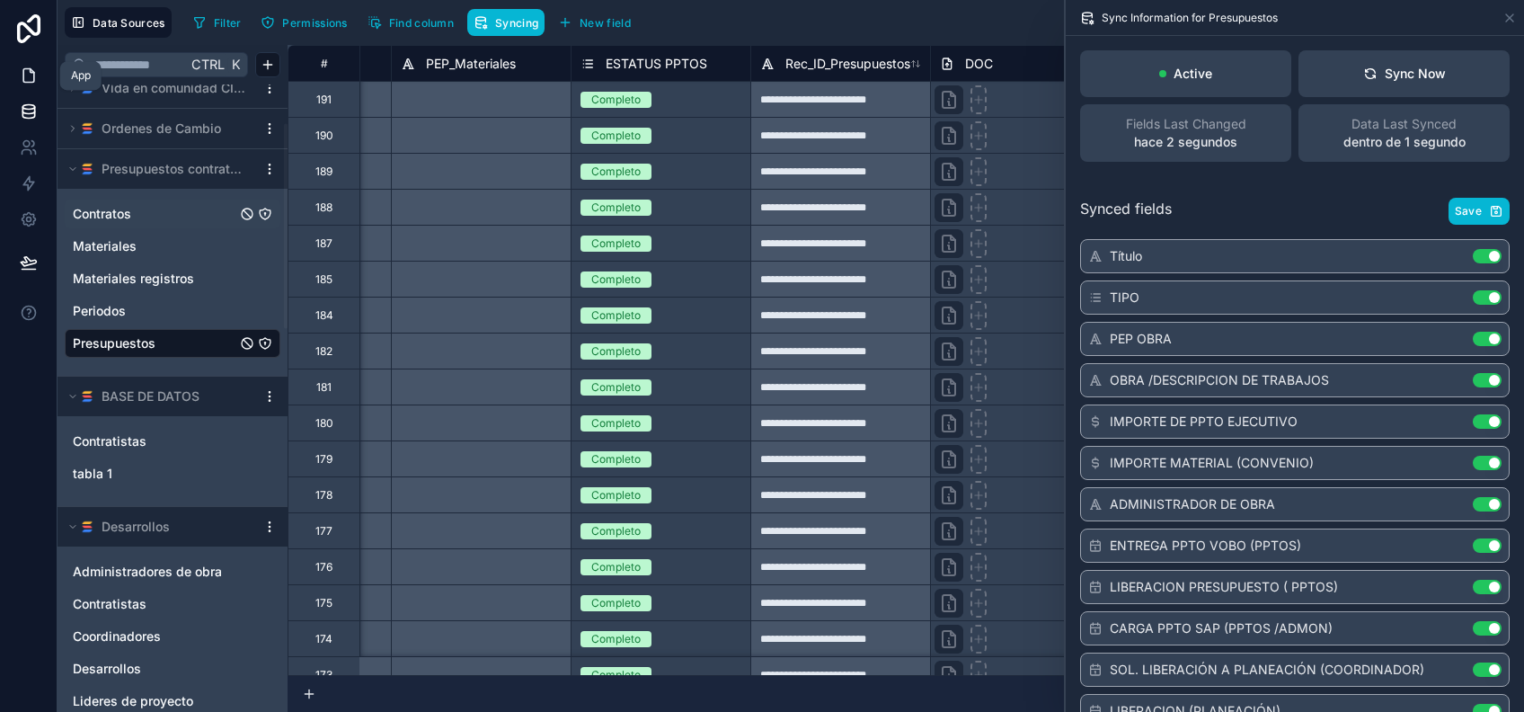
scroll to position [0, 3852]
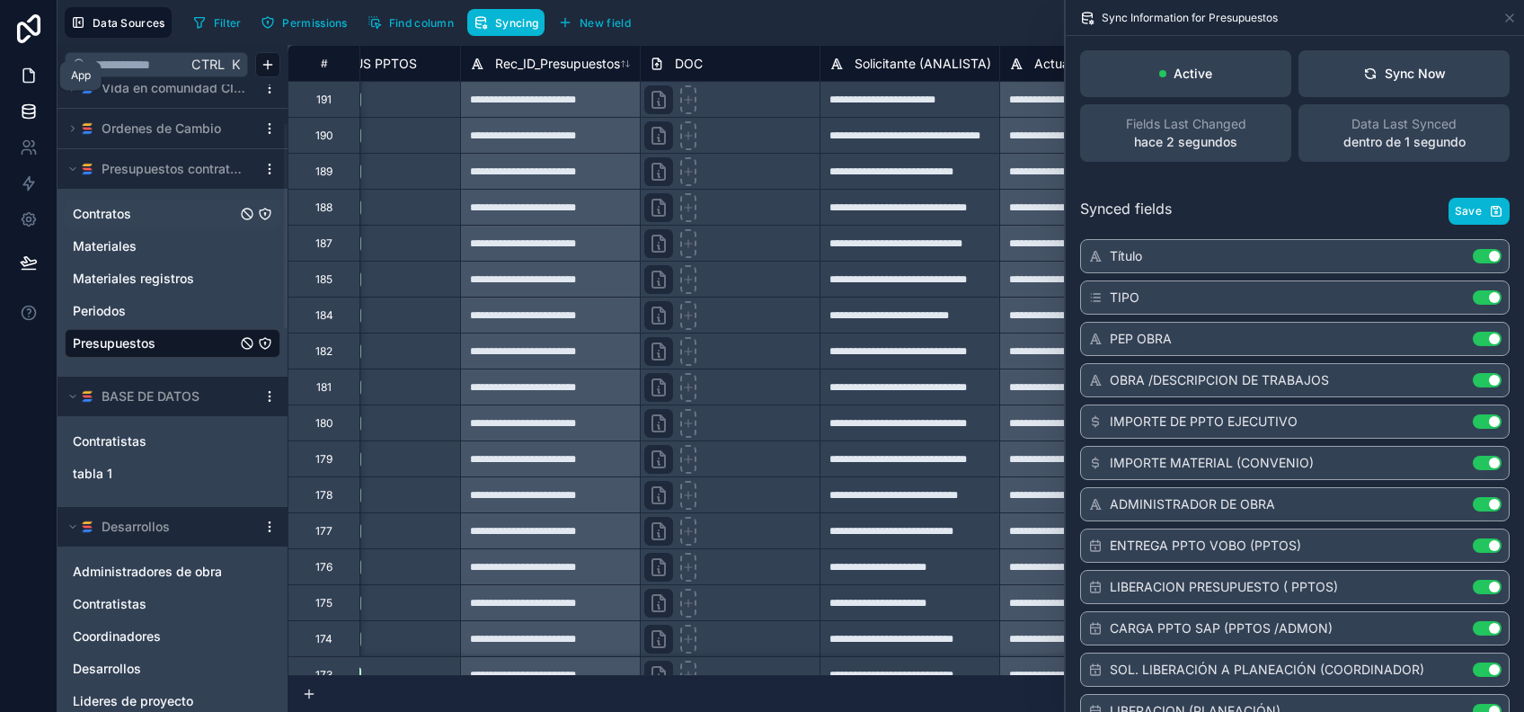
click at [21, 76] on icon at bounding box center [29, 75] width 18 height 18
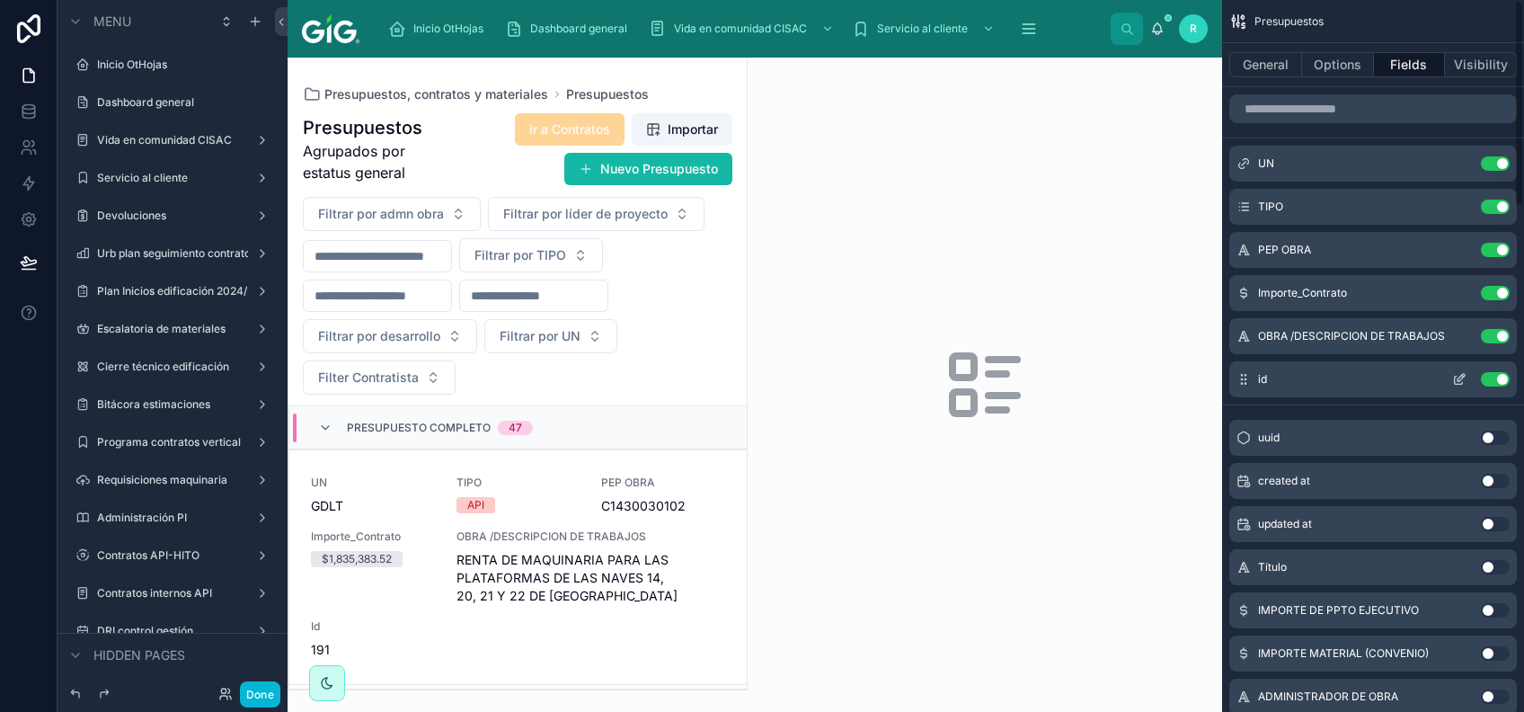
click at [1504, 374] on button "Use setting" at bounding box center [1495, 379] width 29 height 14
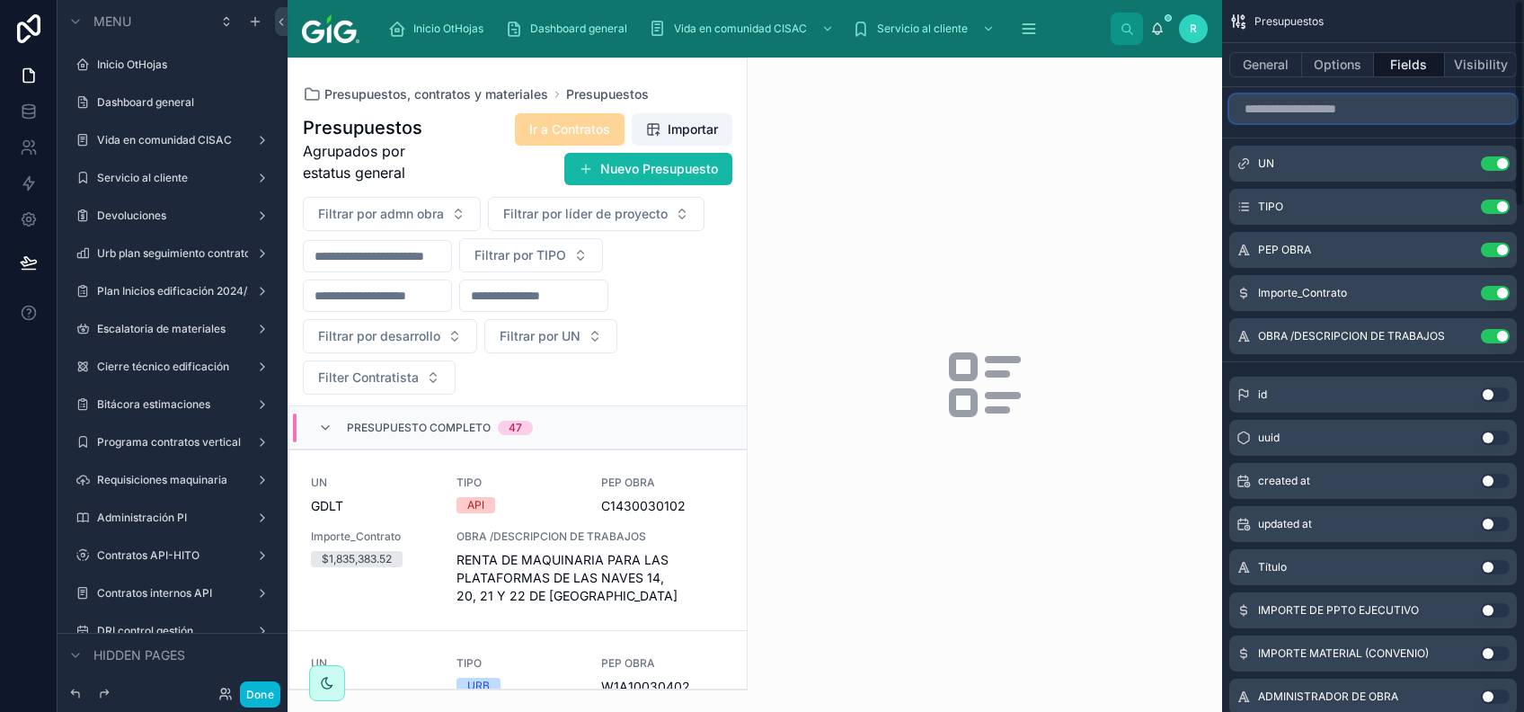
click at [1445, 103] on input "scrollable content" at bounding box center [1372, 108] width 287 height 29
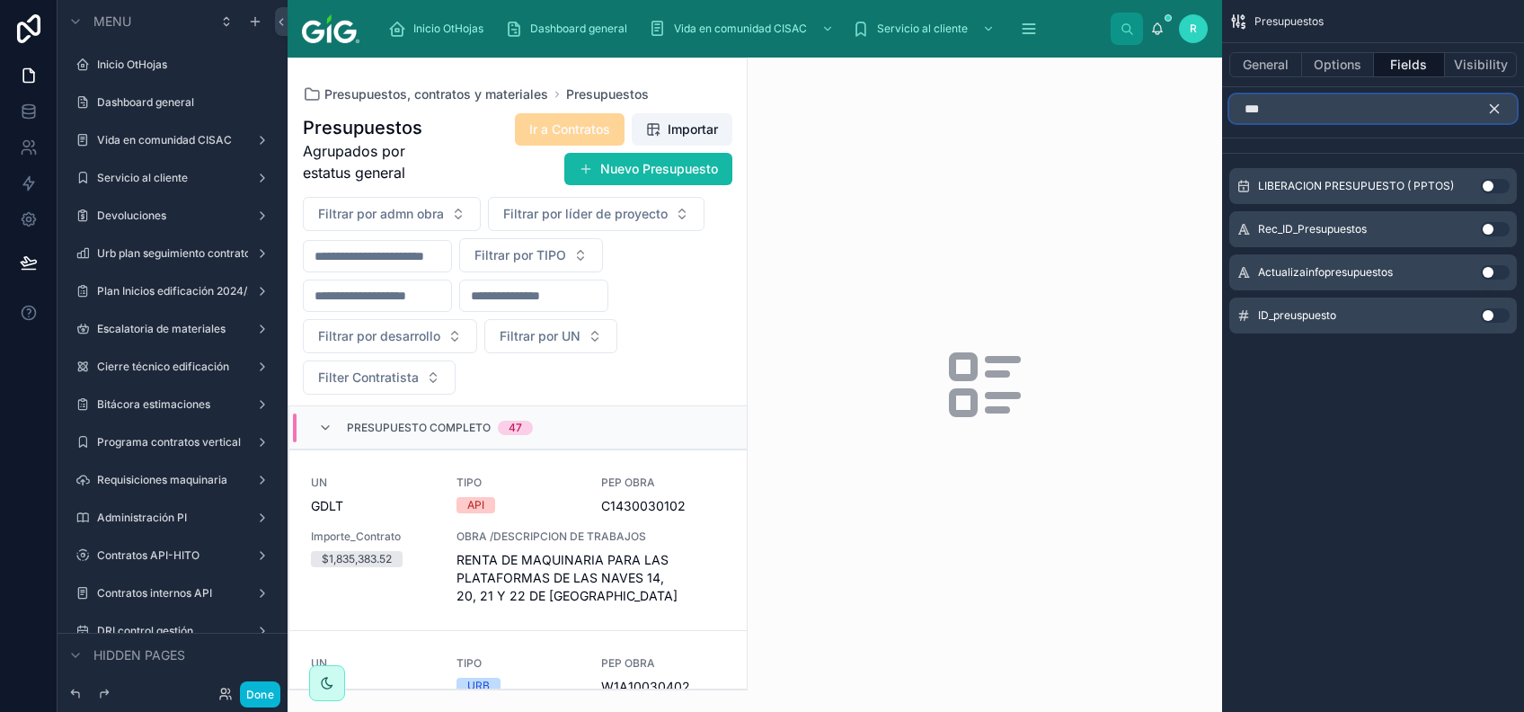
type input "***"
click at [1492, 313] on button "Use setting" at bounding box center [1495, 315] width 29 height 14
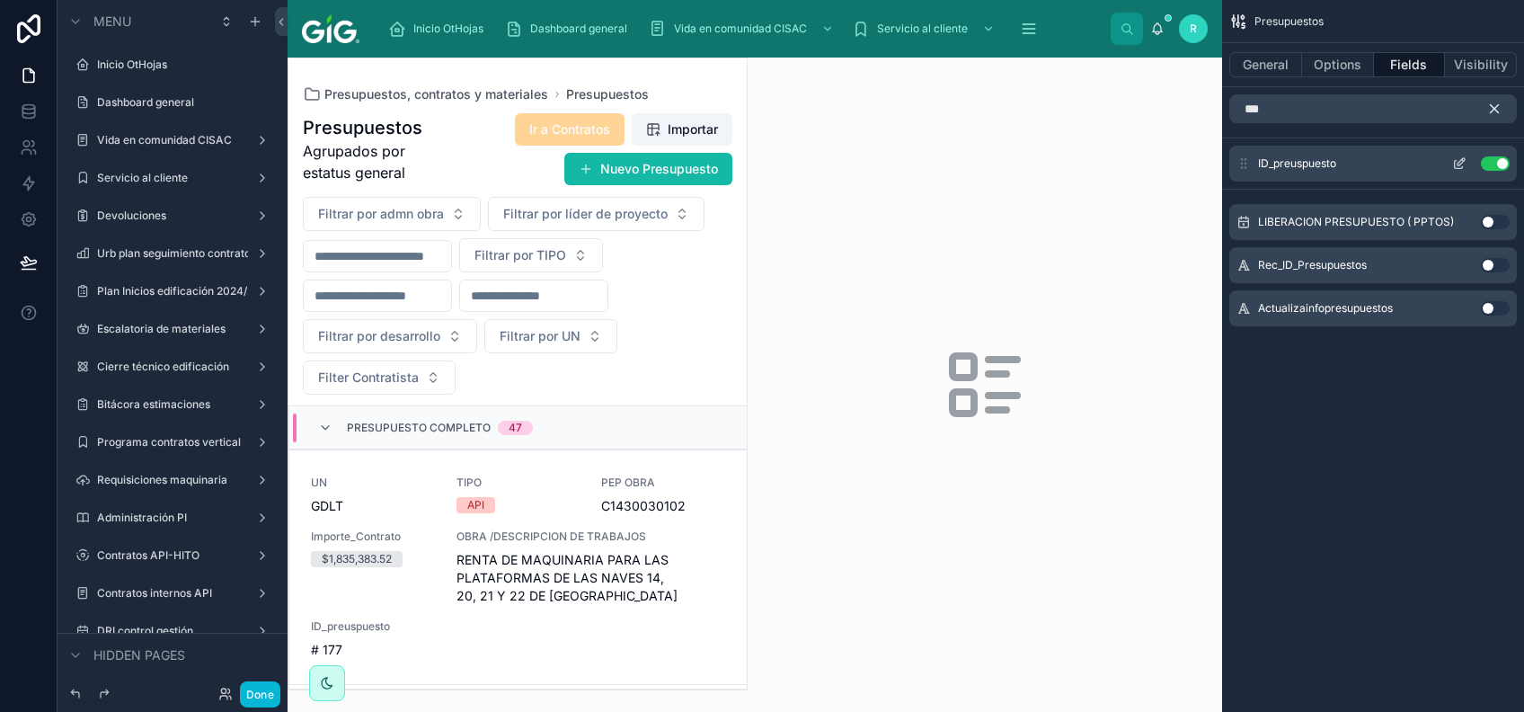
click at [1458, 156] on icon "scrollable content" at bounding box center [1459, 163] width 14 height 14
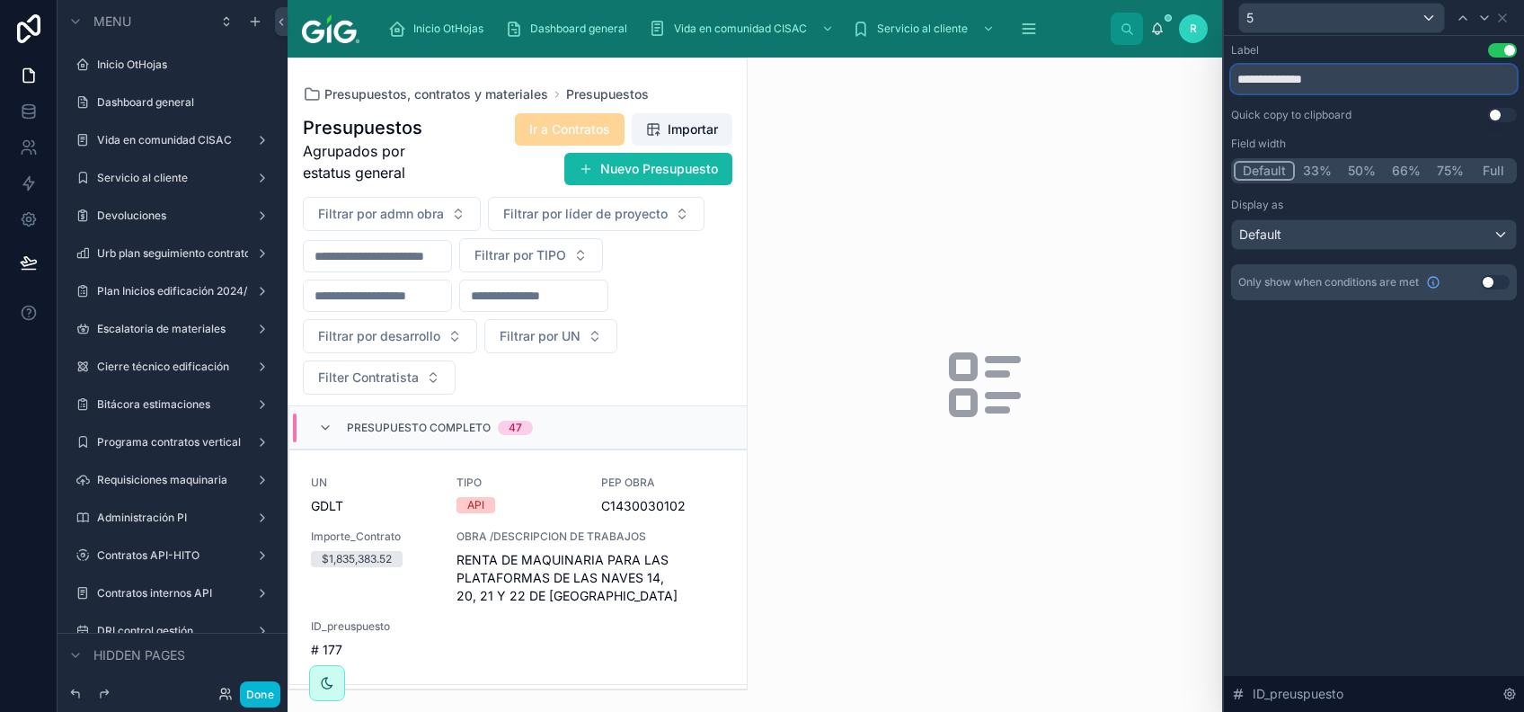
click at [1366, 74] on input "**********" at bounding box center [1374, 79] width 286 height 29
type input "**"
click at [1502, 11] on icon at bounding box center [1502, 18] width 14 height 14
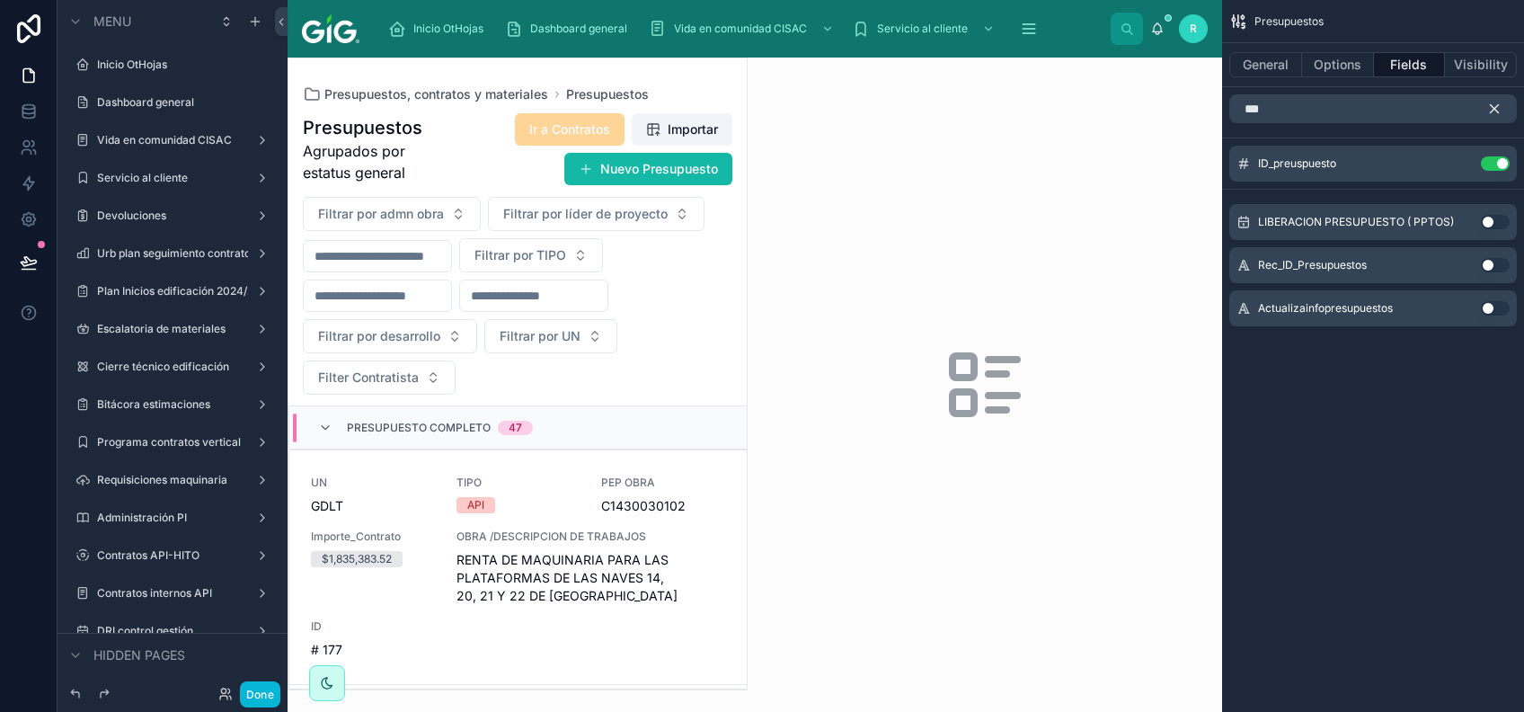
click at [1495, 114] on icon "scrollable content" at bounding box center [1494, 109] width 16 height 16
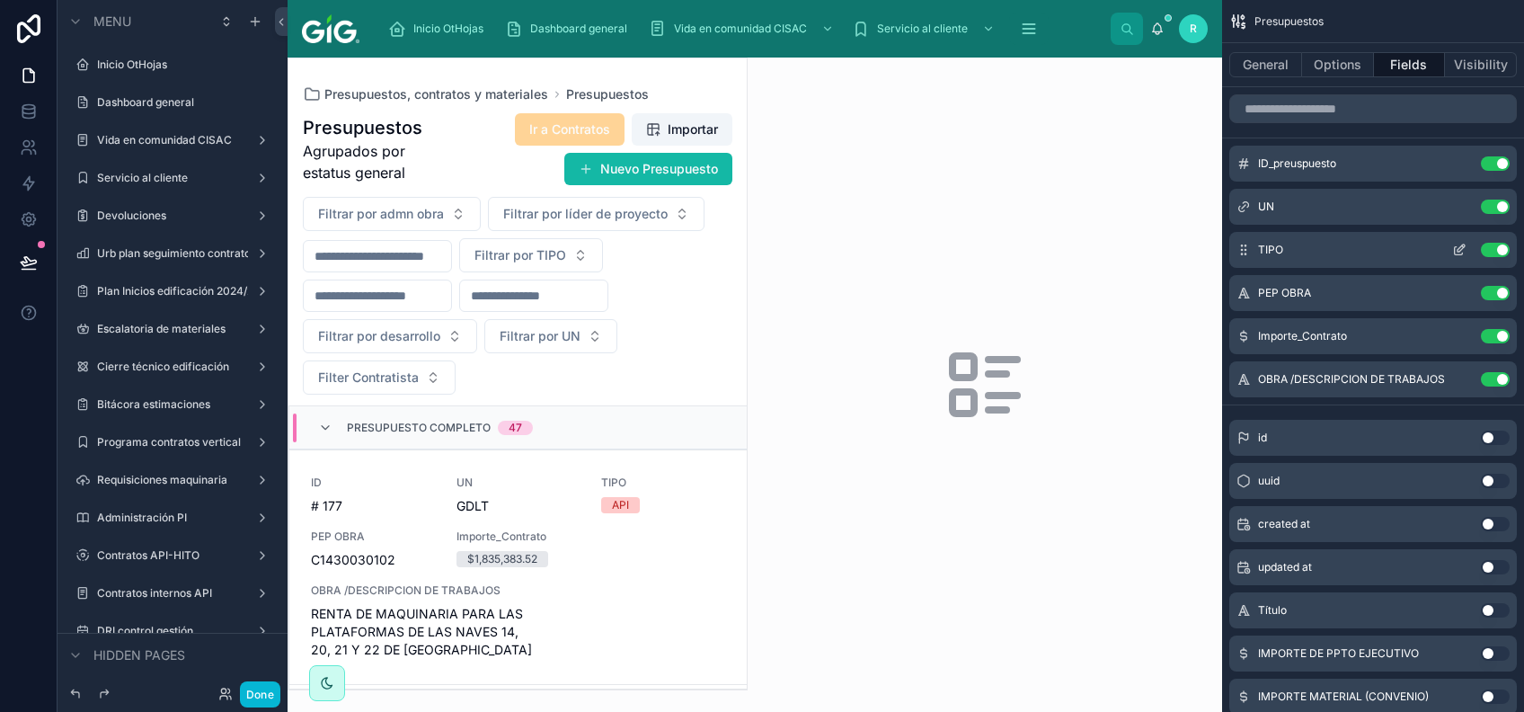
click at [1498, 252] on button "Use setting" at bounding box center [1495, 250] width 29 height 14
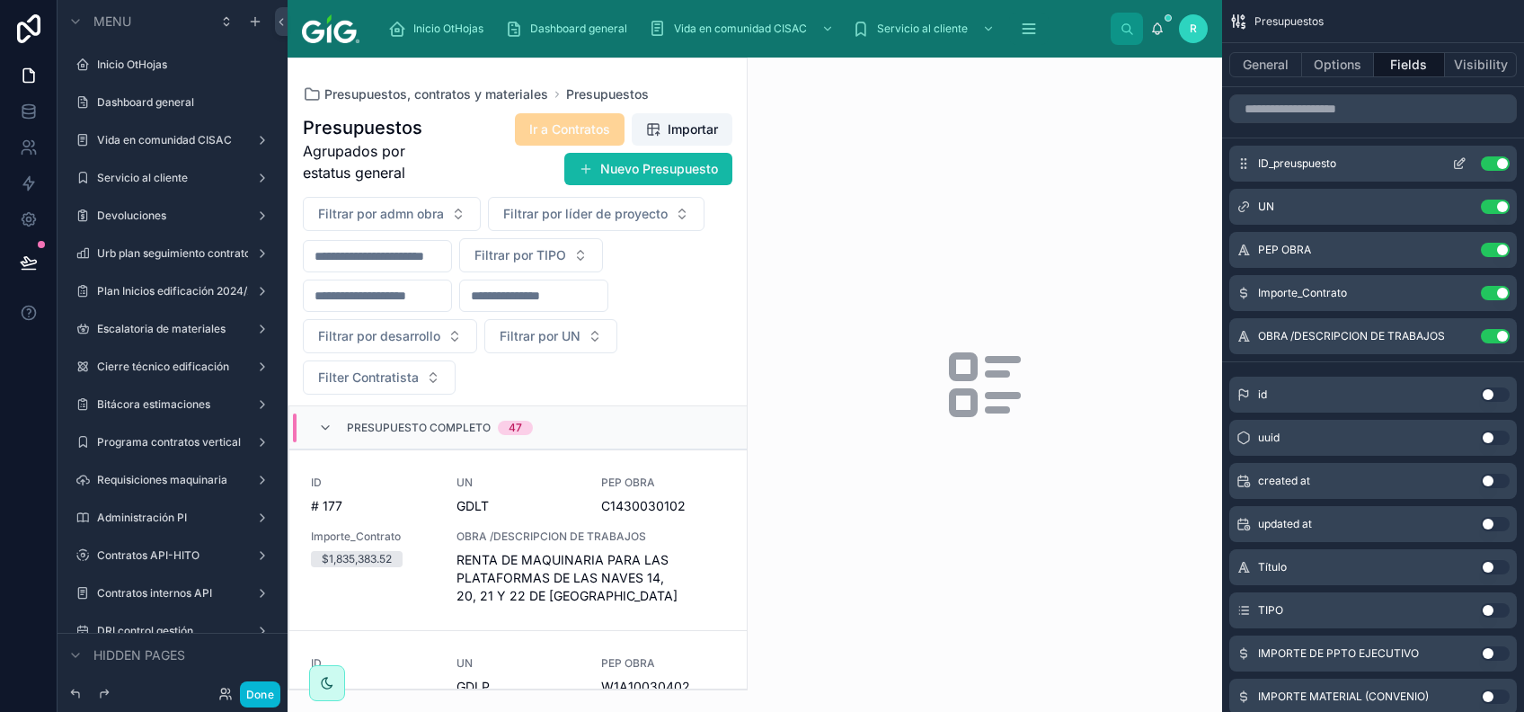
click at [1456, 171] on div "ID_preuspuesto Use setting" at bounding box center [1372, 164] width 287 height 36
click at [1457, 164] on icon "scrollable content" at bounding box center [1460, 161] width 7 height 7
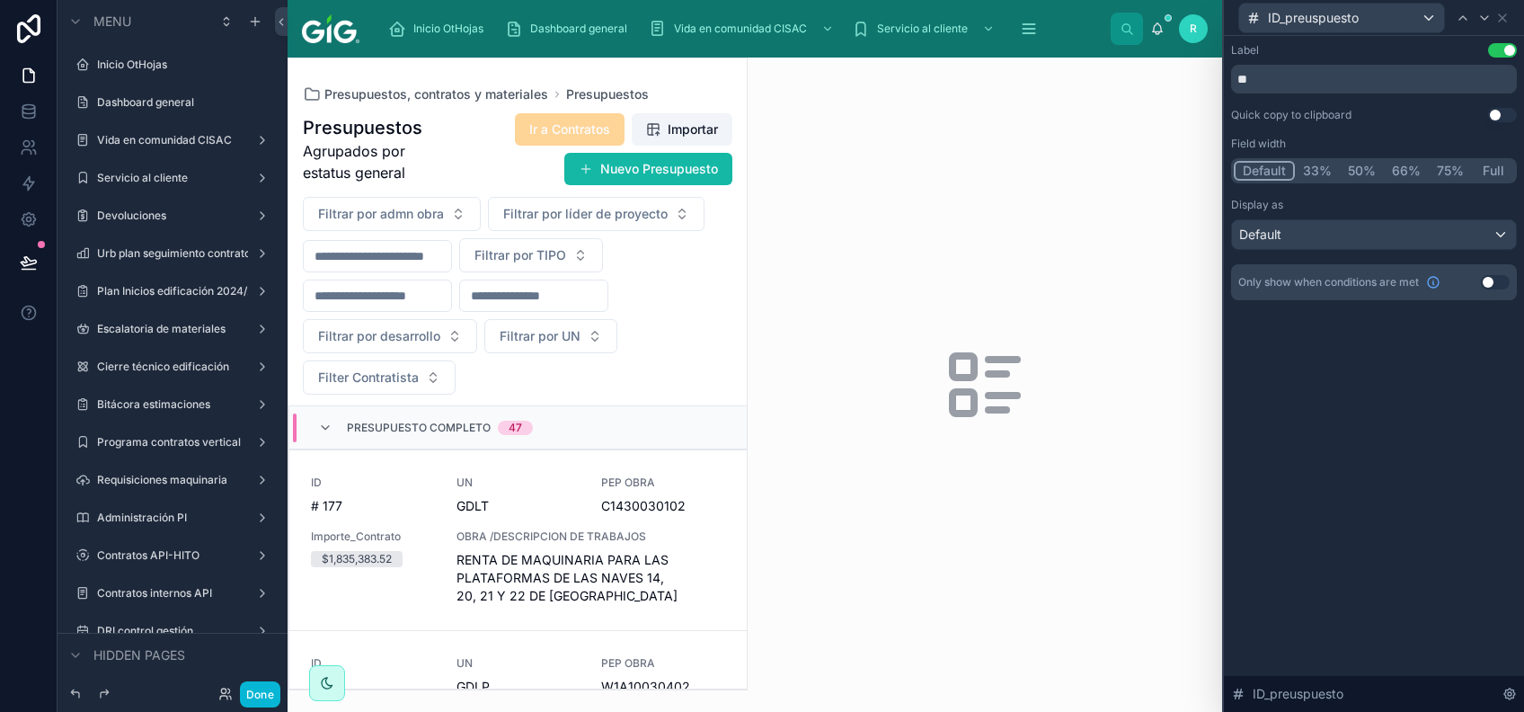
click at [1408, 216] on div "Display as Default" at bounding box center [1374, 224] width 286 height 52
click at [1442, 223] on div "Default" at bounding box center [1374, 234] width 284 height 29
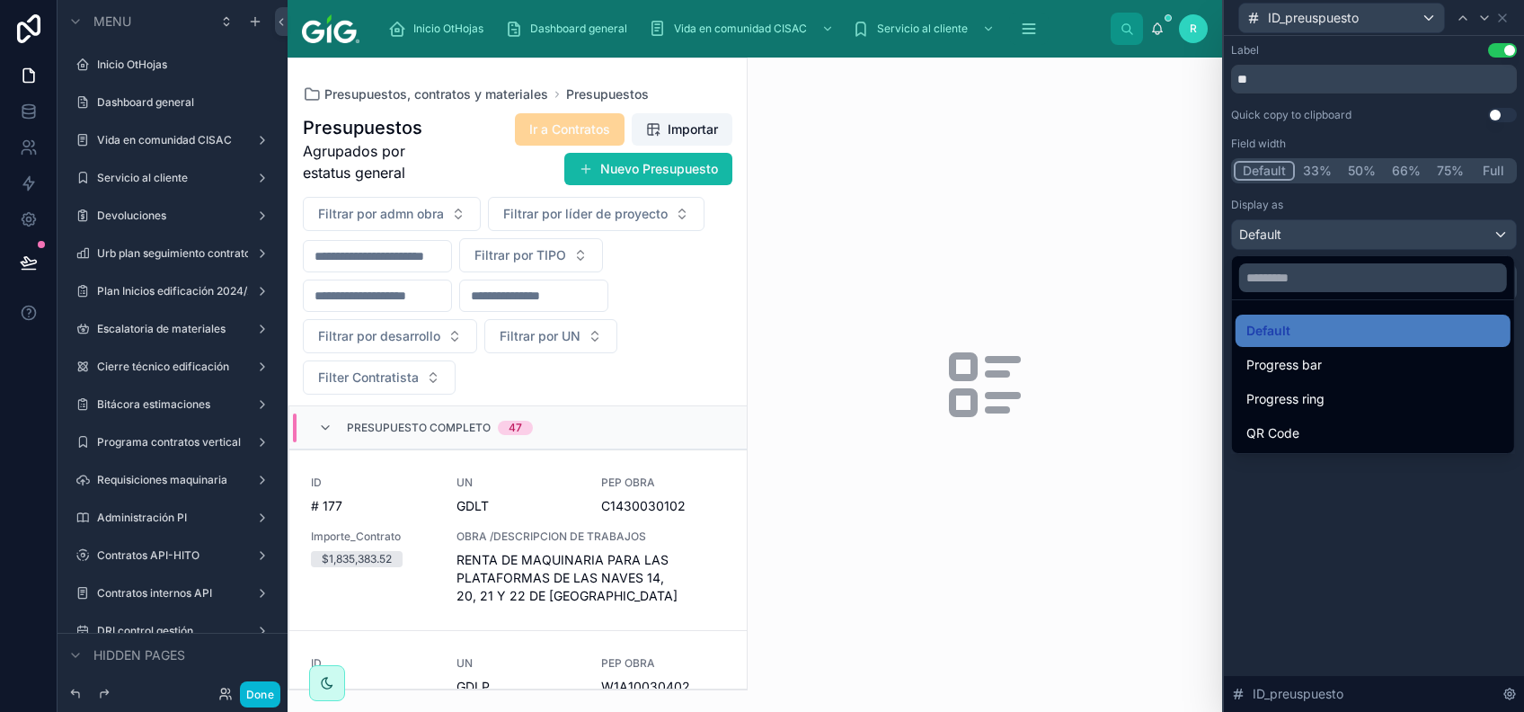
click at [1375, 586] on div at bounding box center [1374, 356] width 300 height 712
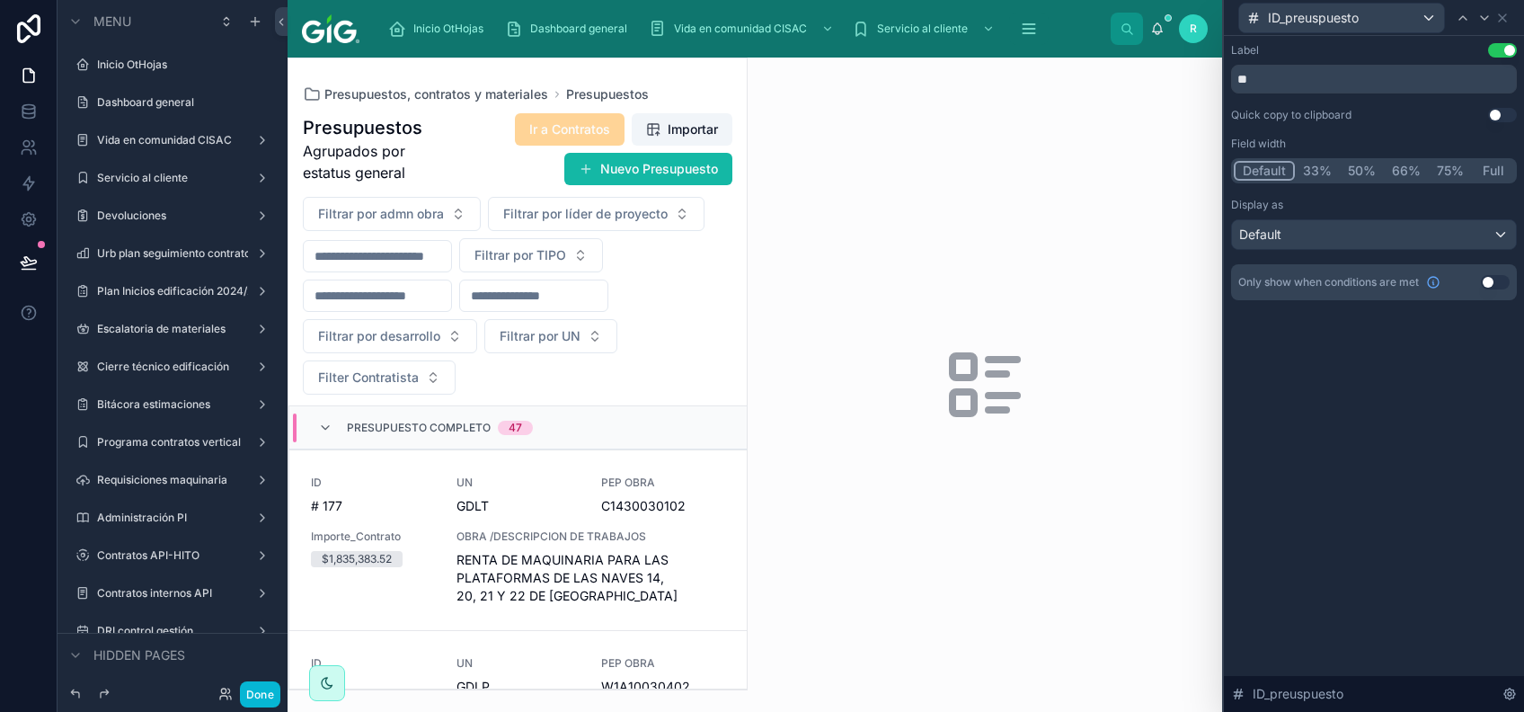
click at [552, 503] on div at bounding box center [517, 373] width 458 height 631
drag, startPoint x: 552, startPoint y: 503, endPoint x: 551, endPoint y: 485, distance: 18.0
click at [551, 485] on span "UN" at bounding box center [518, 482] width 124 height 14
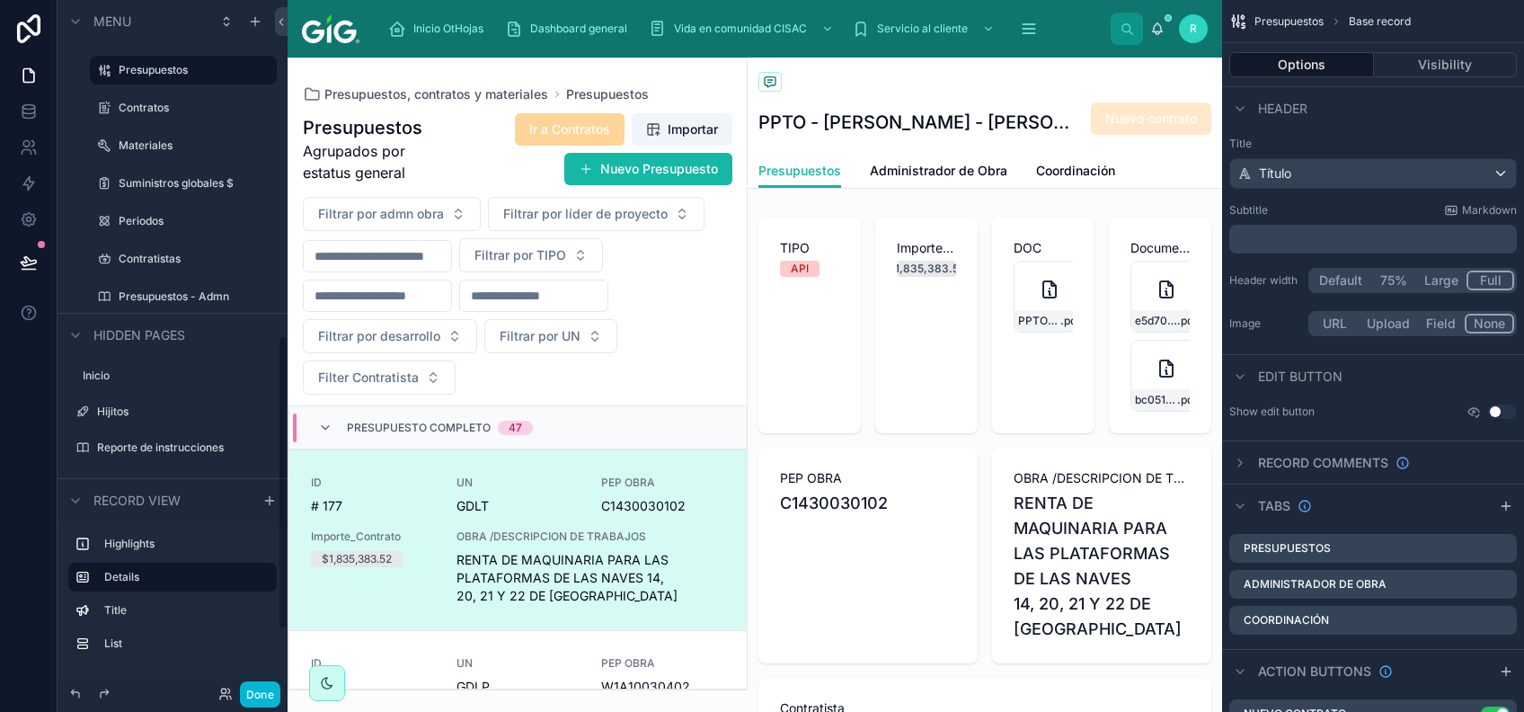
scroll to position [719, 0]
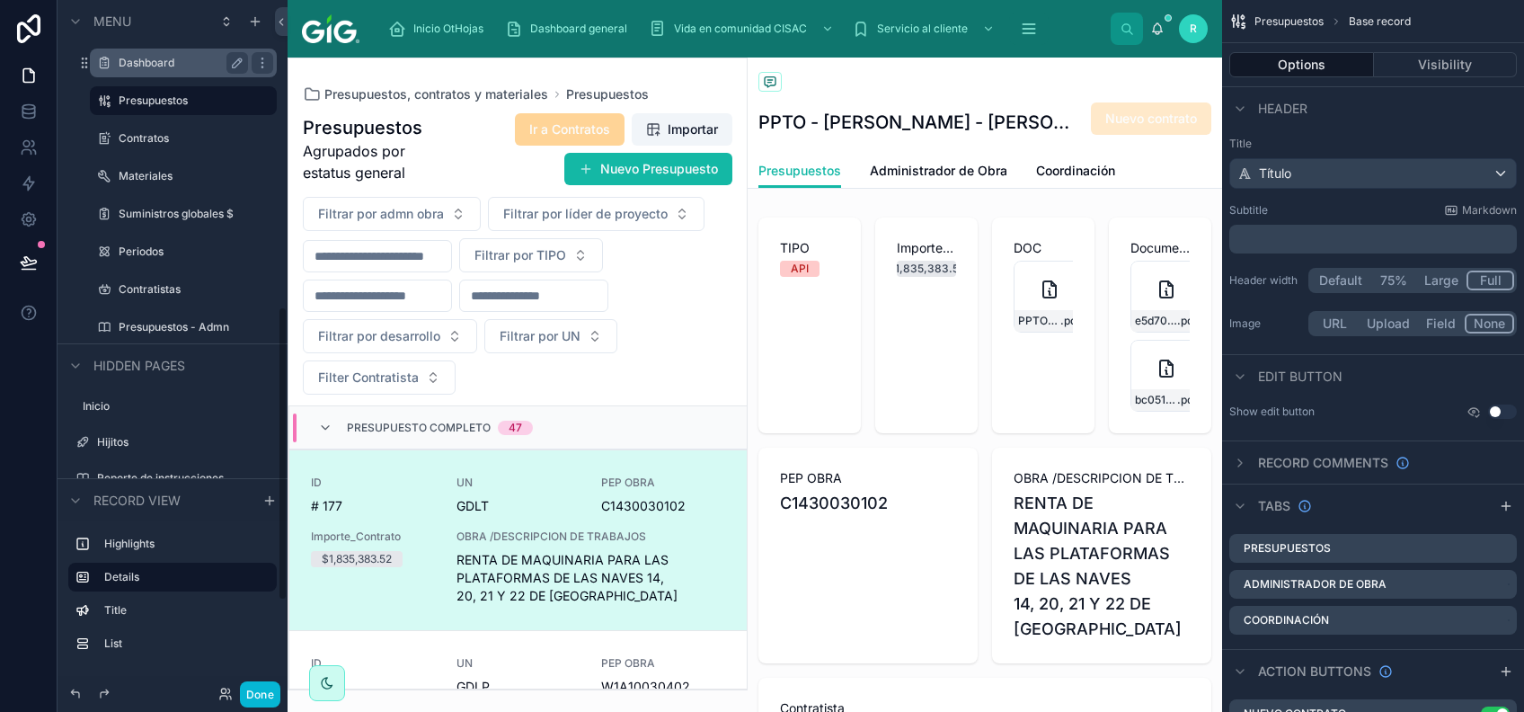
click at [177, 61] on label "Dashboard" at bounding box center [180, 63] width 122 height 14
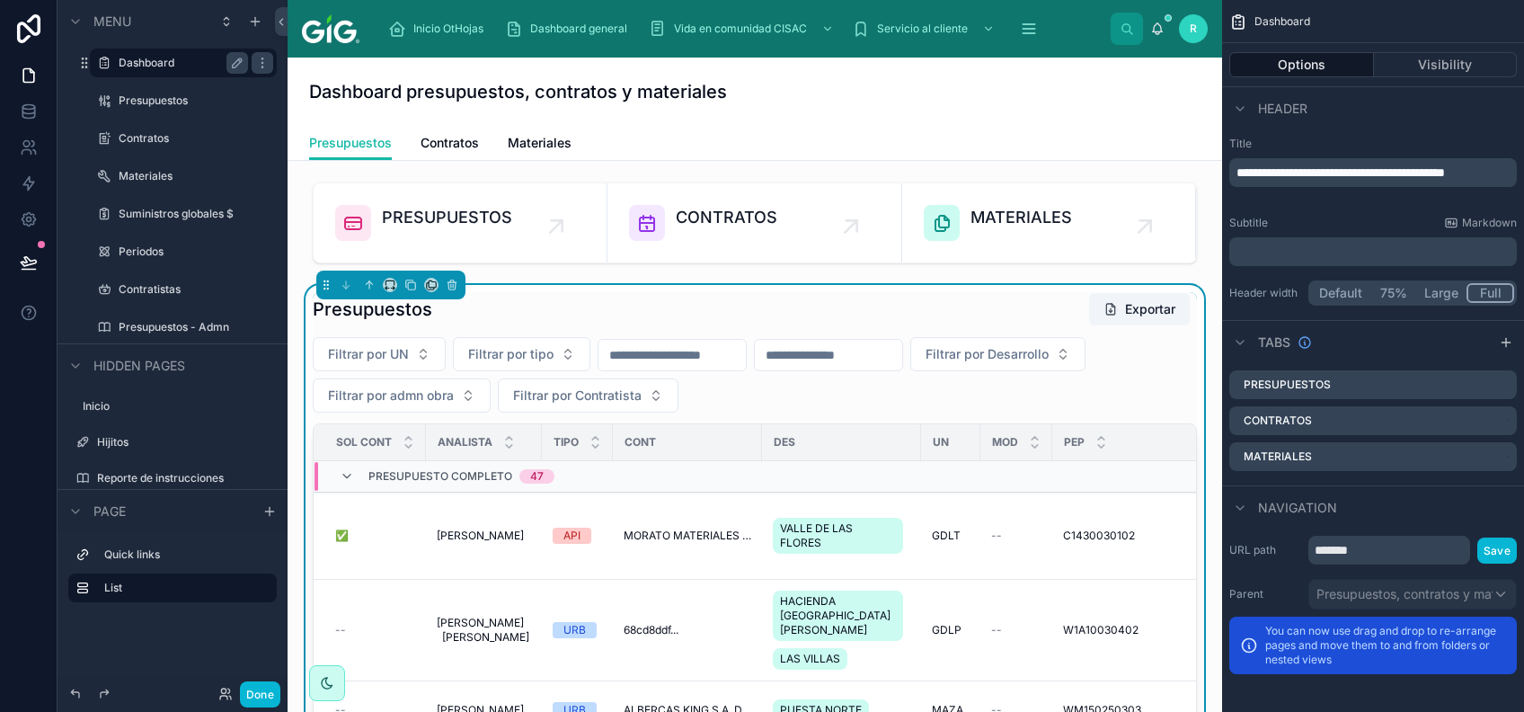
click at [915, 309] on div "Presupuestos Exportar" at bounding box center [755, 309] width 884 height 34
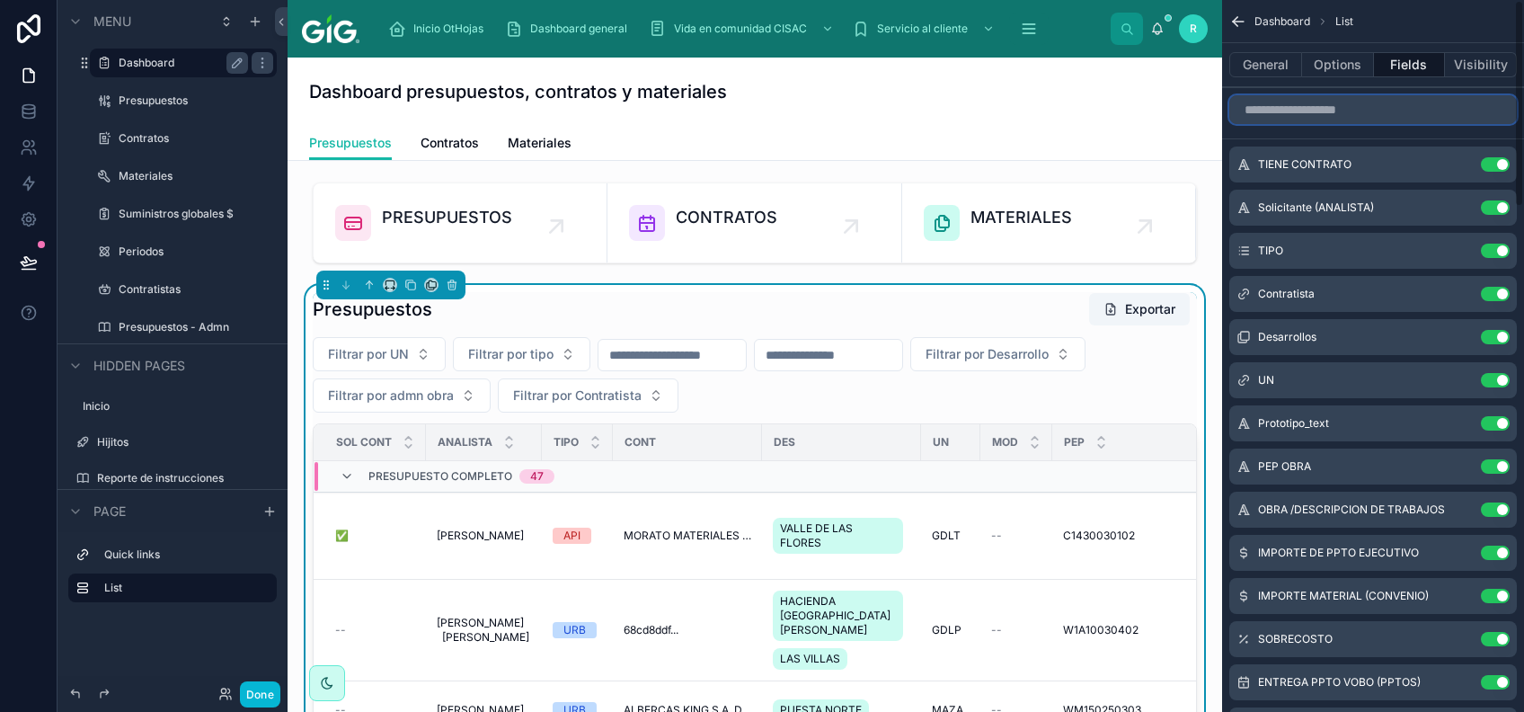
click at [1420, 117] on input "scrollable content" at bounding box center [1372, 109] width 287 height 29
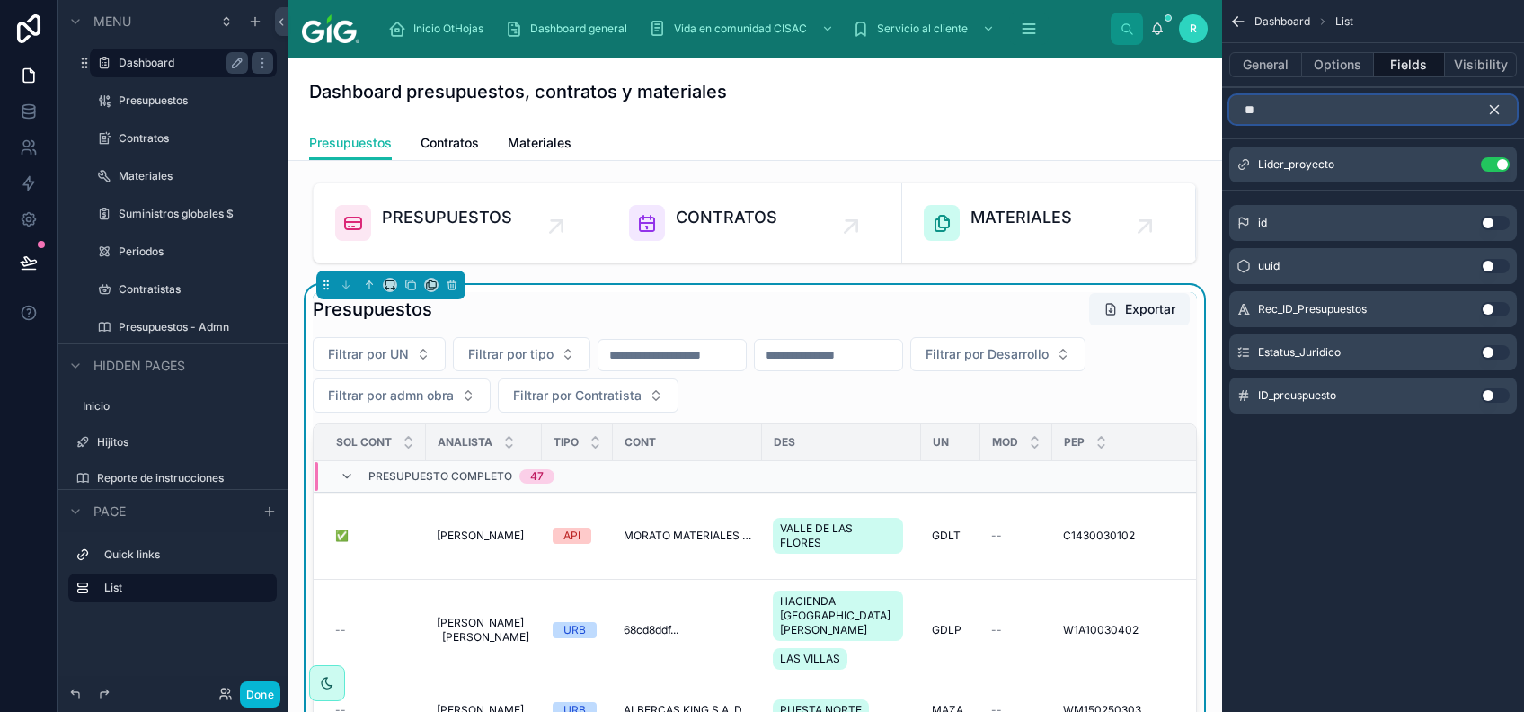
type input "**"
click at [1495, 389] on button "Use setting" at bounding box center [1495, 395] width 29 height 14
click at [1496, 111] on icon "scrollable content" at bounding box center [1494, 110] width 8 height 8
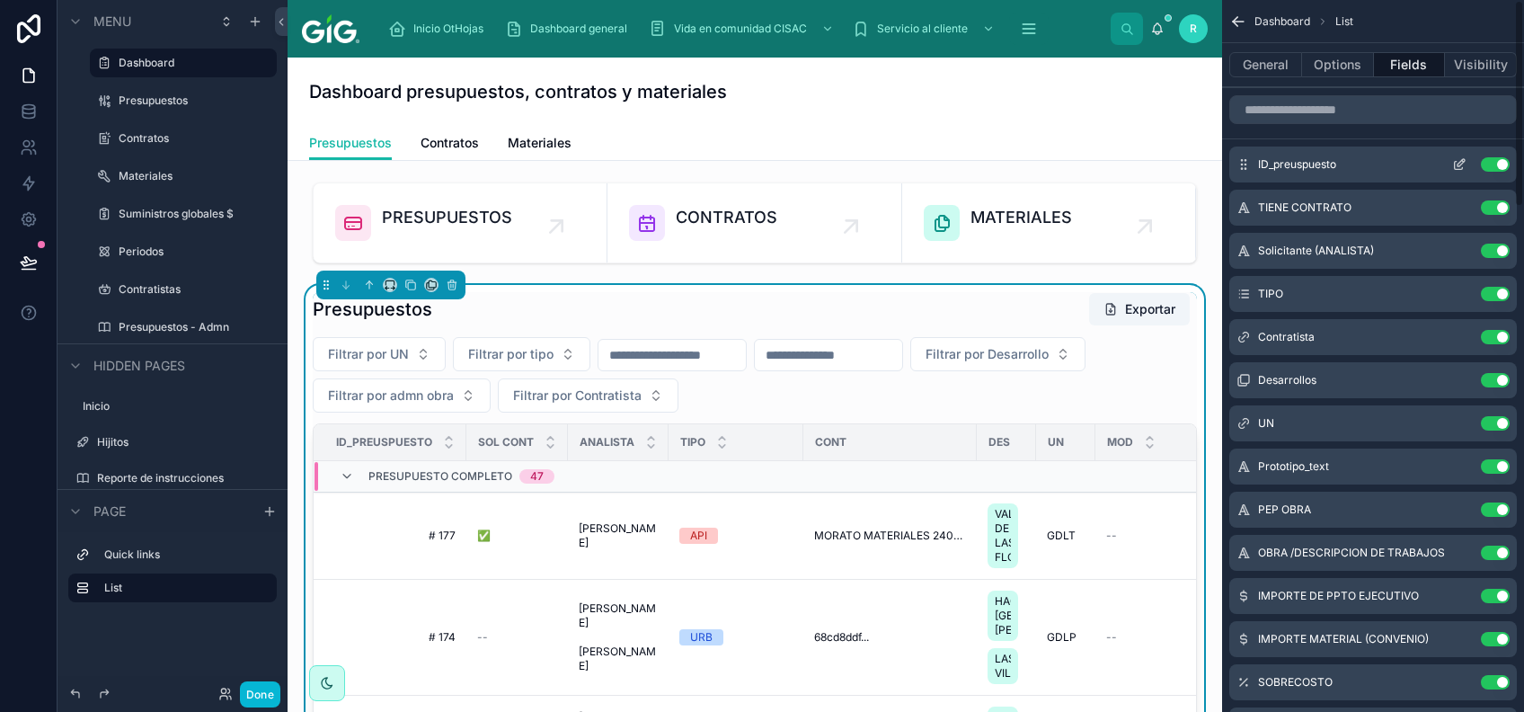
click at [1451, 169] on button "scrollable content" at bounding box center [1459, 164] width 29 height 14
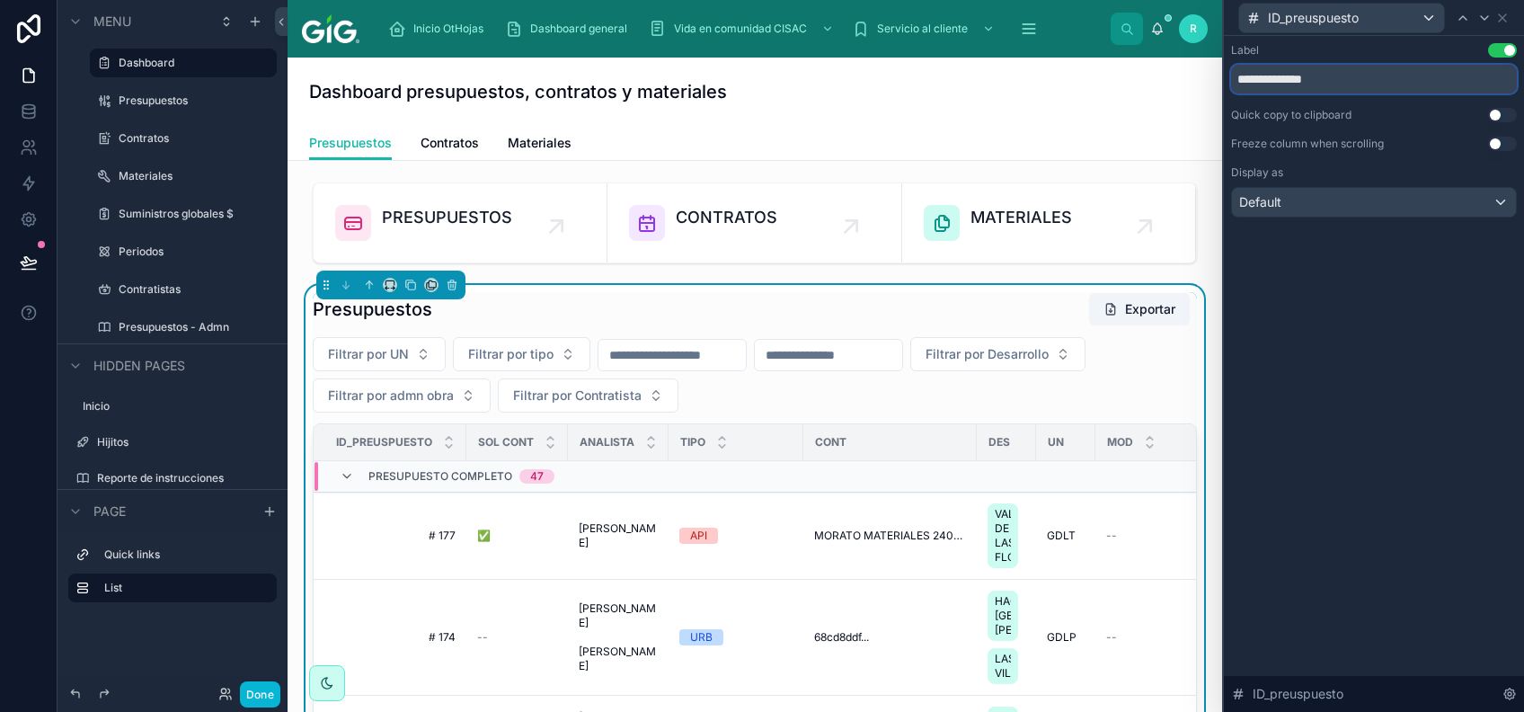
click at [1370, 79] on input "**********" at bounding box center [1374, 79] width 286 height 29
type input "**"
click at [1428, 411] on div "Label Use setting ** Quick copy to clipboard Use setting Freeze column when scr…" at bounding box center [1374, 374] width 300 height 676
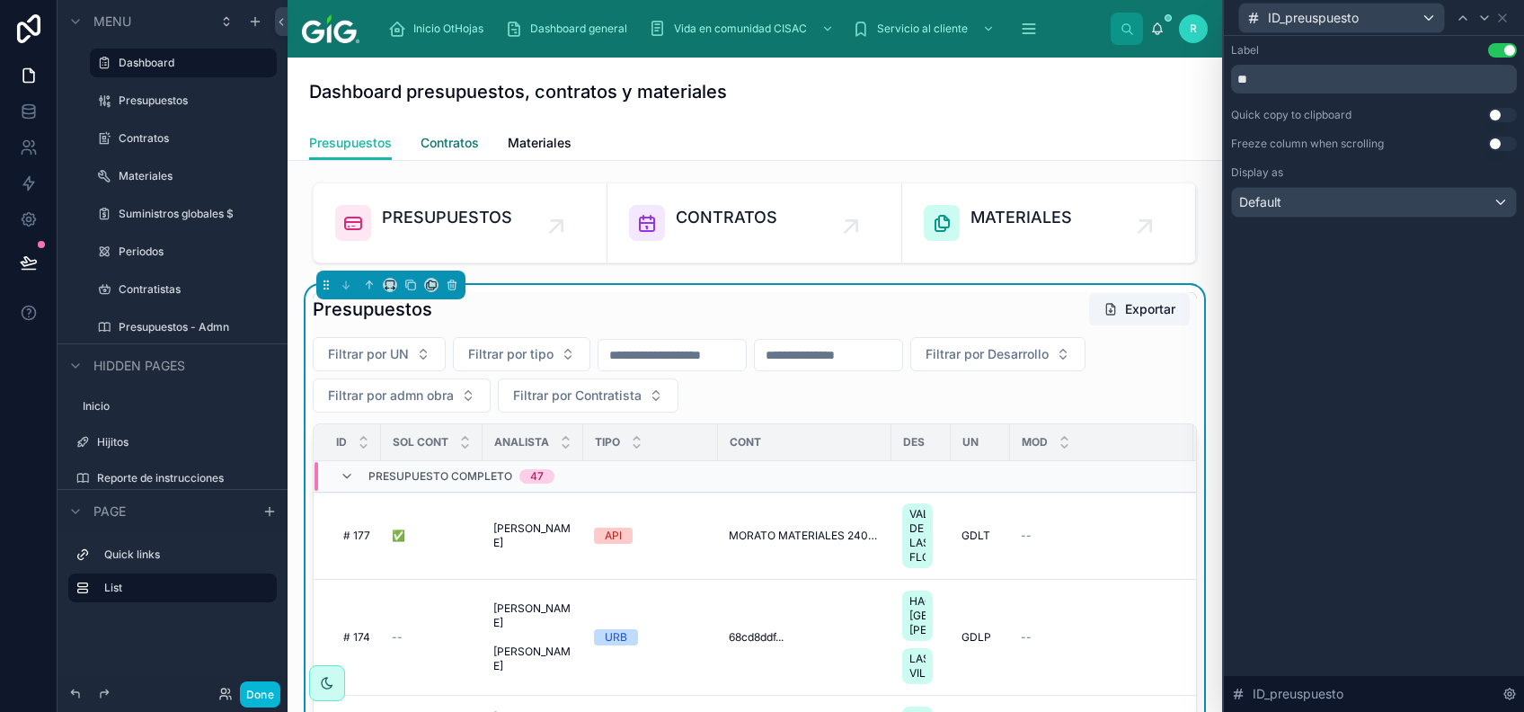
click at [471, 146] on span "Contratos" at bounding box center [449, 143] width 58 height 18
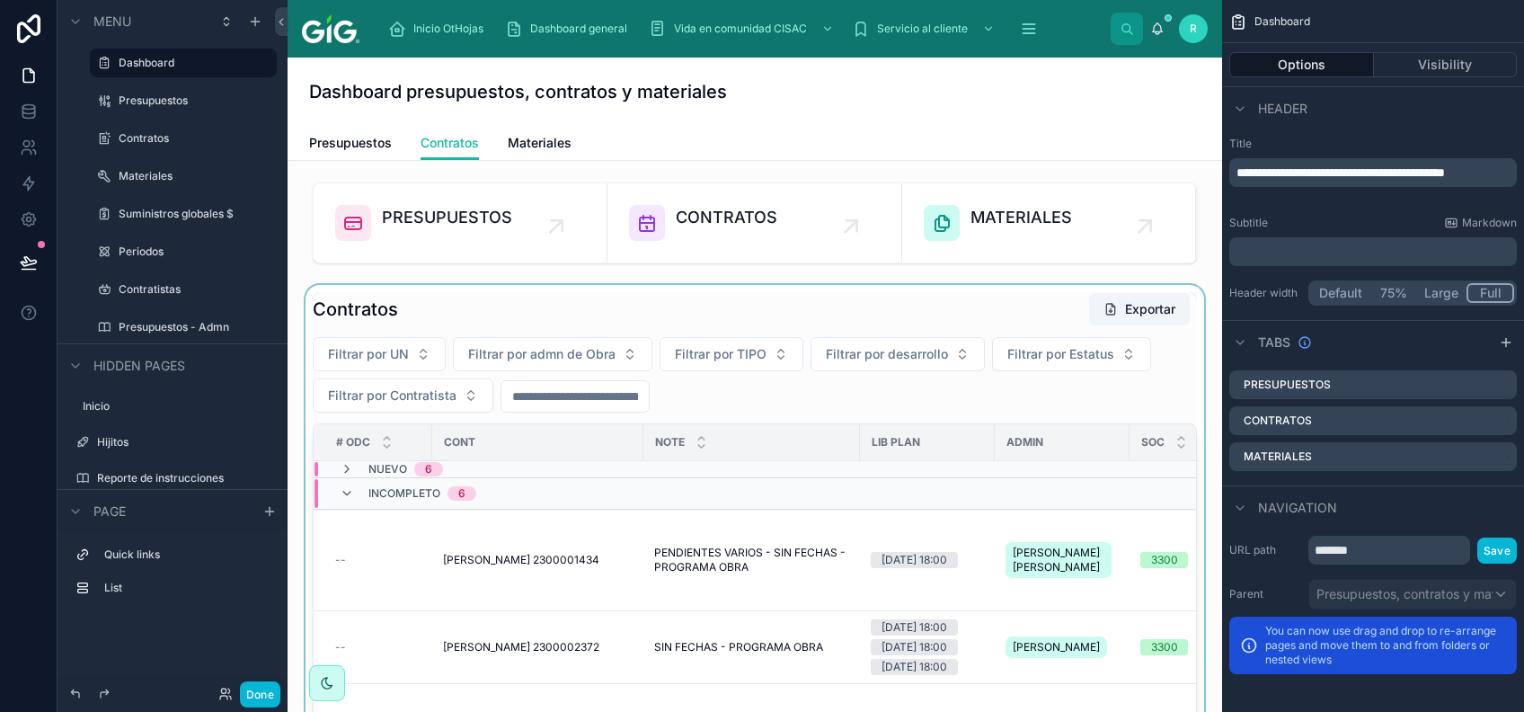
click at [968, 301] on div at bounding box center [755, 625] width 906 height 681
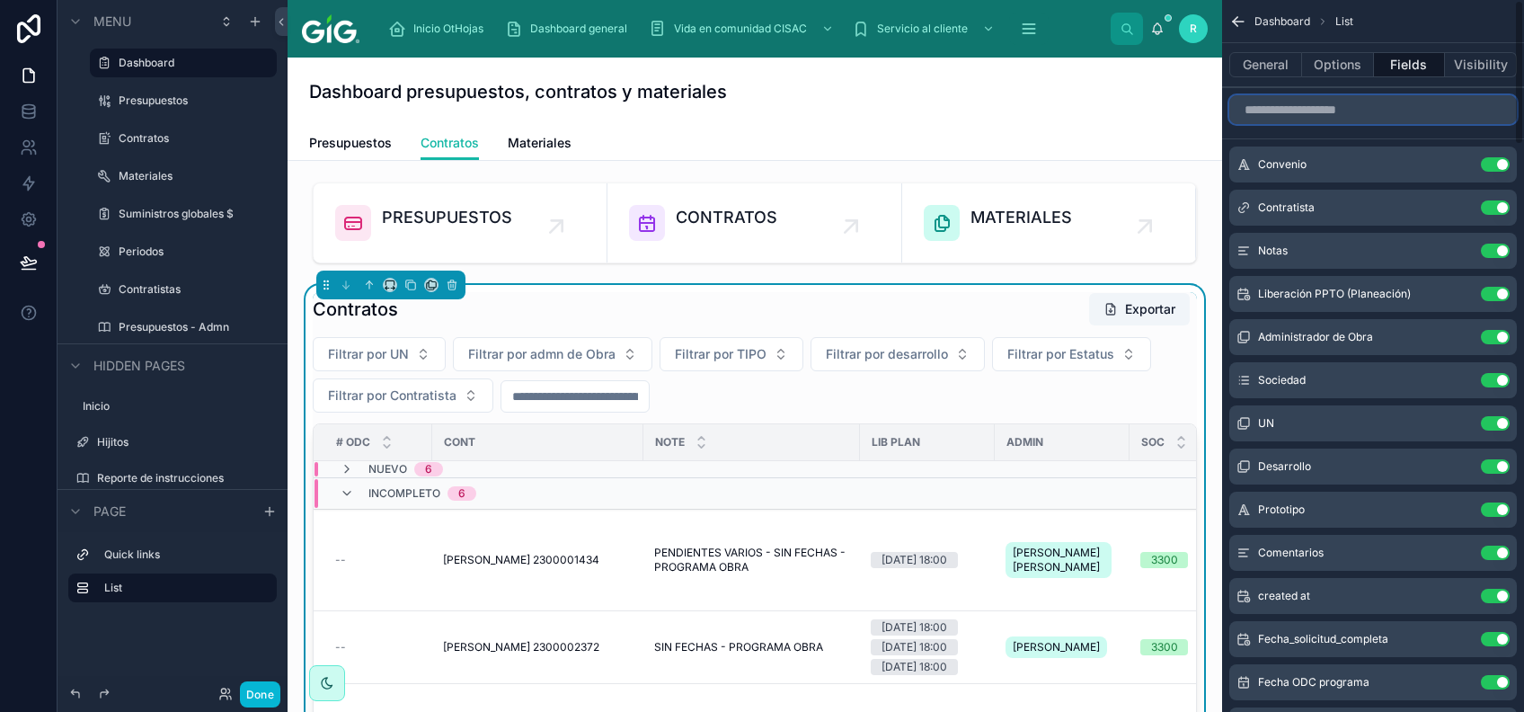
click at [1415, 101] on input "scrollable content" at bounding box center [1372, 109] width 287 height 29
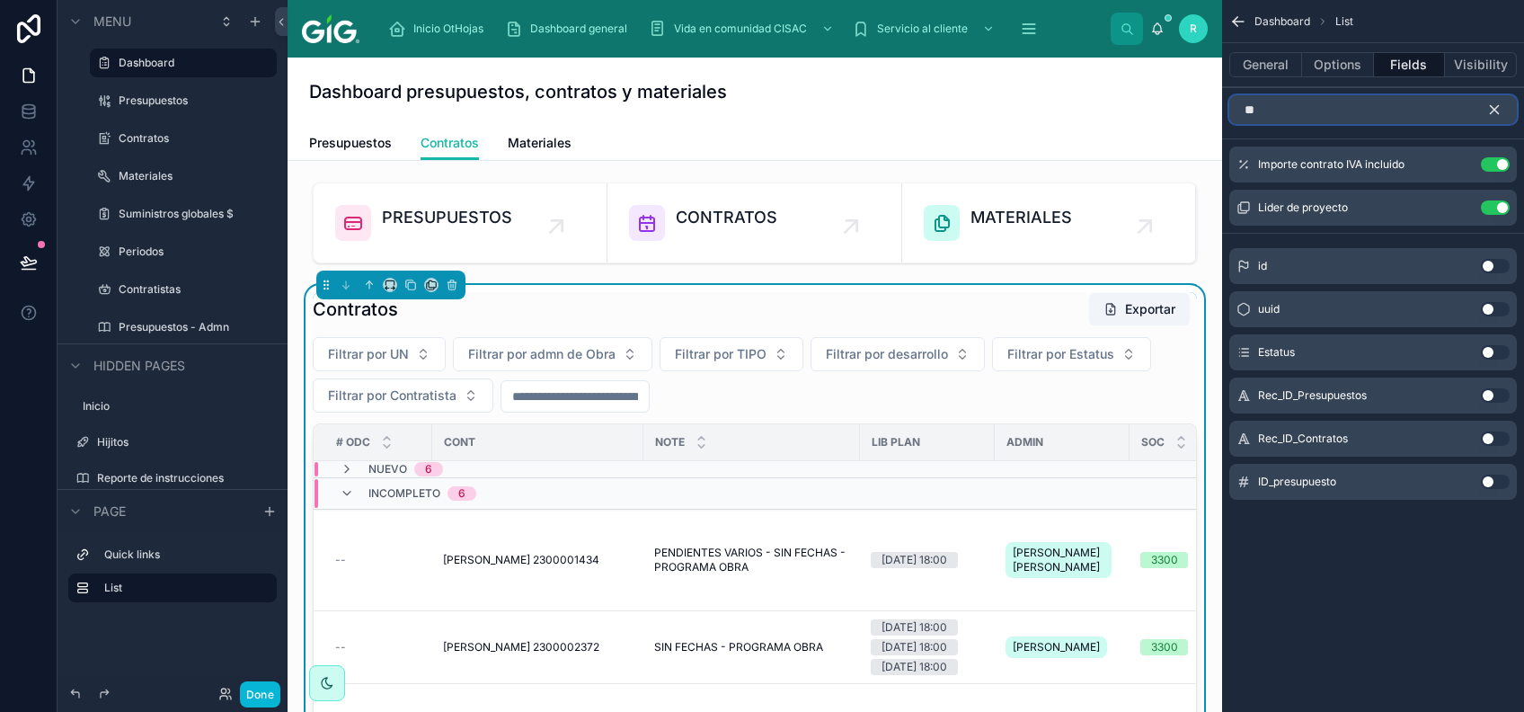
type input "**"
click at [1498, 479] on button "Use setting" at bounding box center [1495, 481] width 29 height 14
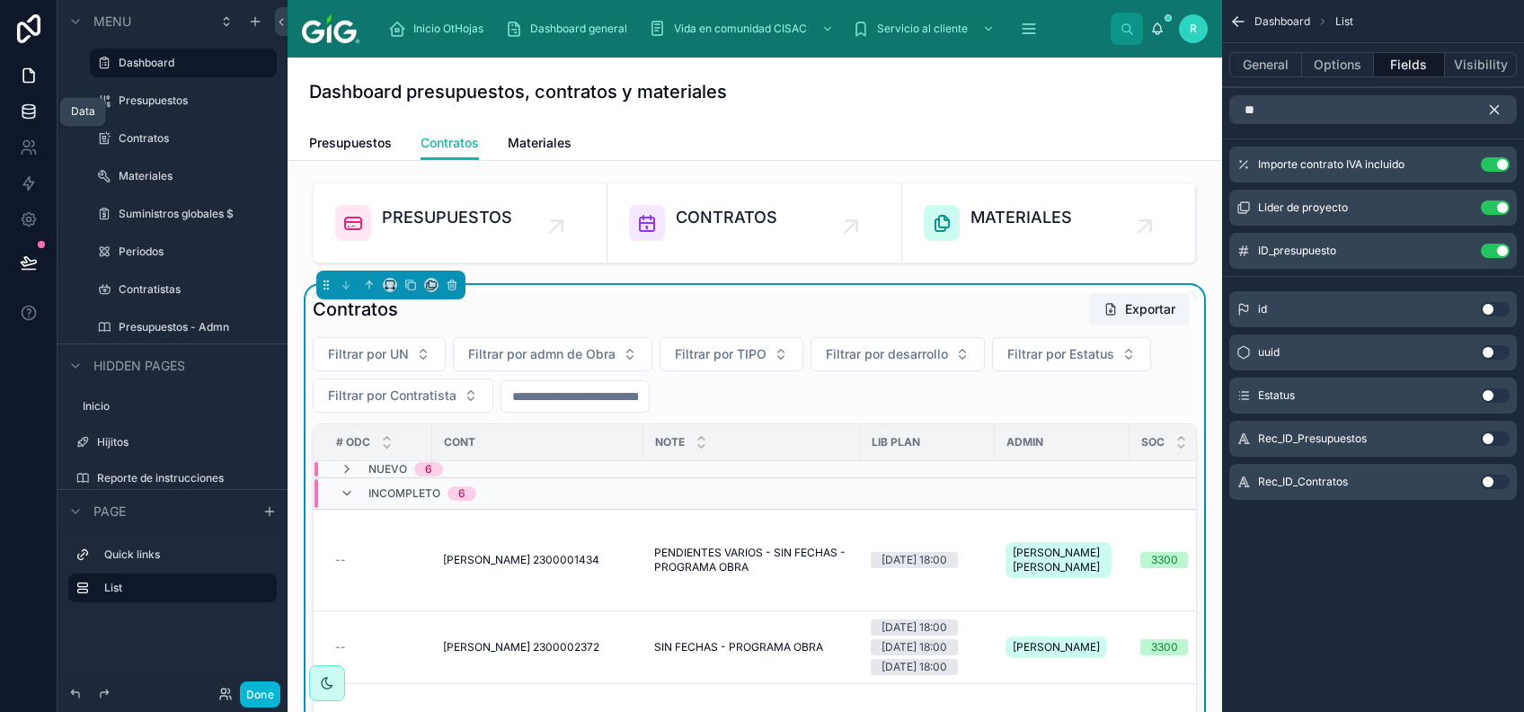
click at [22, 112] on icon at bounding box center [28, 114] width 12 height 7
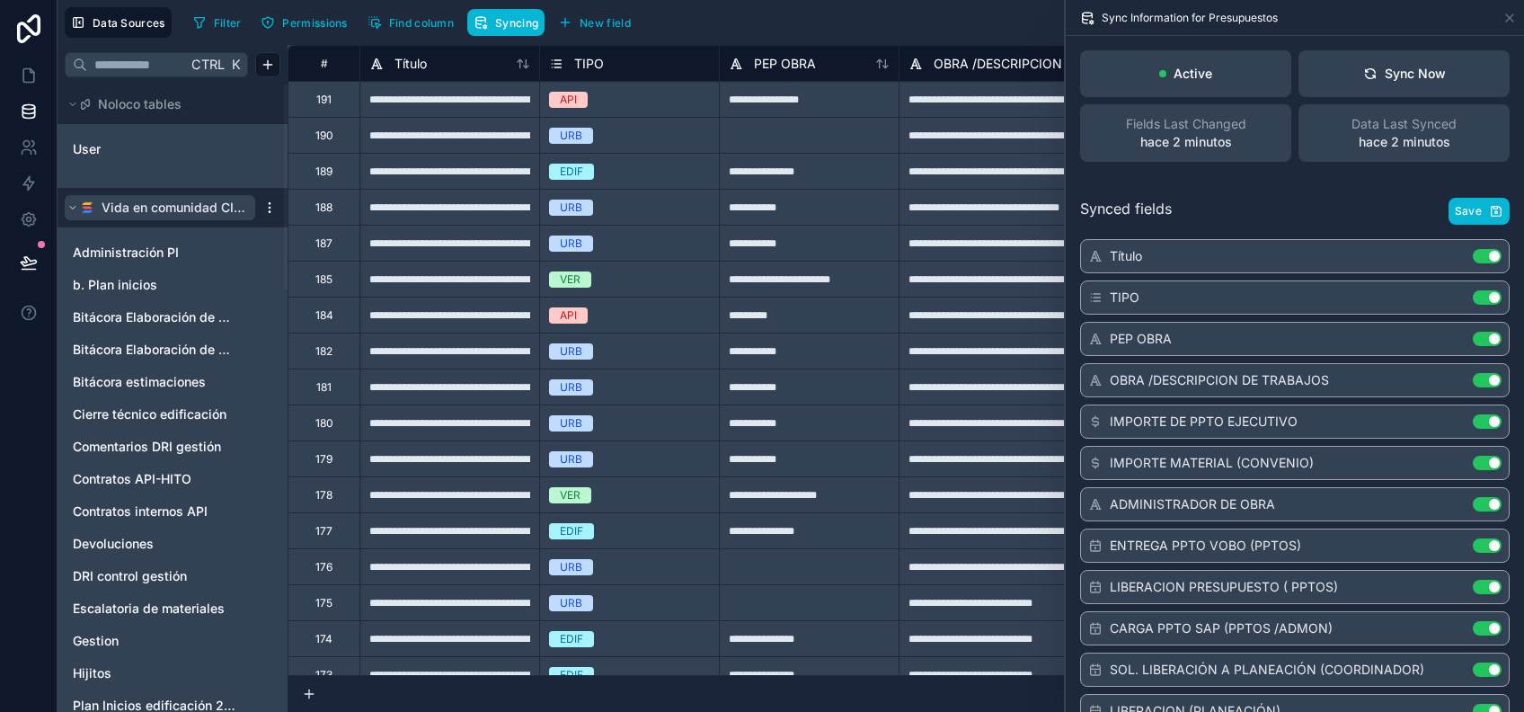
click at [70, 203] on icon at bounding box center [72, 207] width 11 height 11
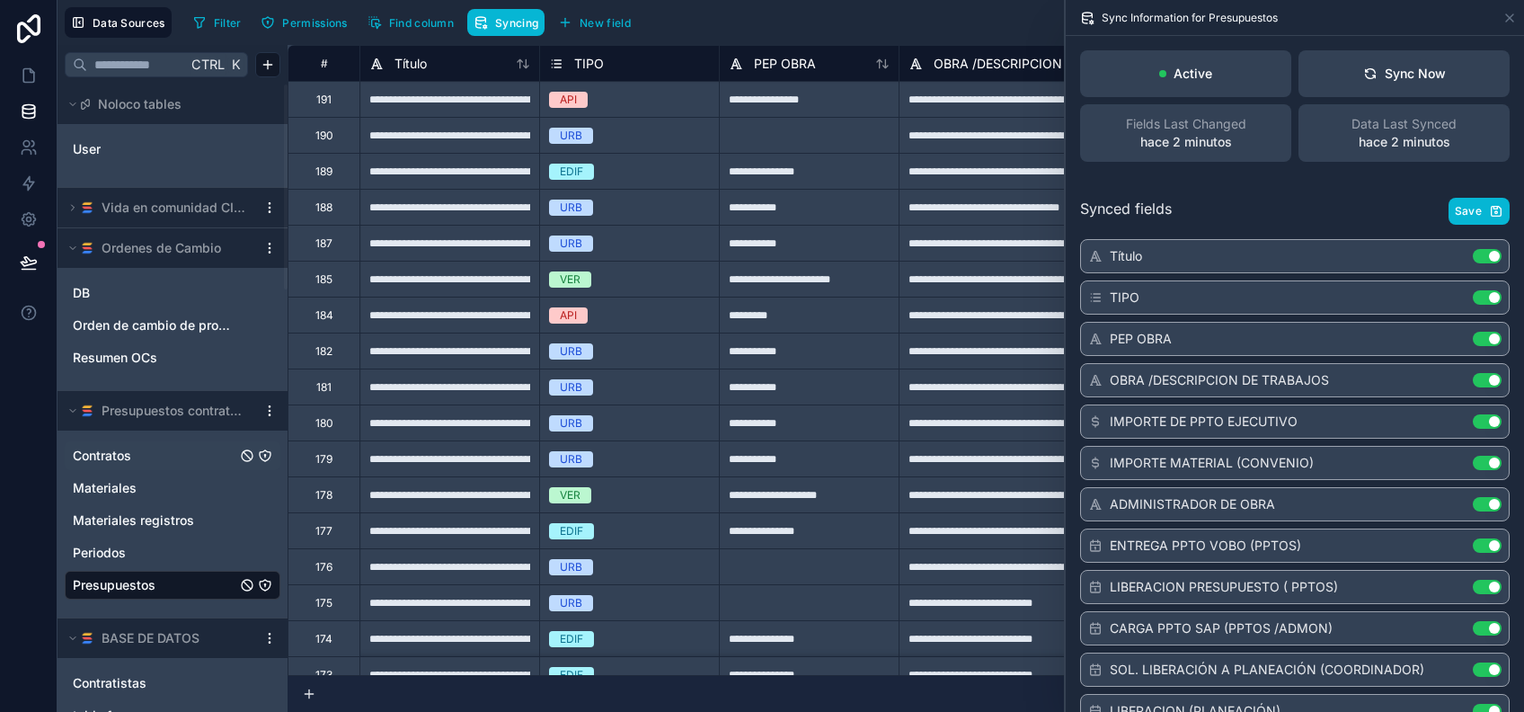
click at [172, 448] on link "Contratos" at bounding box center [155, 456] width 164 height 18
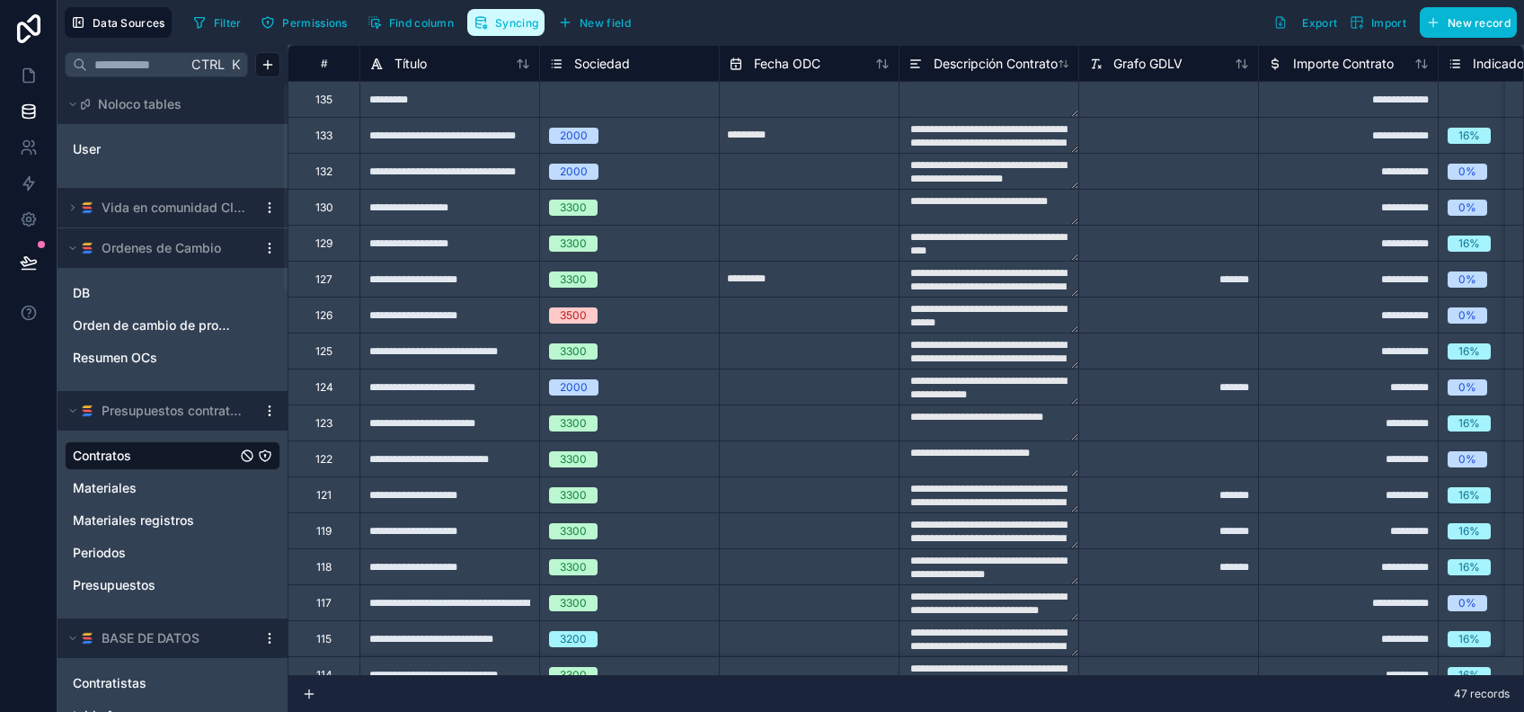
click at [534, 29] on button "Syncing" at bounding box center [505, 22] width 77 height 27
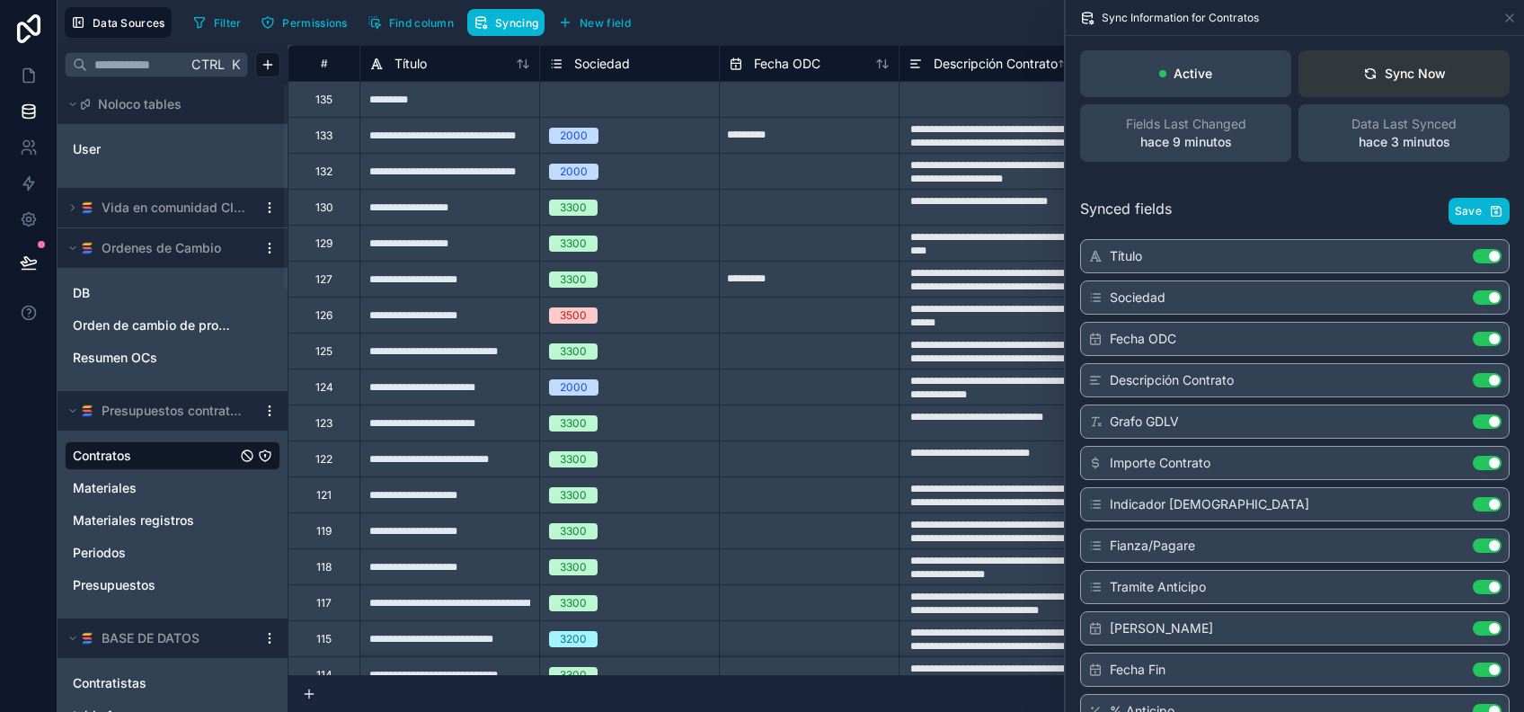
click at [1421, 75] on div "Sync Now" at bounding box center [1404, 74] width 83 height 18
